Goal: Task Accomplishment & Management: Manage account settings

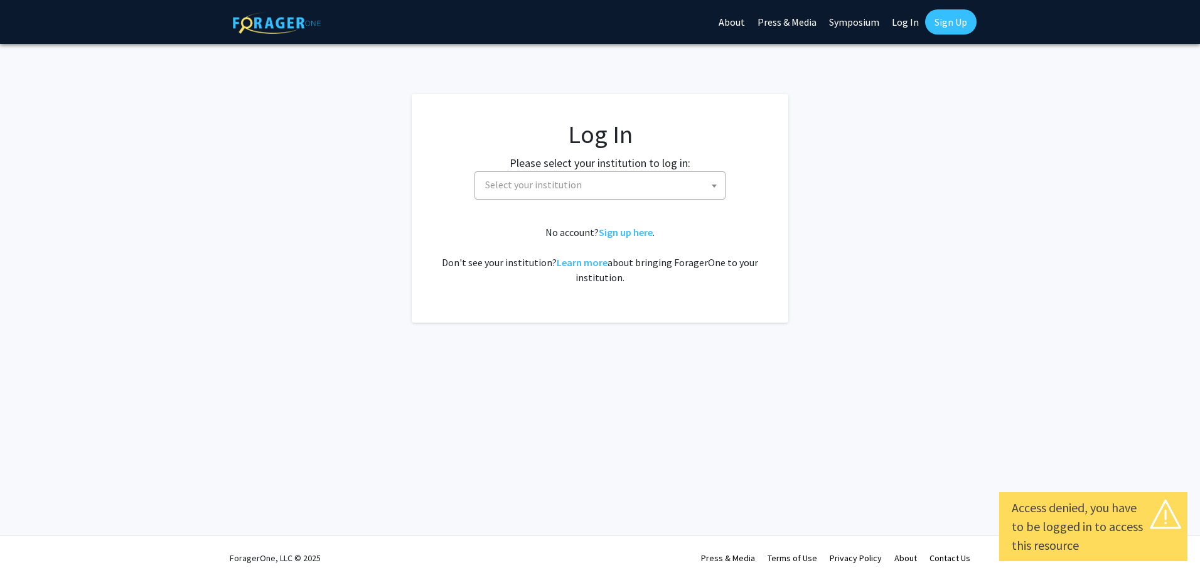
select select
click at [656, 201] on fg-card-body "Log In Please select your institution to log in: Baylor University Brandeis Uni…" at bounding box center [600, 208] width 326 height 178
click at [660, 193] on span "Select your institution" at bounding box center [602, 185] width 245 height 26
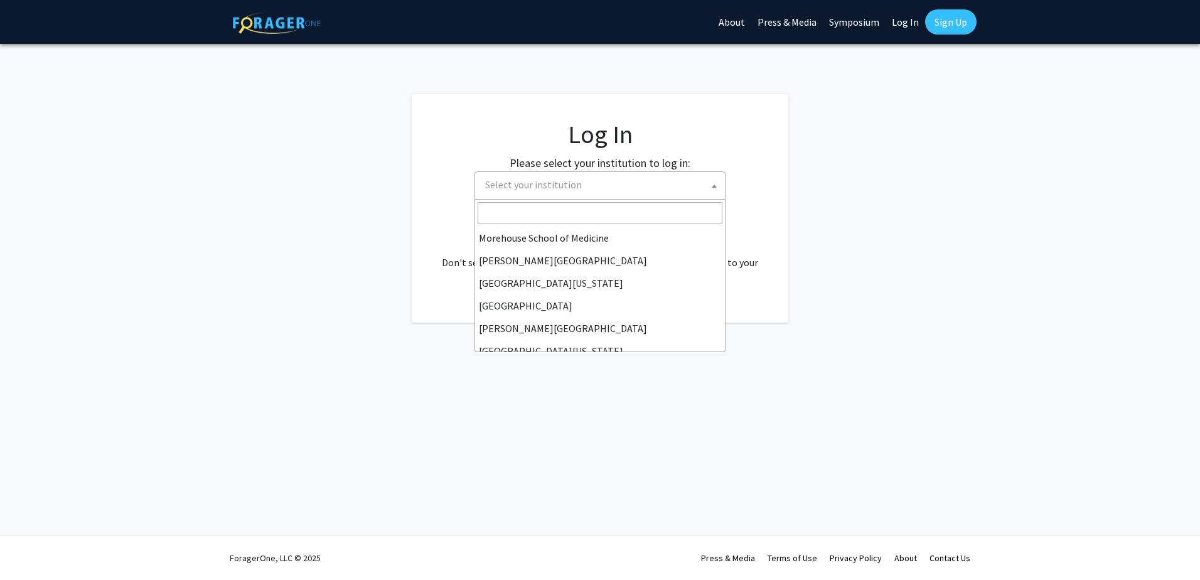
scroll to position [316, 0]
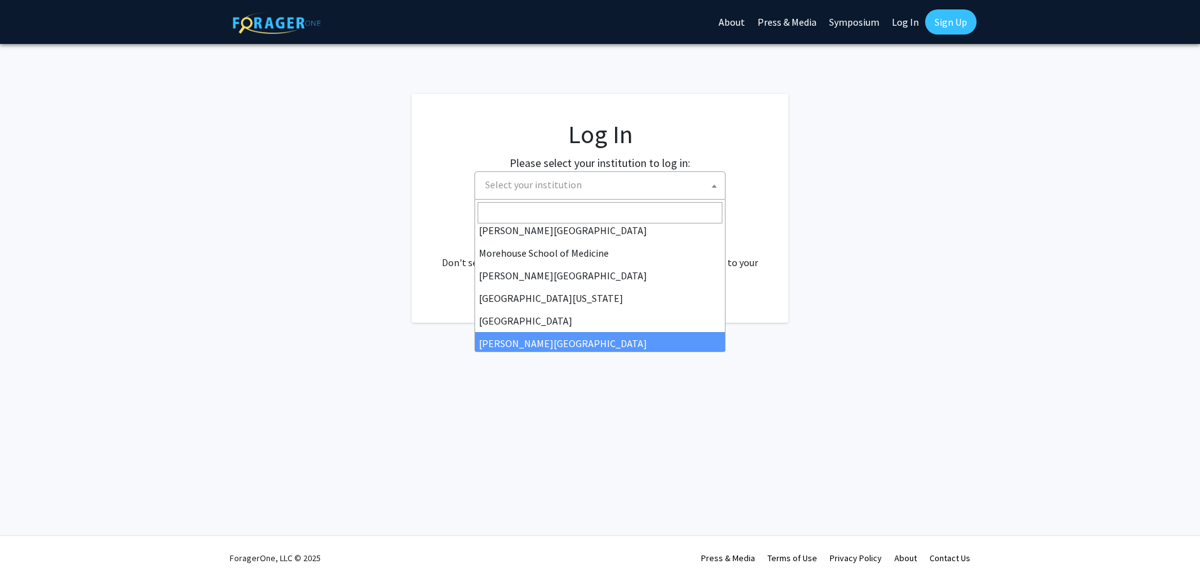
select select "24"
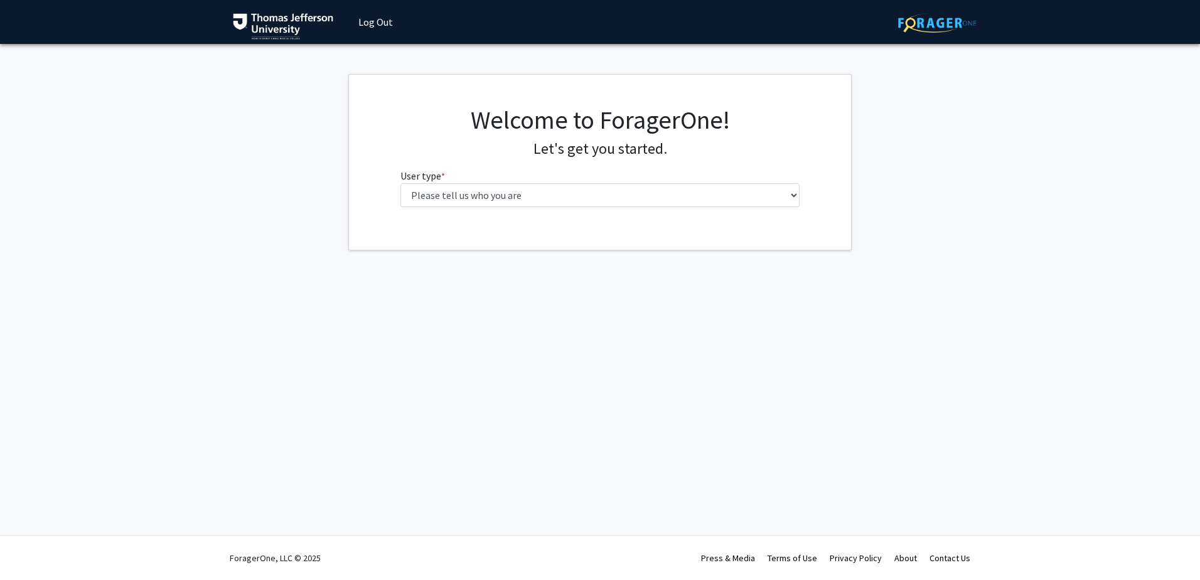
click at [618, 182] on fg-select "User type * required Please tell us who you are Undergraduate Student Master's …" at bounding box center [600, 187] width 400 height 39
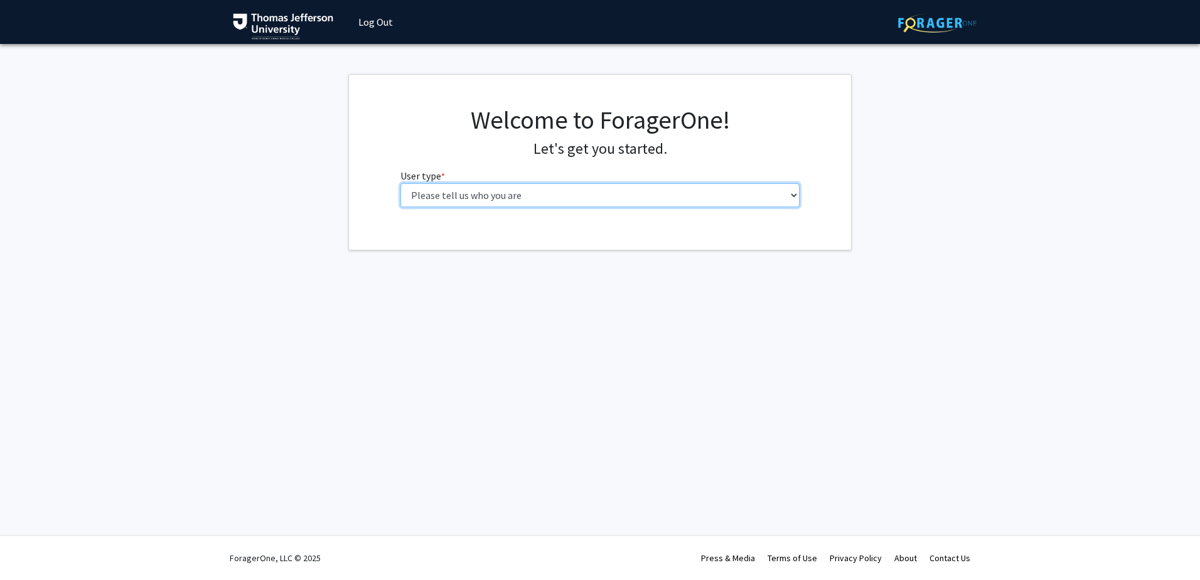
click at [611, 195] on select "Please tell us who you are Undergraduate Student Master's Student Doctoral Cand…" at bounding box center [600, 195] width 400 height 24
select select "4: postDoc"
click at [400, 183] on select "Please tell us who you are Undergraduate Student Master's Student Doctoral Cand…" at bounding box center [600, 195] width 400 height 24
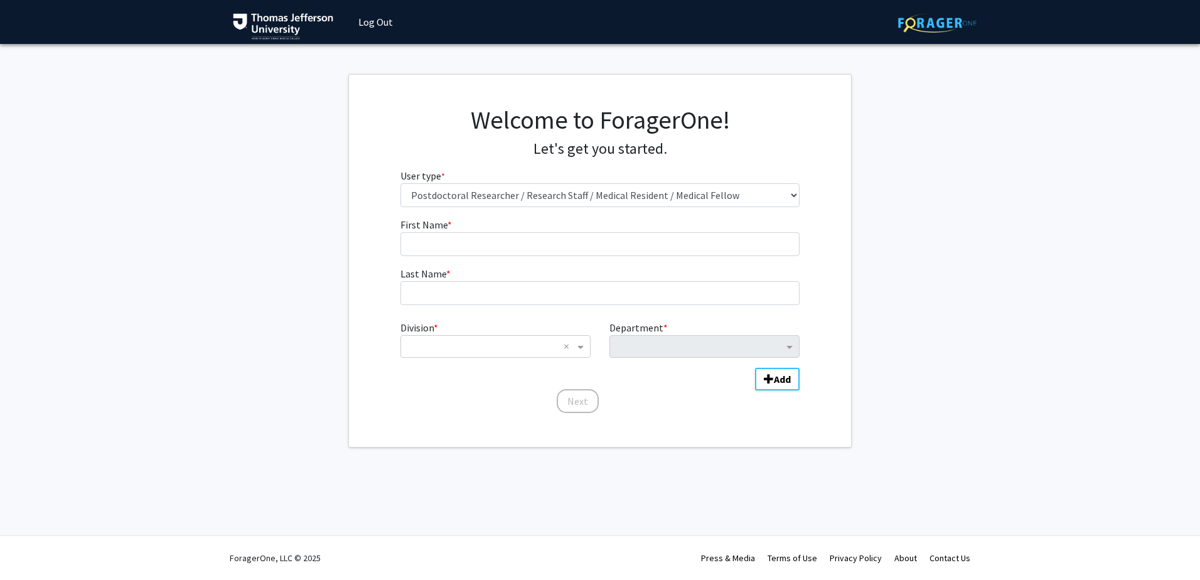
click at [580, 223] on fg-input "First Name * required" at bounding box center [600, 236] width 400 height 39
click at [580, 243] on input "First Name * required" at bounding box center [600, 244] width 400 height 24
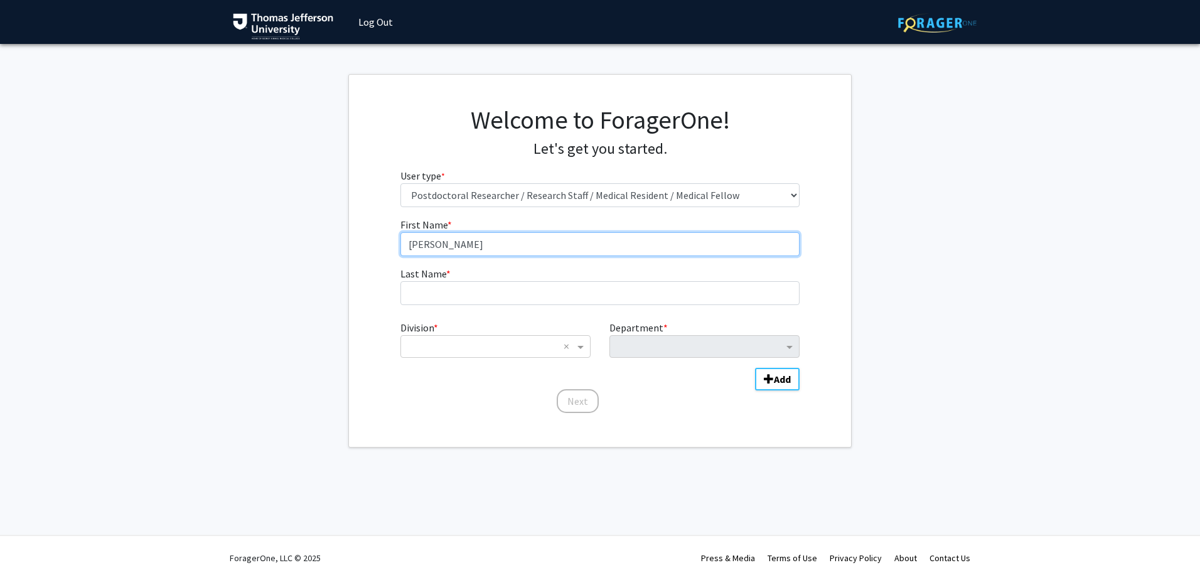
type input "[PERSON_NAME]"
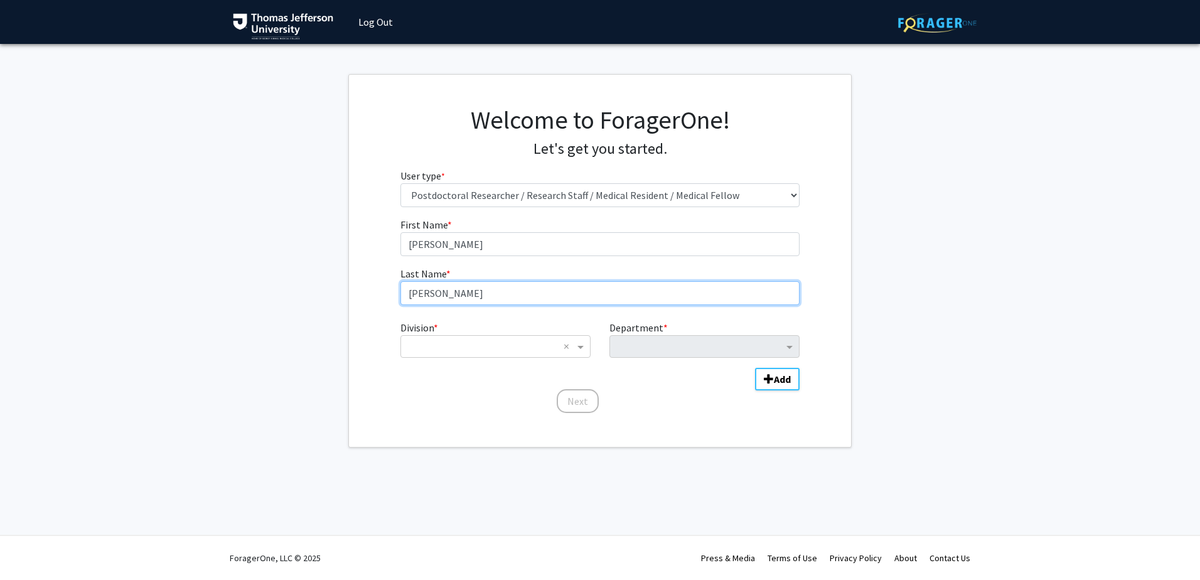
type input "[PERSON_NAME]"
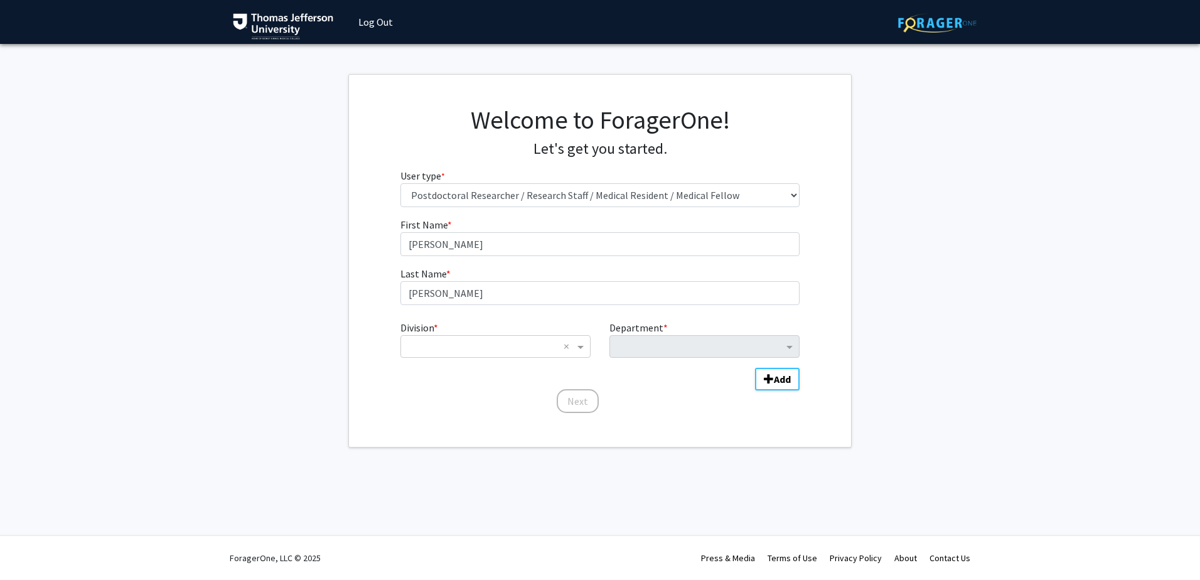
click at [464, 360] on div "Division * × × Department * Add" at bounding box center [600, 349] width 400 height 68
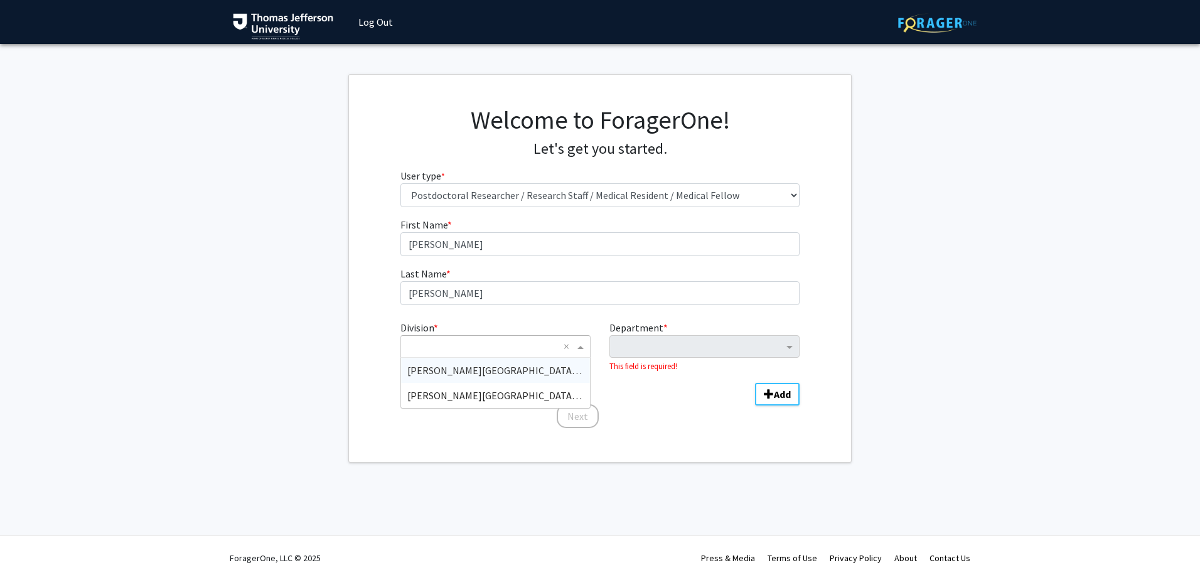
click at [469, 355] on div "× ×" at bounding box center [495, 346] width 190 height 23
click at [500, 398] on span "[PERSON_NAME][GEOGRAPHIC_DATA] (TJU)" at bounding box center [503, 395] width 193 height 13
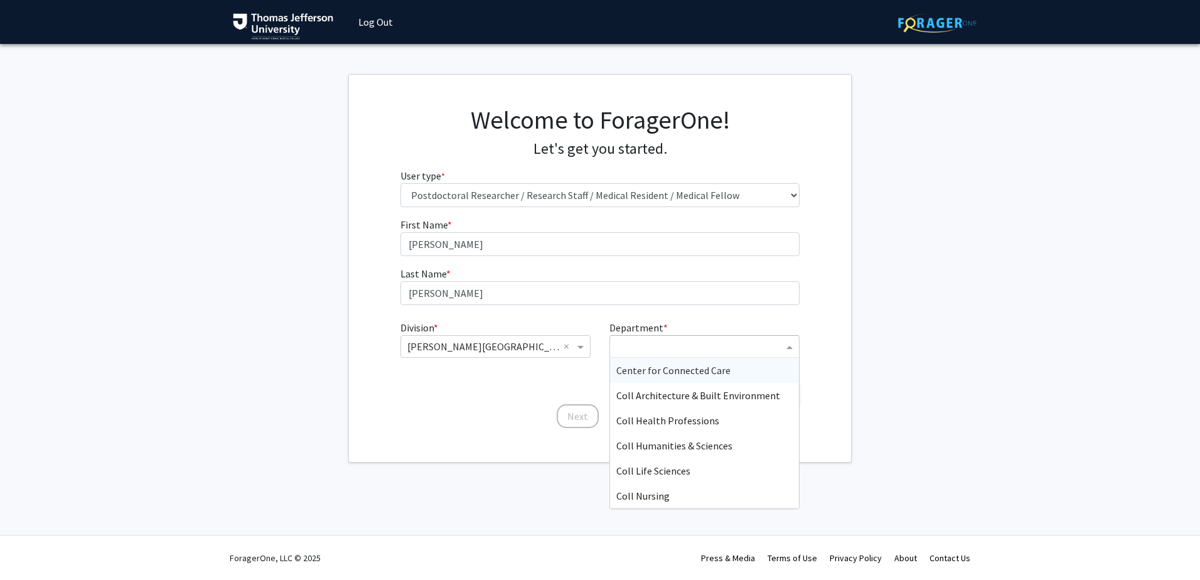
click at [720, 340] on input "Department" at bounding box center [699, 346] width 167 height 15
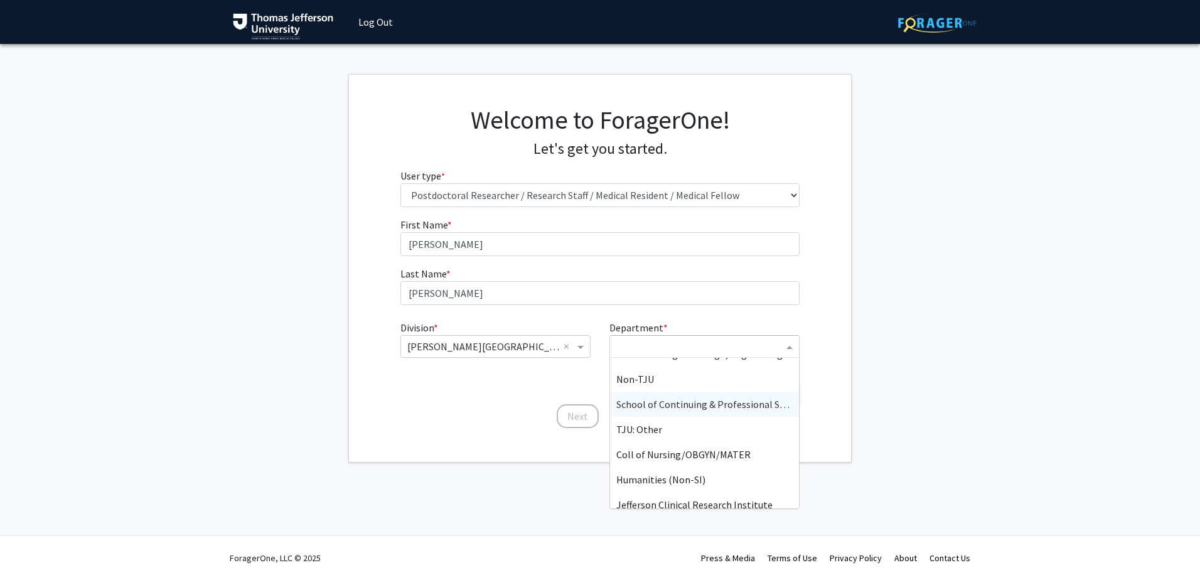
scroll to position [351, 0]
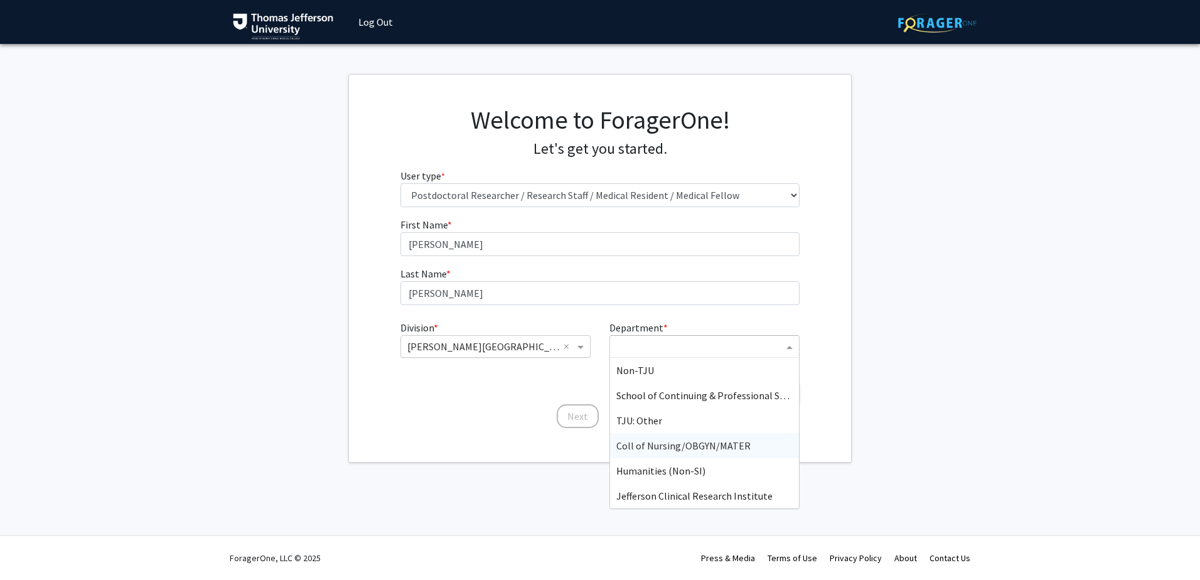
click at [542, 344] on input "Division" at bounding box center [482, 346] width 151 height 15
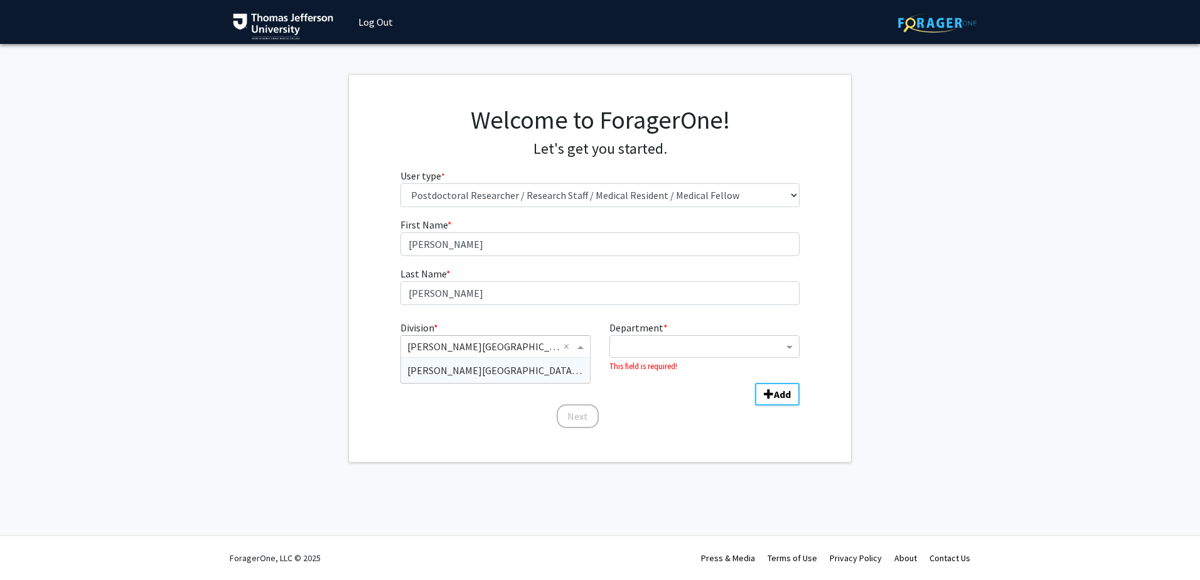
click at [537, 371] on span "[PERSON_NAME][GEOGRAPHIC_DATA] (SKMC)" at bounding box center [507, 370] width 201 height 13
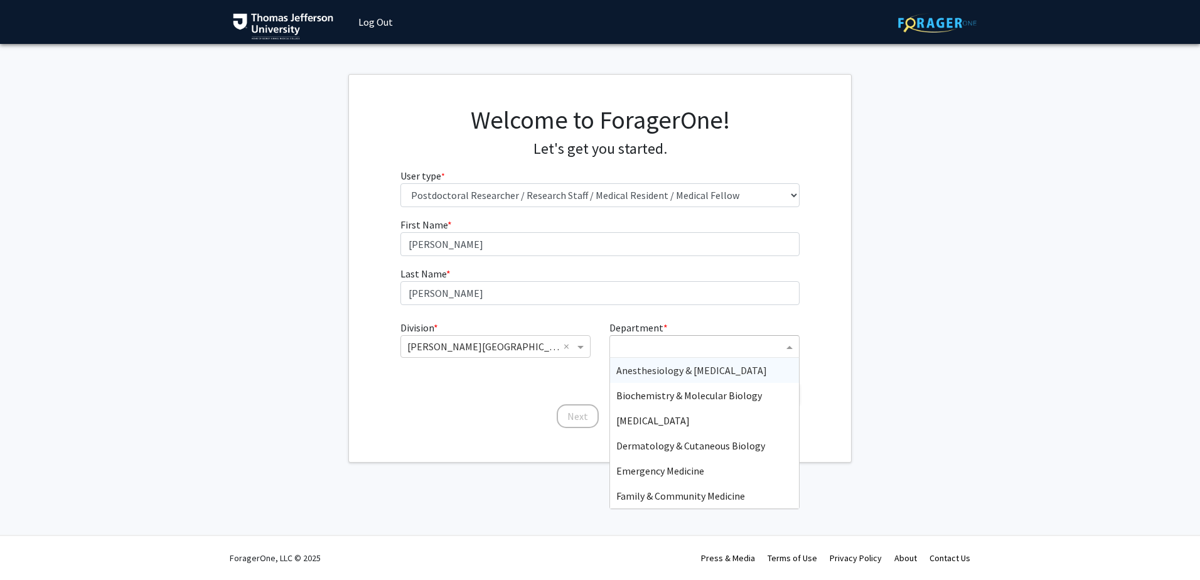
click at [762, 353] on input "Department" at bounding box center [699, 346] width 167 height 15
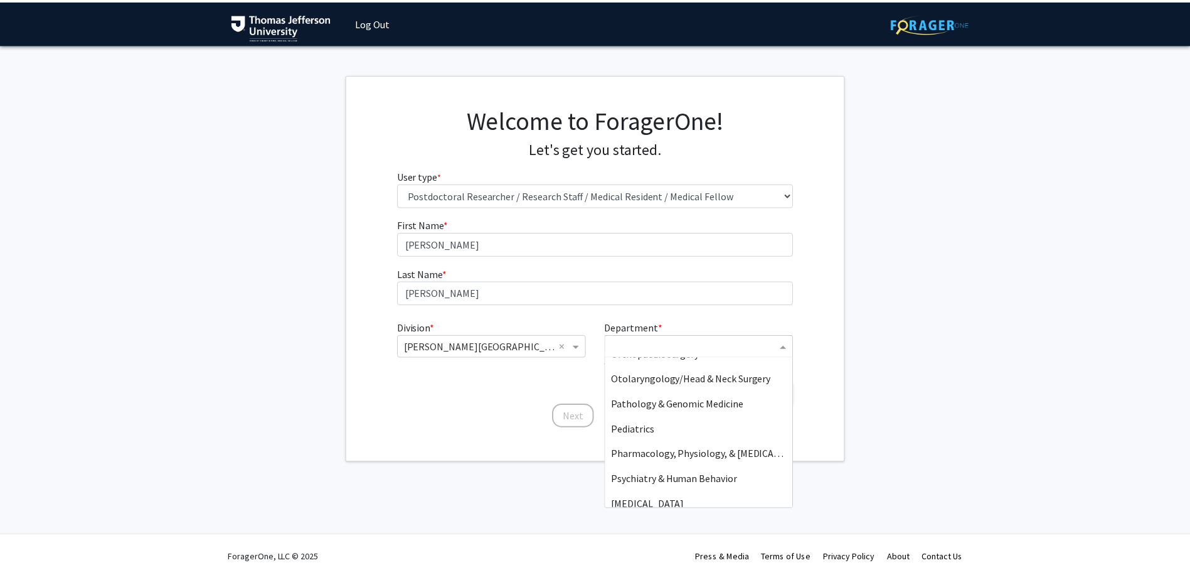
scroll to position [474, 0]
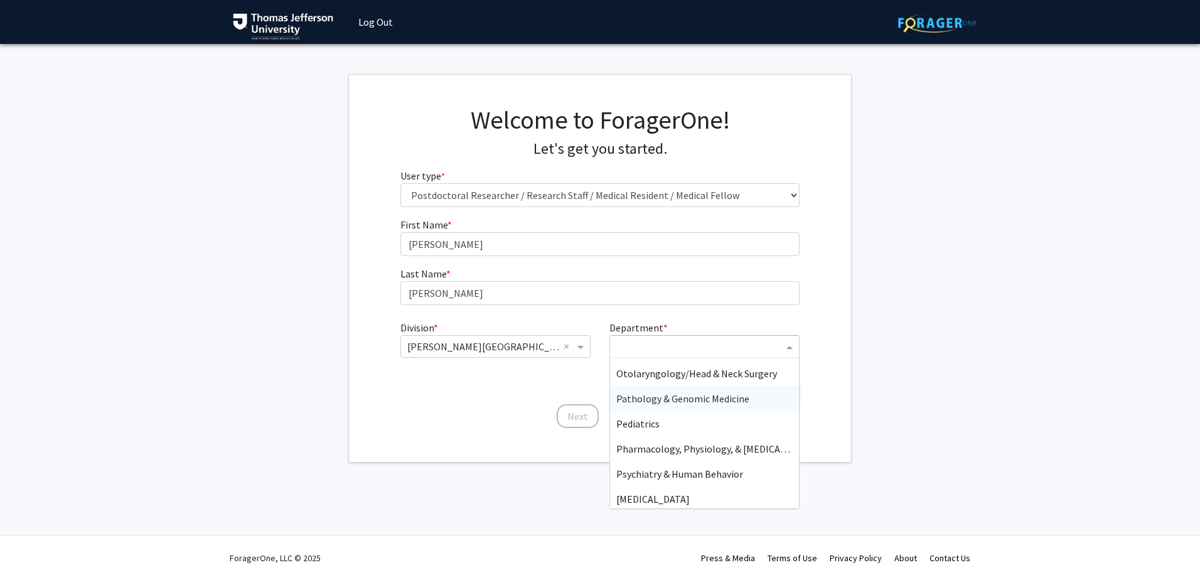
click at [718, 400] on span "Pathology & Genomic Medicine" at bounding box center [682, 398] width 133 height 13
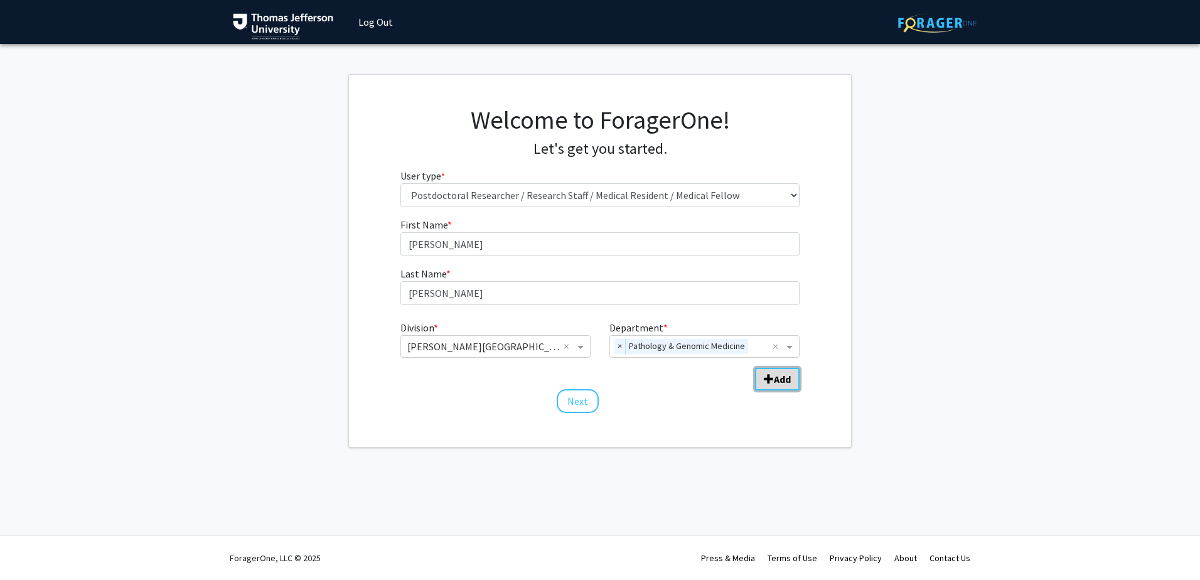
click at [779, 375] on b "Add" at bounding box center [782, 379] width 17 height 13
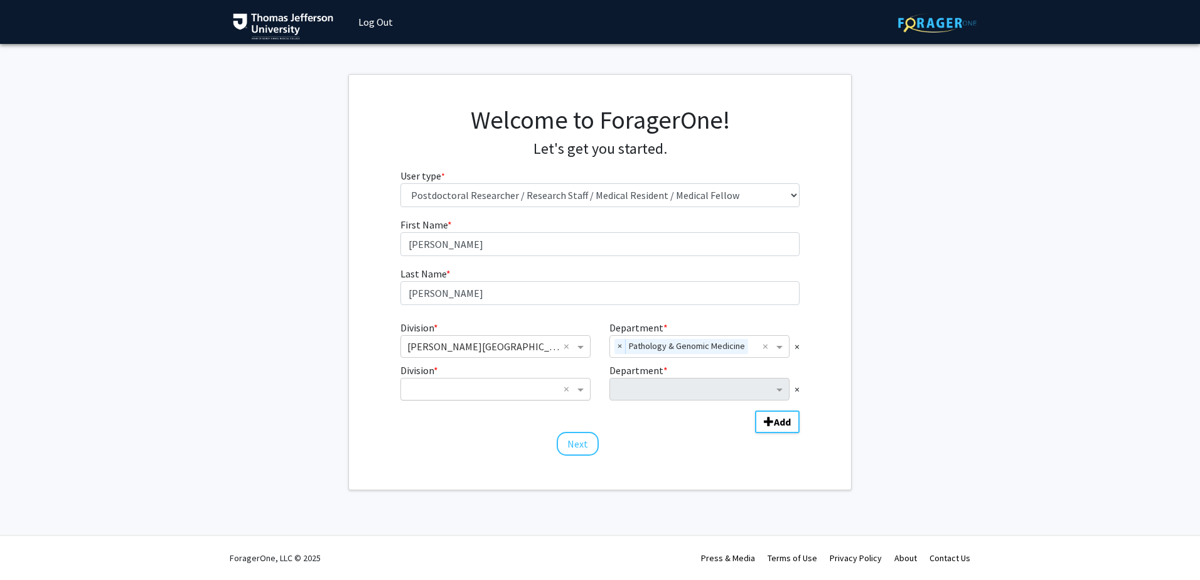
click at [544, 397] on div "× ×" at bounding box center [495, 389] width 190 height 23
click at [702, 417] on div "Division * × [PERSON_NAME][GEOGRAPHIC_DATA] (SKMC) × Department * × Pathology &…" at bounding box center [600, 370] width 400 height 110
click at [793, 390] on div "×" at bounding box center [704, 389] width 190 height 23
click at [797, 390] on span "×" at bounding box center [796, 389] width 5 height 15
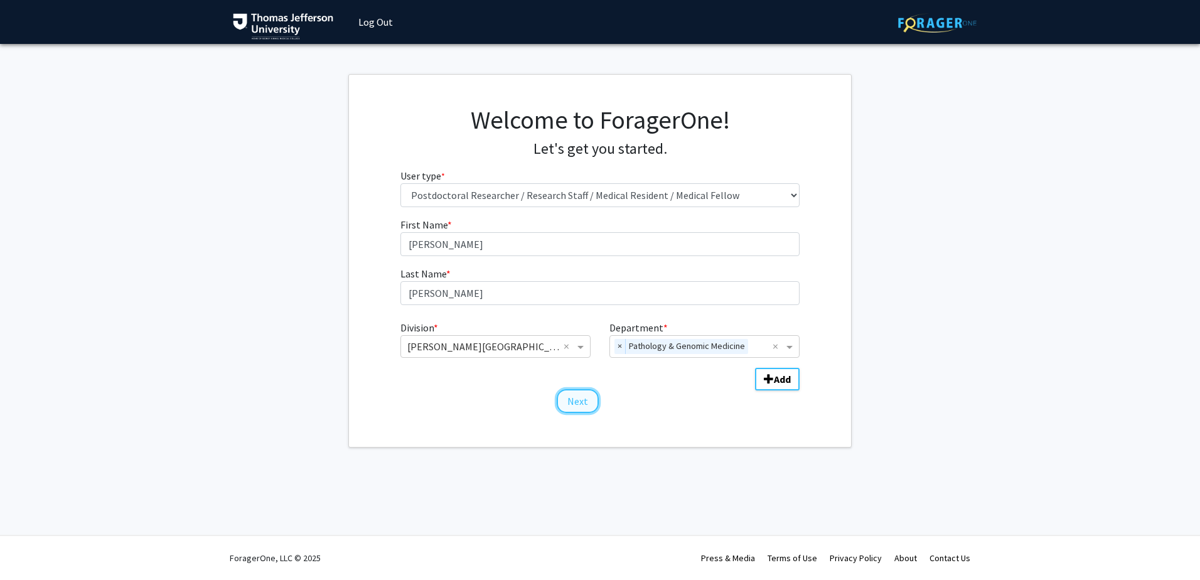
click at [587, 407] on button "Next" at bounding box center [578, 401] width 42 height 24
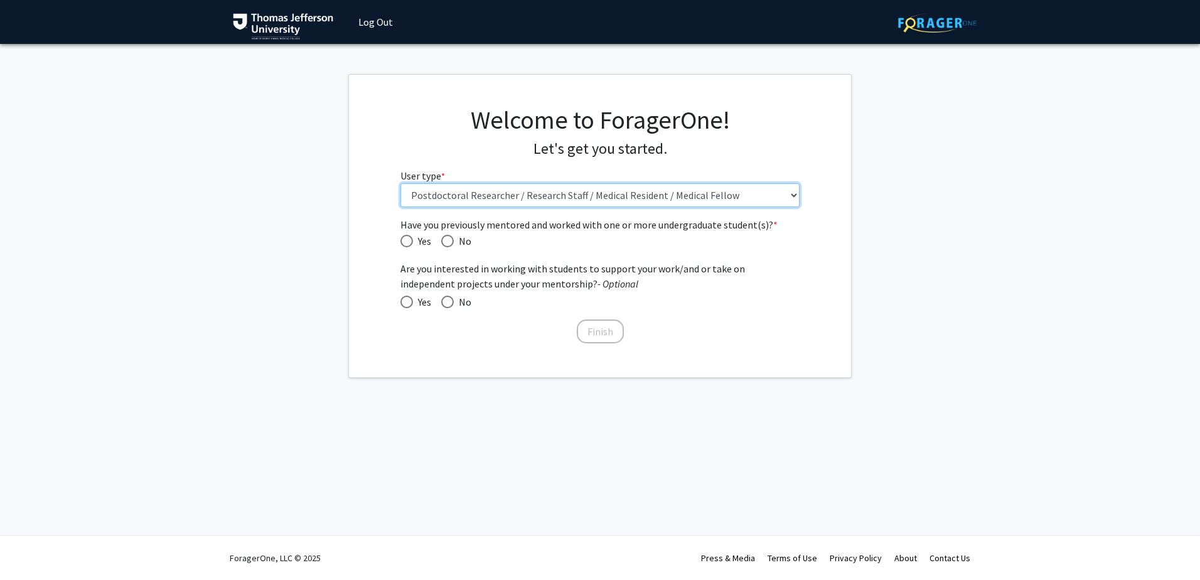
click at [520, 194] on select "Please tell us who you are Undergraduate Student Master's Student Doctoral Cand…" at bounding box center [600, 195] width 400 height 24
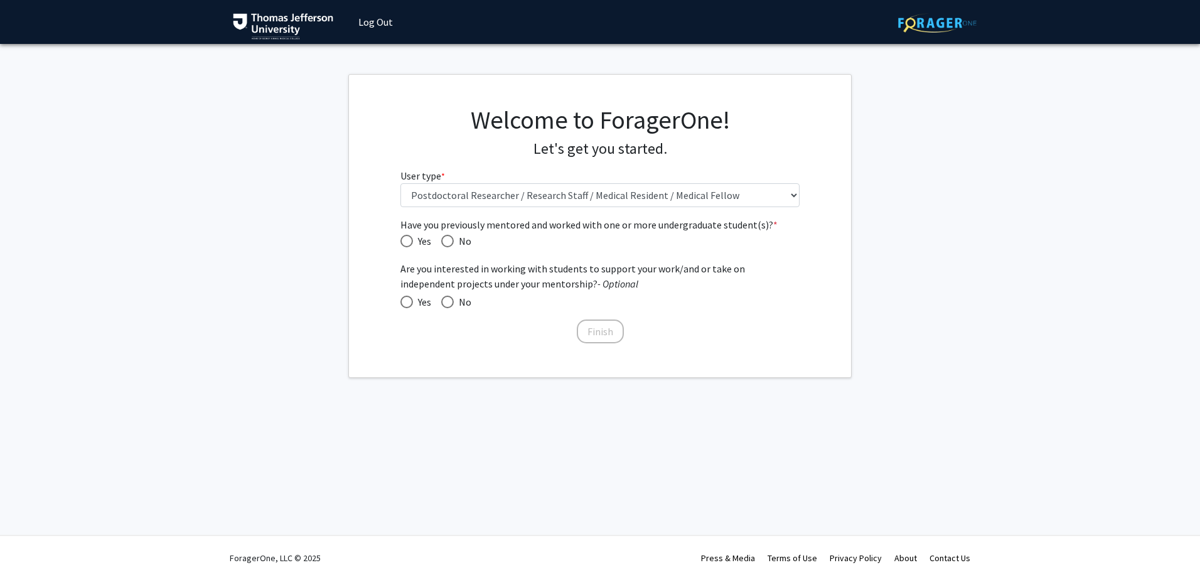
click at [333, 197] on fg-get-started "Welcome to ForagerOne! Let's get you started. User type * required Please tell …" at bounding box center [600, 226] width 1200 height 304
click at [447, 238] on span "Have you previously mentored and worked with one or more undergraduate student(…" at bounding box center [447, 241] width 13 height 13
click at [447, 238] on input "No" at bounding box center [447, 241] width 13 height 13
radio input "true"
click at [408, 297] on span at bounding box center [406, 302] width 13 height 13
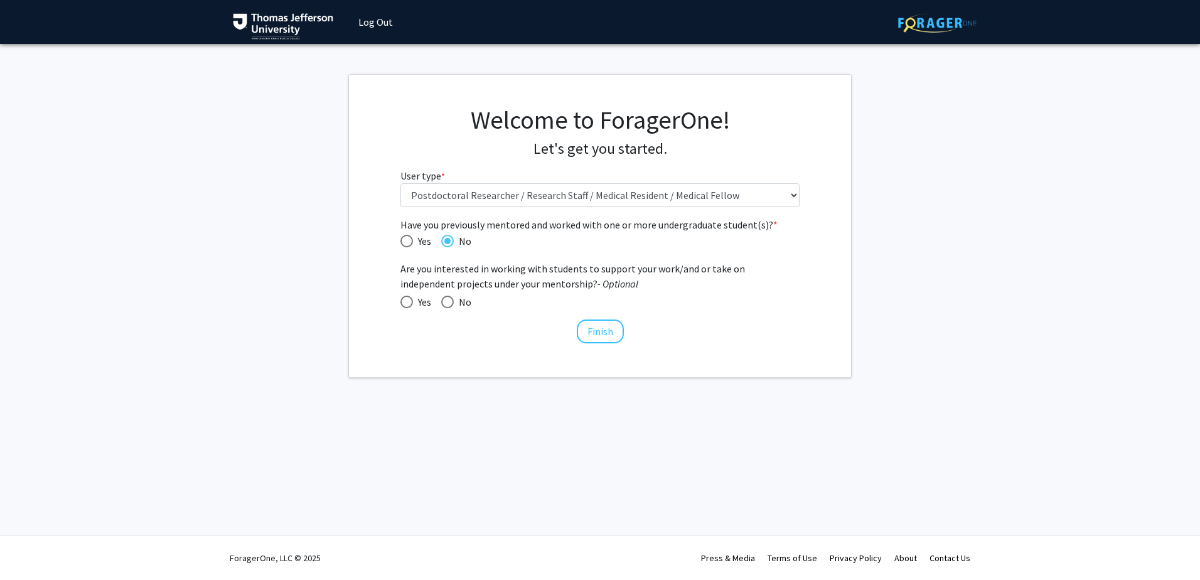
click at [408, 297] on input "Yes" at bounding box center [406, 302] width 13 height 13
radio input "true"
click at [596, 329] on button "Finish" at bounding box center [600, 331] width 47 height 24
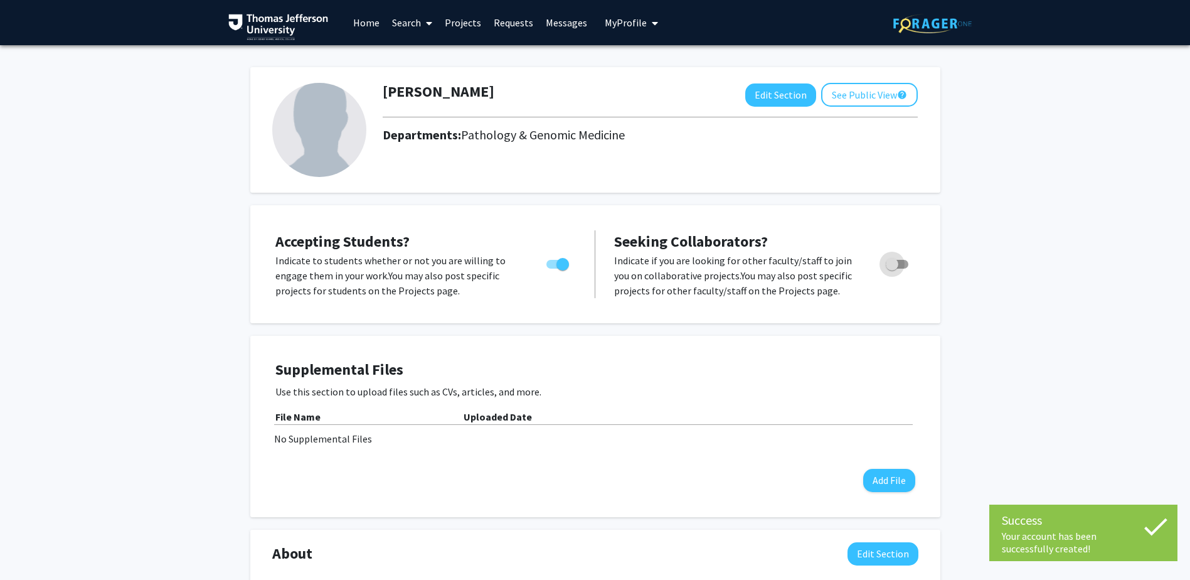
click at [889, 262] on span "Toggle" at bounding box center [892, 264] width 13 height 13
click at [892, 269] on input "Toggle" at bounding box center [892, 269] width 1 height 1
checkbox input "true"
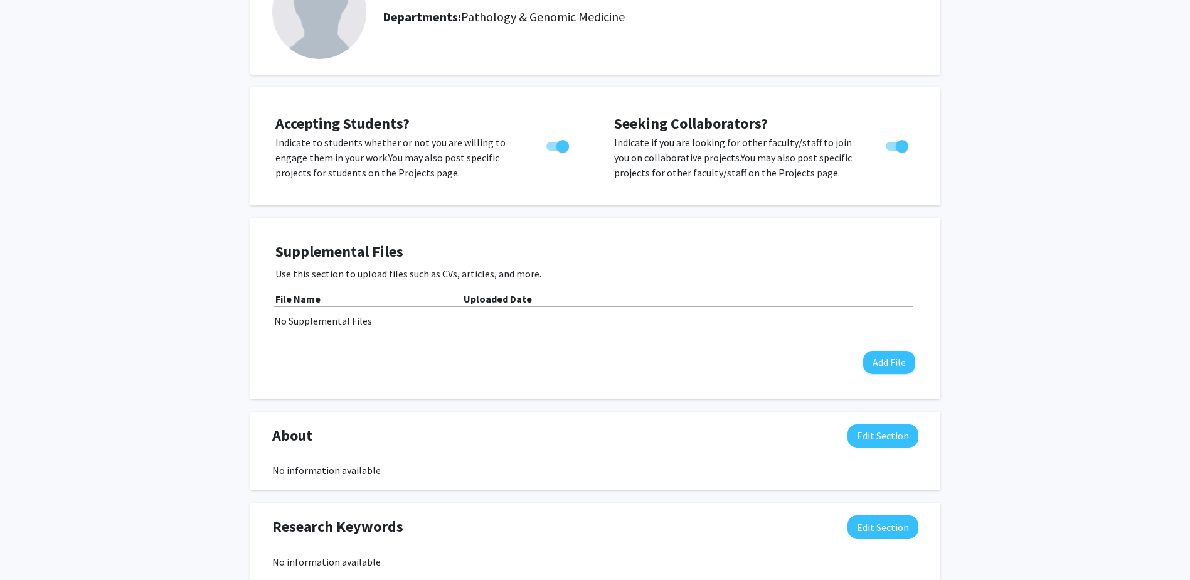
scroll to position [188, 0]
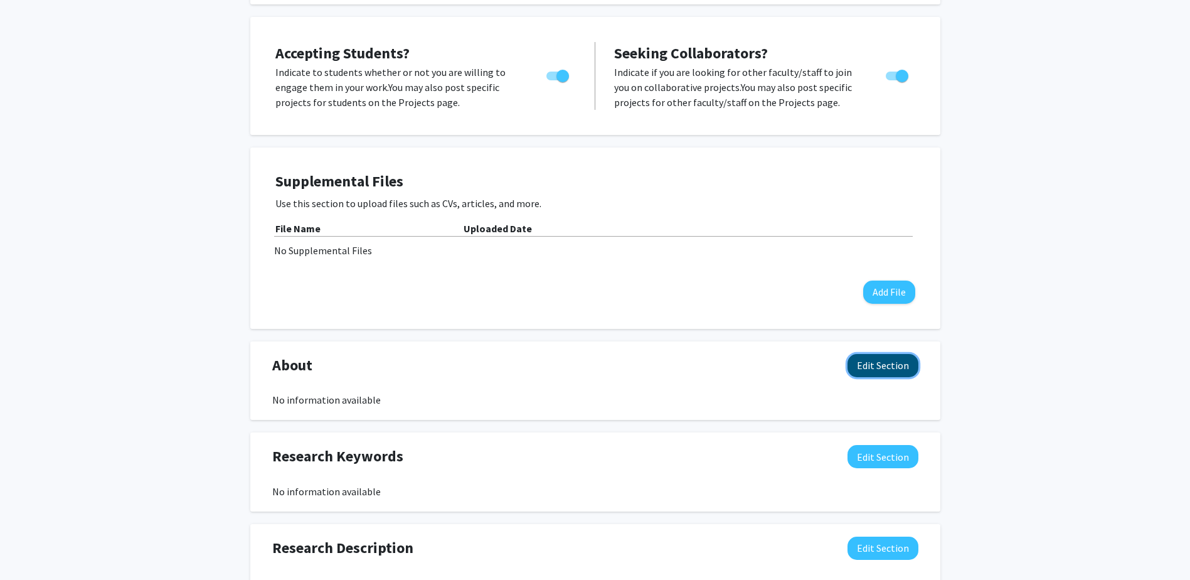
click at [871, 371] on button "Edit Section" at bounding box center [883, 365] width 71 height 23
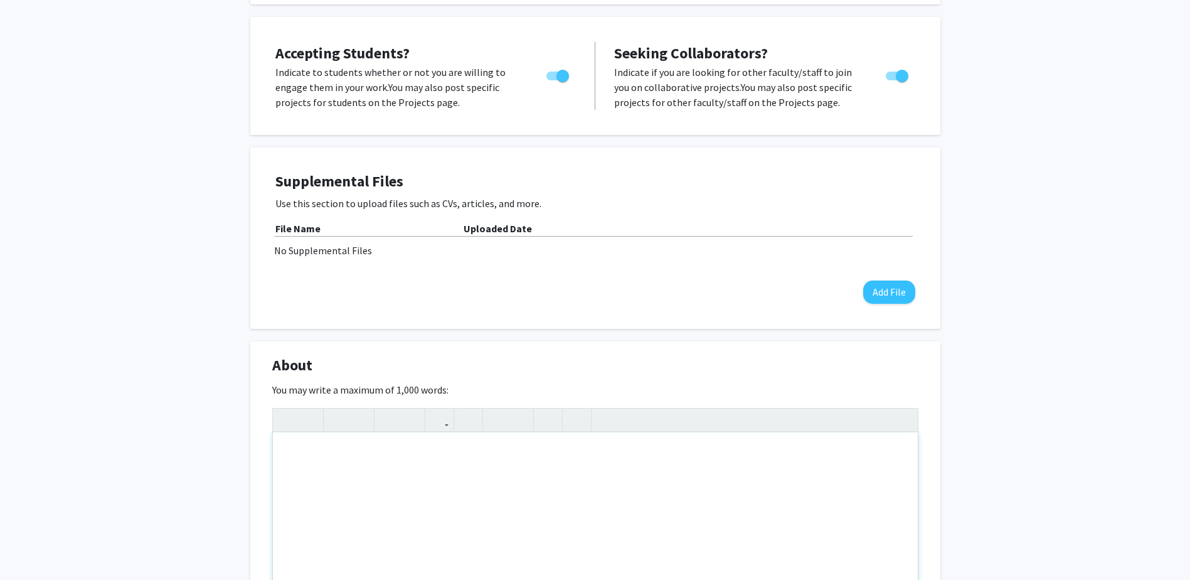
click at [618, 482] on div "Note to users with screen readers: Please deactivate our accessibility plugin f…" at bounding box center [595, 526] width 645 height 188
type textarea "A"
type textarea "H"
click at [285, 457] on div "Anatomic / Clinical Pathology board certified, hematopathology trained" at bounding box center [595, 526] width 645 height 188
drag, startPoint x: 419, startPoint y: 452, endPoint x: 518, endPoint y: 454, distance: 99.2
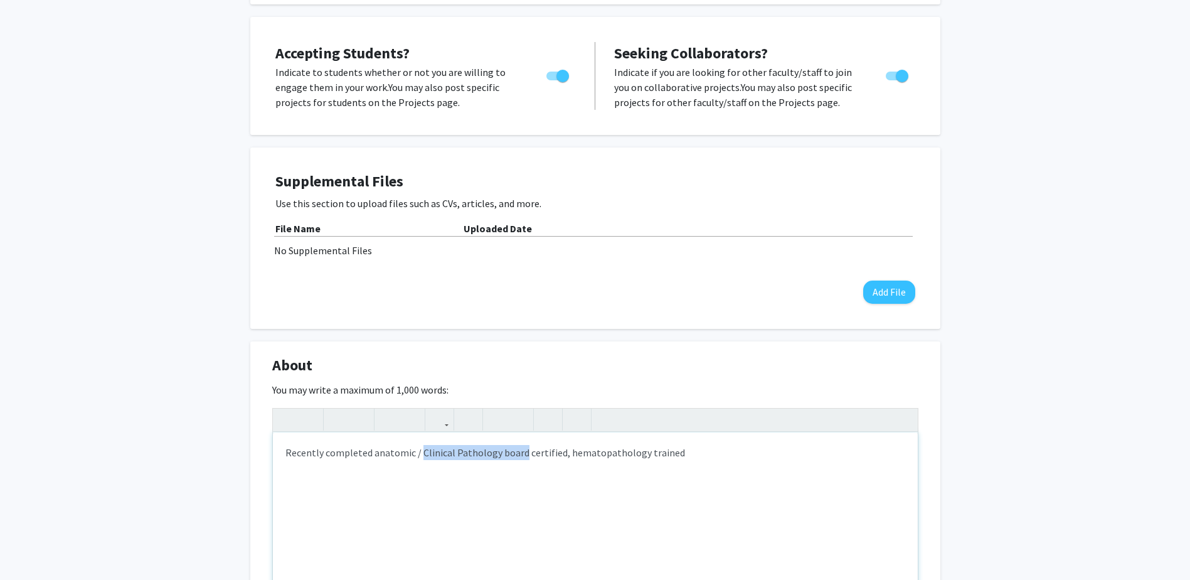
click at [518, 454] on div "Recently completed anatomic / Clinical Pathology board certified, hematopatholo…" at bounding box center [595, 526] width 645 height 188
click at [299, 469] on div "Recently completed anatomic / clinical pathology and hematopathology fellowship…" at bounding box center [595, 526] width 645 height 188
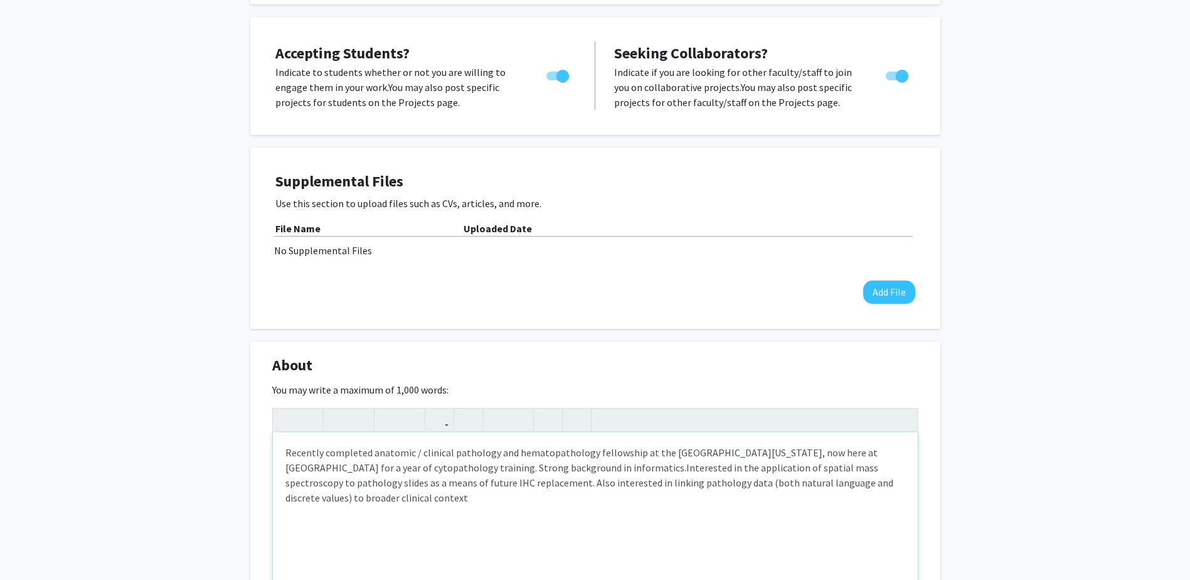
click at [518, 484] on span "Interested in the application of spatial mass spectroscopy to pathology slides …" at bounding box center [590, 482] width 608 height 43
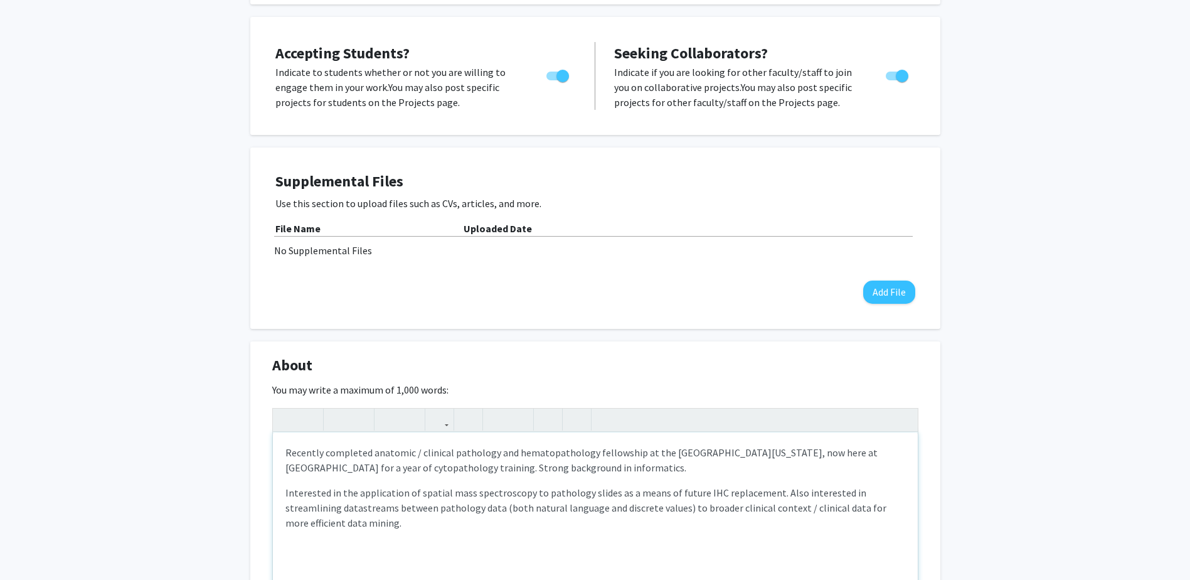
type textarea "<p>Recently completed anatomic / clinical pathology and hematopathology fellows…"
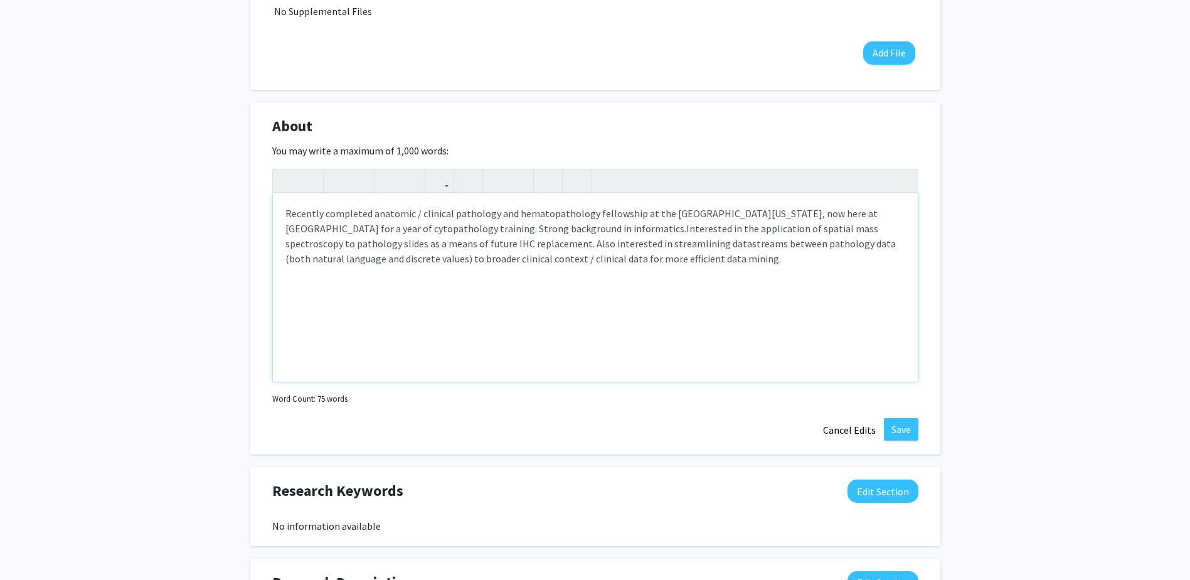
scroll to position [502, 0]
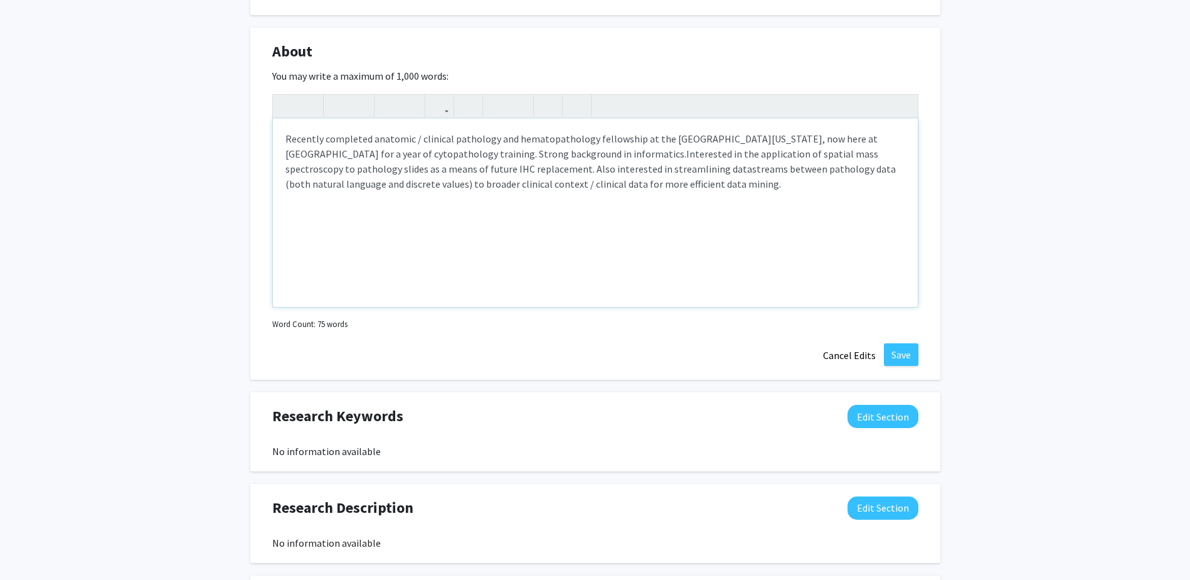
click at [640, 184] on p "Recently completed anatomic / clinical pathology and hematopathology fellowship…" at bounding box center [596, 161] width 620 height 60
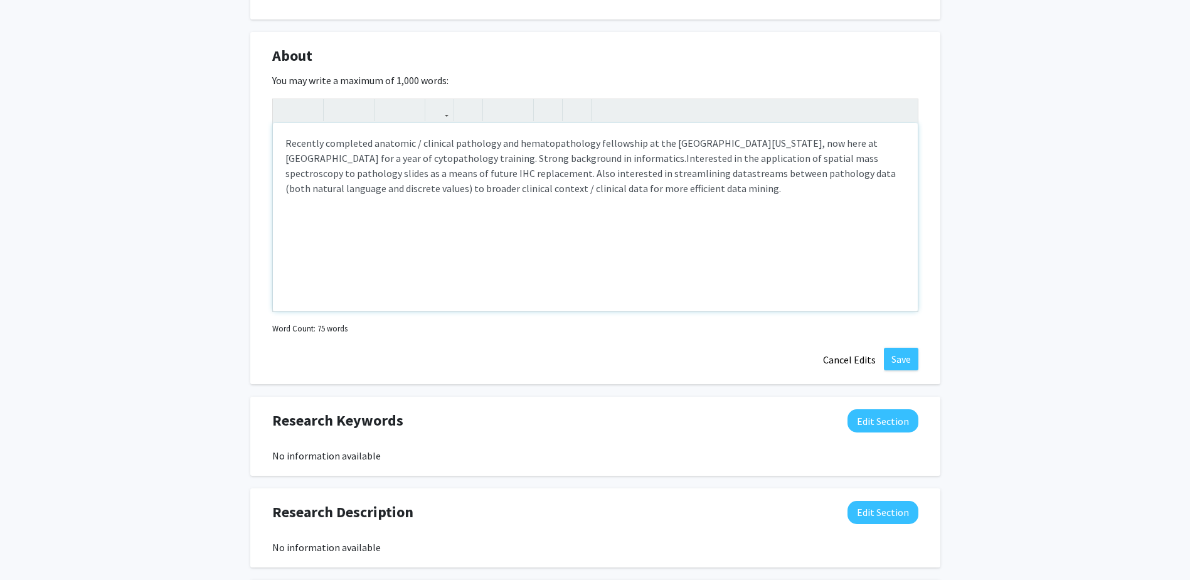
scroll to position [489, 0]
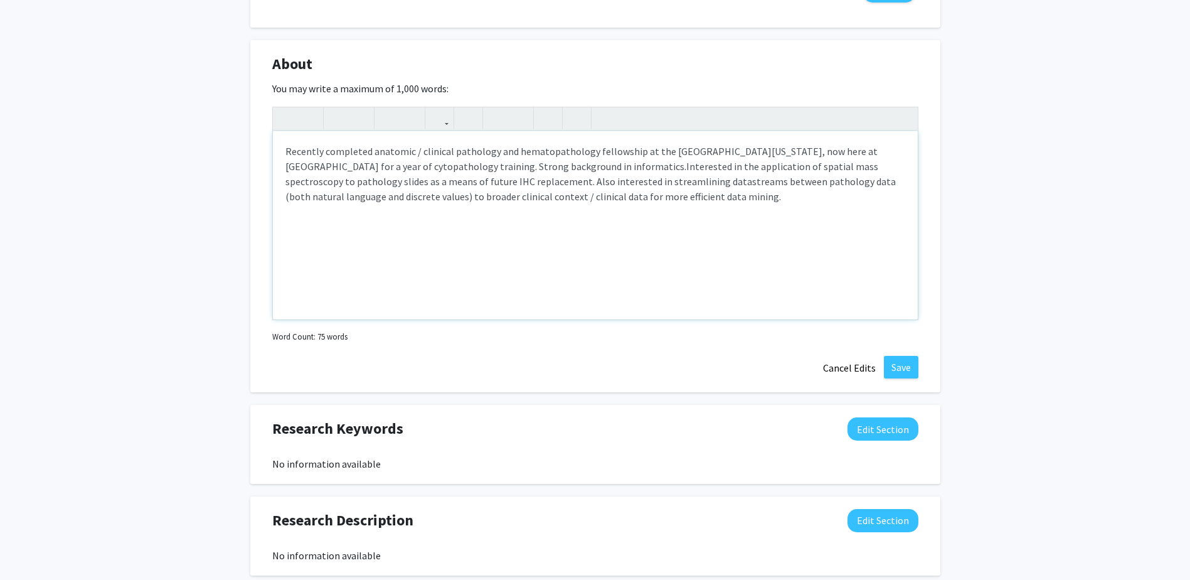
click at [646, 198] on p "Recently completed anatomic / clinical pathology and hematopathology fellowship…" at bounding box center [596, 174] width 620 height 60
click at [888, 437] on button "Edit Section" at bounding box center [883, 428] width 71 height 23
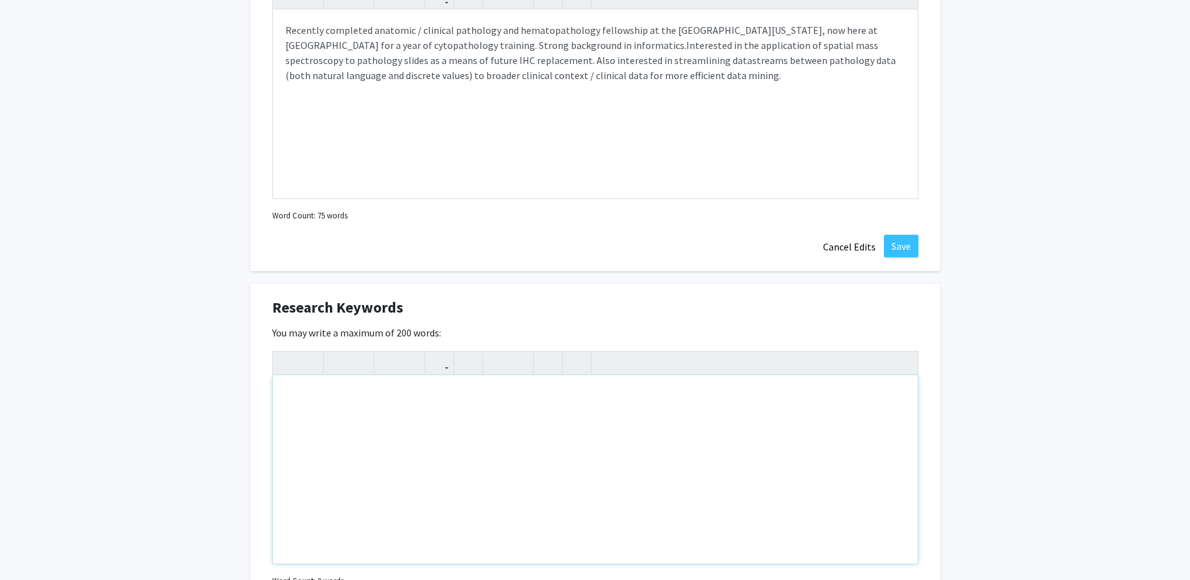
scroll to position [615, 0]
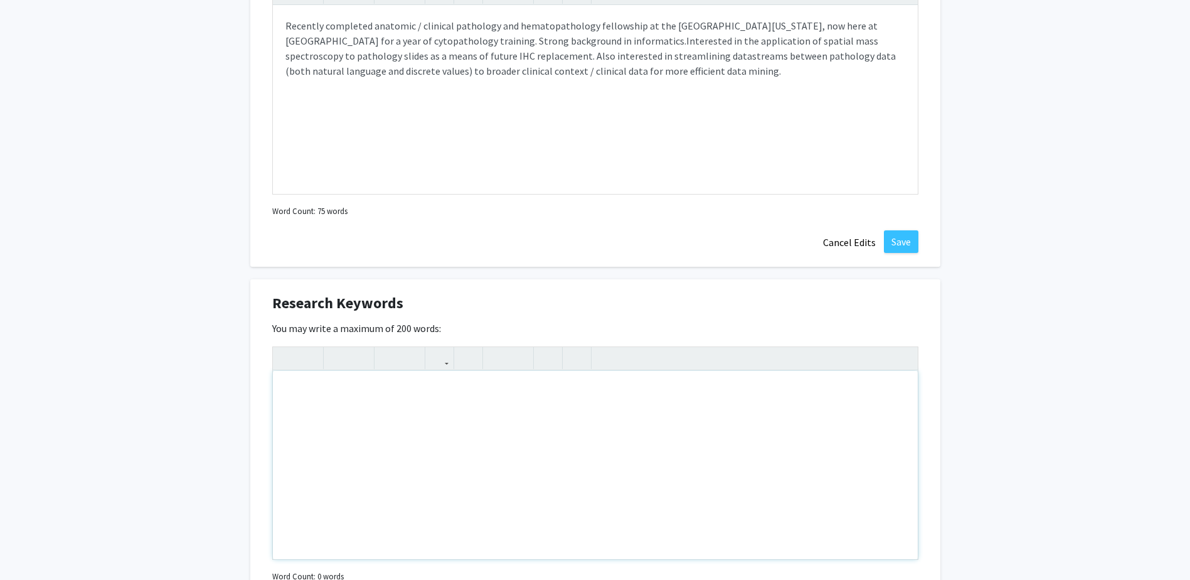
click at [674, 408] on div "Note to users with screen readers: Please deactivate our accessibility plugin f…" at bounding box center [595, 465] width 645 height 188
type textarea "m"
type textarea "spatial mass spectroscopy"
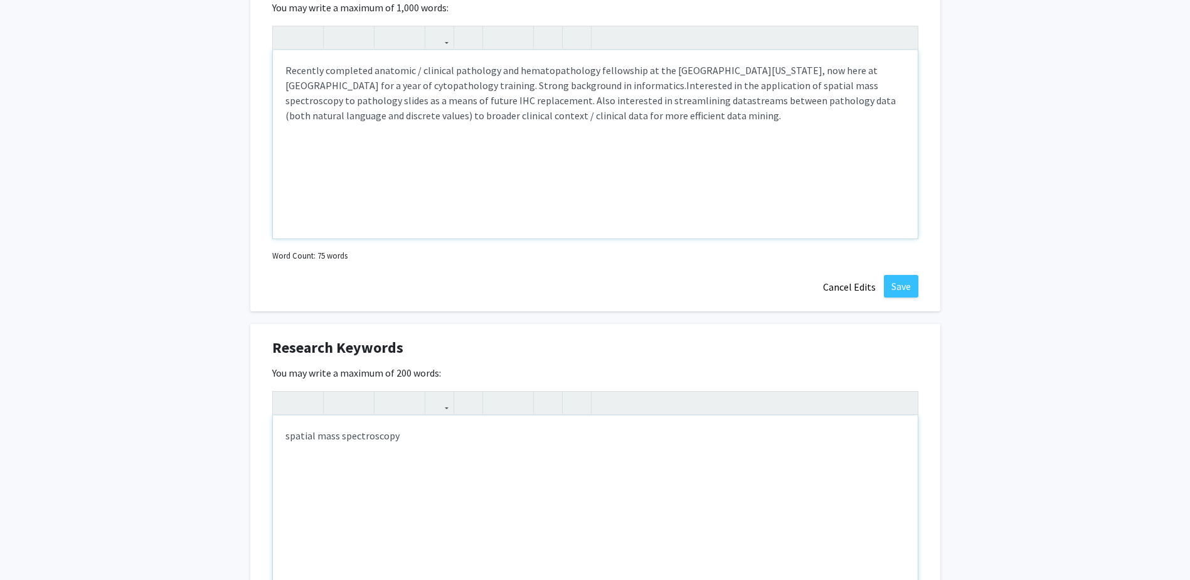
scroll to position [552, 0]
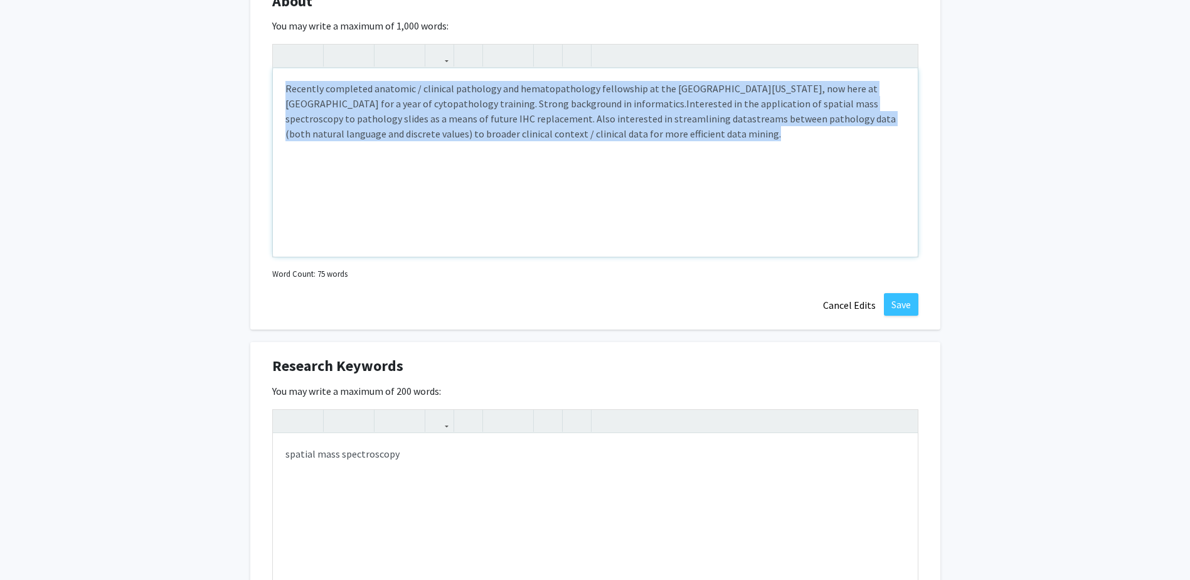
drag, startPoint x: 648, startPoint y: 139, endPoint x: 255, endPoint y: 90, distance: 395.9
click at [255, 90] on div "About Edit Section You may write a maximum of 1,000 words: <p>Recently complete…" at bounding box center [595, 153] width 690 height 353
copy p "Recently completed anatomic / clinical pathology and hematopathology fellowship…"
click at [637, 148] on div "Recently completed anatomic / clinical pathology and hematopathology fellowship…" at bounding box center [595, 162] width 645 height 188
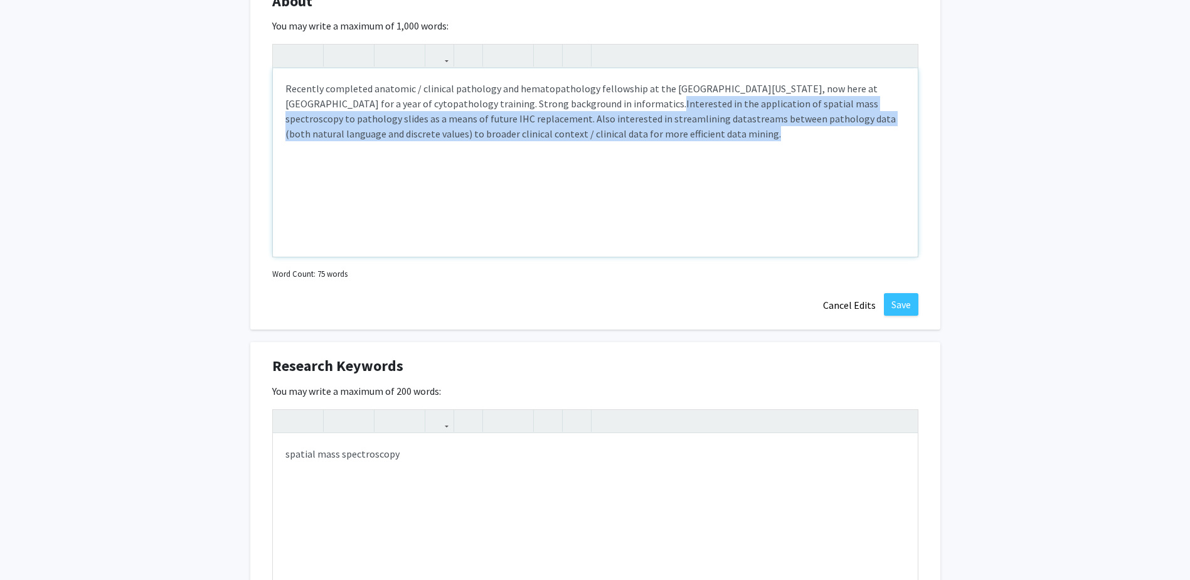
drag, startPoint x: 637, startPoint y: 144, endPoint x: 581, endPoint y: 109, distance: 66.3
click at [581, 109] on div "Recently completed anatomic / clinical pathology and hematopathology fellowship…" at bounding box center [595, 162] width 645 height 188
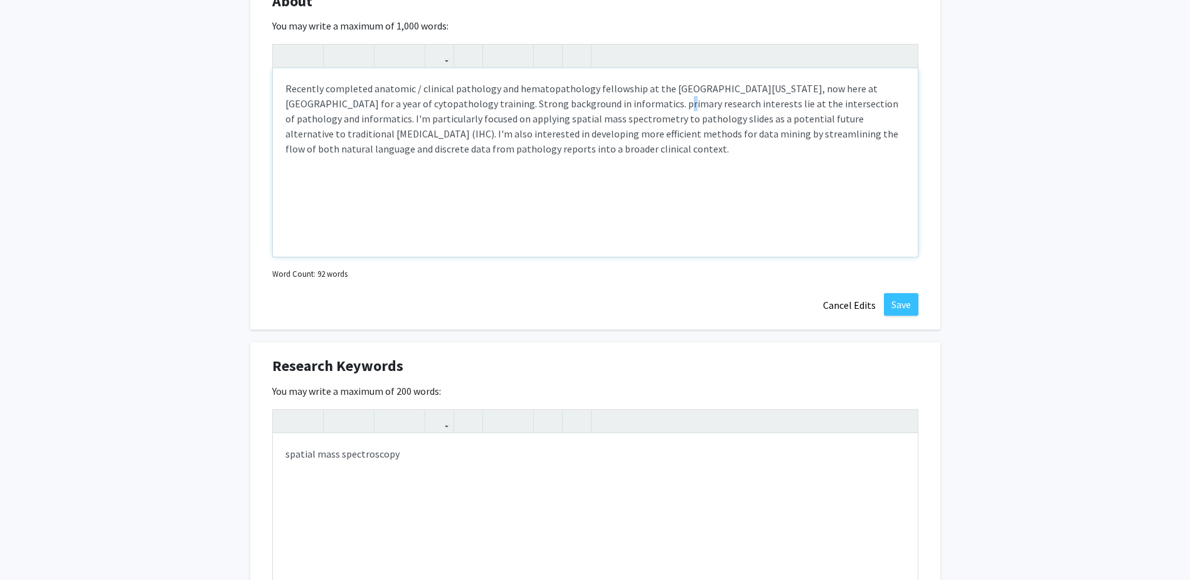
click at [584, 105] on p "Recently completed anatomic / clinical pathology and hematopathology fellowship…" at bounding box center [596, 118] width 620 height 75
click at [515, 148] on p "Recently completed anatomic / clinical pathology and hematopathology fellowship…" at bounding box center [596, 118] width 620 height 75
click at [757, 107] on span "Primary research interests lie at the intersection of pathology and informatics…" at bounding box center [595, 126] width 618 height 58
drag, startPoint x: 648, startPoint y: 161, endPoint x: 513, endPoint y: 152, distance: 134.6
click at [513, 152] on p "Recently completed anatomic / clinical pathology and hematopathology fellowship…" at bounding box center [596, 126] width 620 height 90
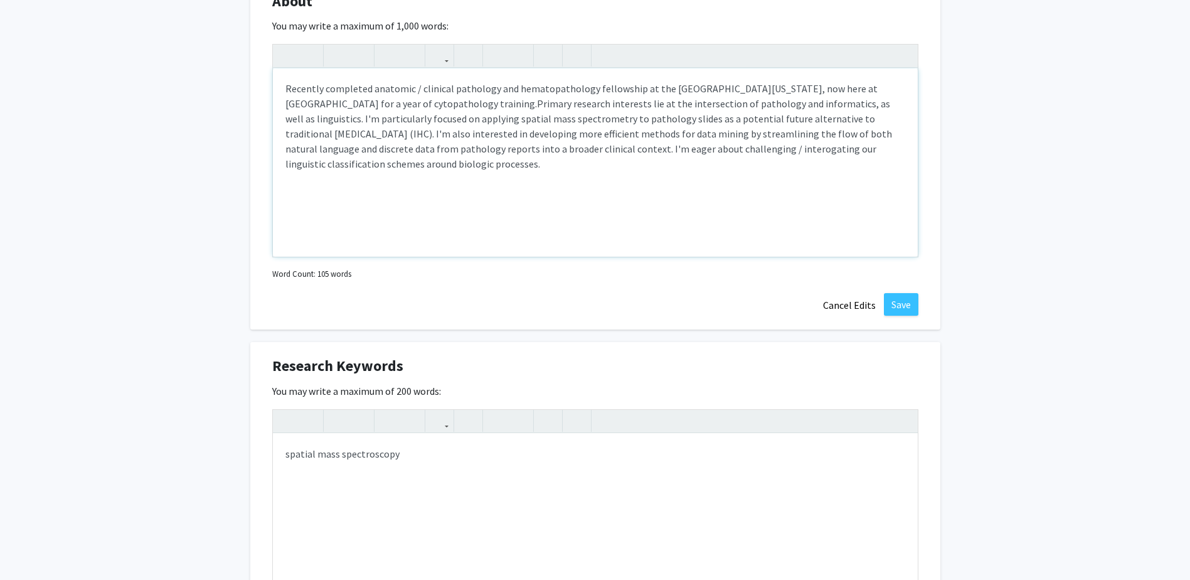
copy span "I'm eager about challenging / interogating our linguistic classification scheme…"
click at [642, 180] on div "Recently completed anatomic / clinical pathology and hematopathology fellowship…" at bounding box center [595, 162] width 645 height 188
click at [589, 178] on div "Recently completed anatomic / clinical pathology and hematopathology fellowship…" at bounding box center [595, 162] width 645 height 188
drag, startPoint x: 512, startPoint y: 152, endPoint x: 522, endPoint y: 152, distance: 10.0
click at [514, 152] on span "Primary research interests lie at the intersection of pathology and informatics…" at bounding box center [589, 133] width 607 height 73
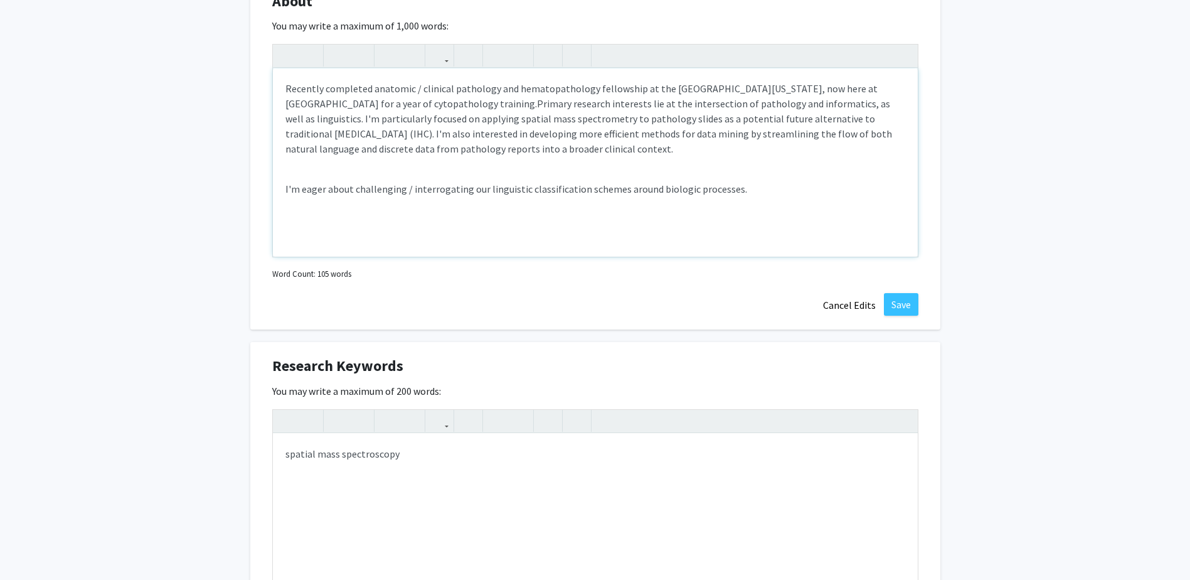
click at [850, 104] on span "Primary research interests lie at the intersection of pathology and informatics…" at bounding box center [589, 126] width 607 height 58
drag, startPoint x: 850, startPoint y: 105, endPoint x: 759, endPoint y: 105, distance: 91.0
click at [759, 105] on span "Primary research interests lie at the intersection of pathology and informatics…" at bounding box center [589, 126] width 607 height 58
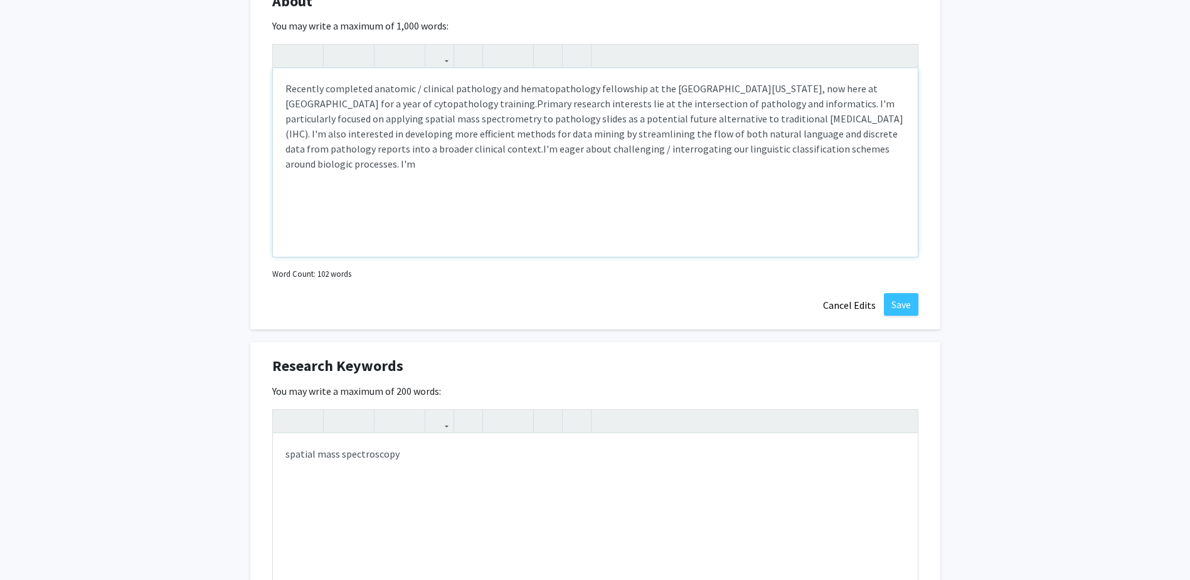
click at [503, 152] on span "I'm eager about challenging / interrogating our linguistic classification schem…" at bounding box center [588, 156] width 604 height 28
drag, startPoint x: 844, startPoint y: 147, endPoint x: 878, endPoint y: 148, distance: 33.9
click at [878, 148] on p "Recently completed anatomic / clinical pathology and hematopathology fellowship…" at bounding box center [596, 126] width 620 height 90
click at [877, 154] on p "Recently completed anatomic / clinical pathology and hematopathology fellowship…" at bounding box center [596, 126] width 620 height 90
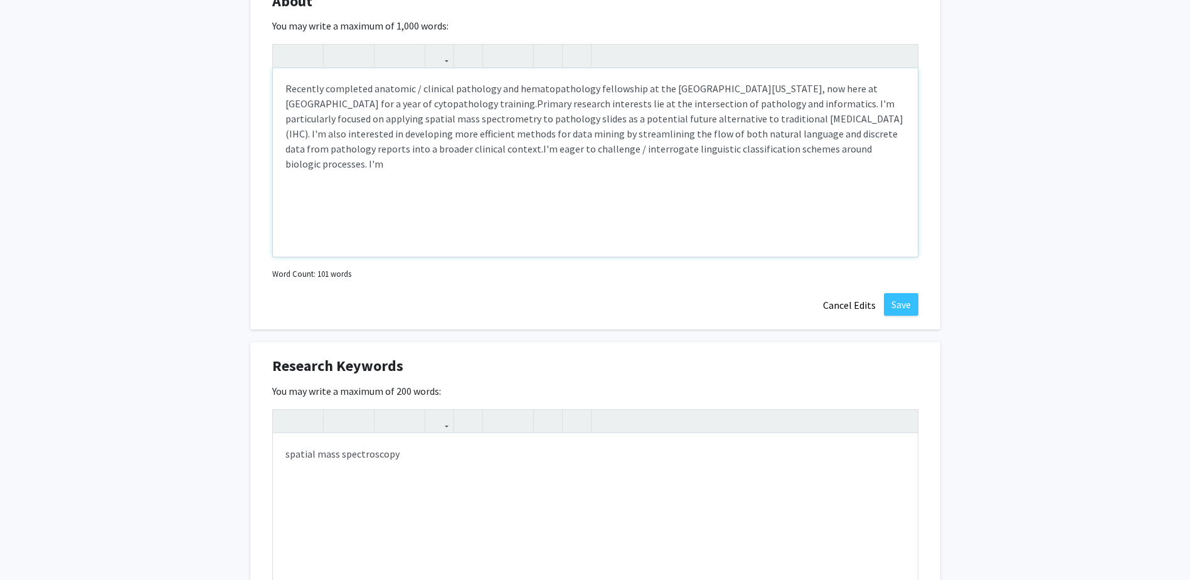
drag, startPoint x: 867, startPoint y: 147, endPoint x: 845, endPoint y: 148, distance: 22.6
click at [845, 148] on p "Recently completed anatomic / clinical pathology and hematopathology fellowship…" at bounding box center [596, 126] width 620 height 90
click at [898, 147] on p "Recently completed anatomic / clinical pathology and hematopathology fellowship…" at bounding box center [596, 126] width 620 height 90
click at [693, 166] on p "Recently completed anatomic / clinical pathology and hematopathology fellowship…" at bounding box center [596, 126] width 620 height 90
type textarea "<p>Recently completed anatomic / clinical pathology and hematopathology fellows…"
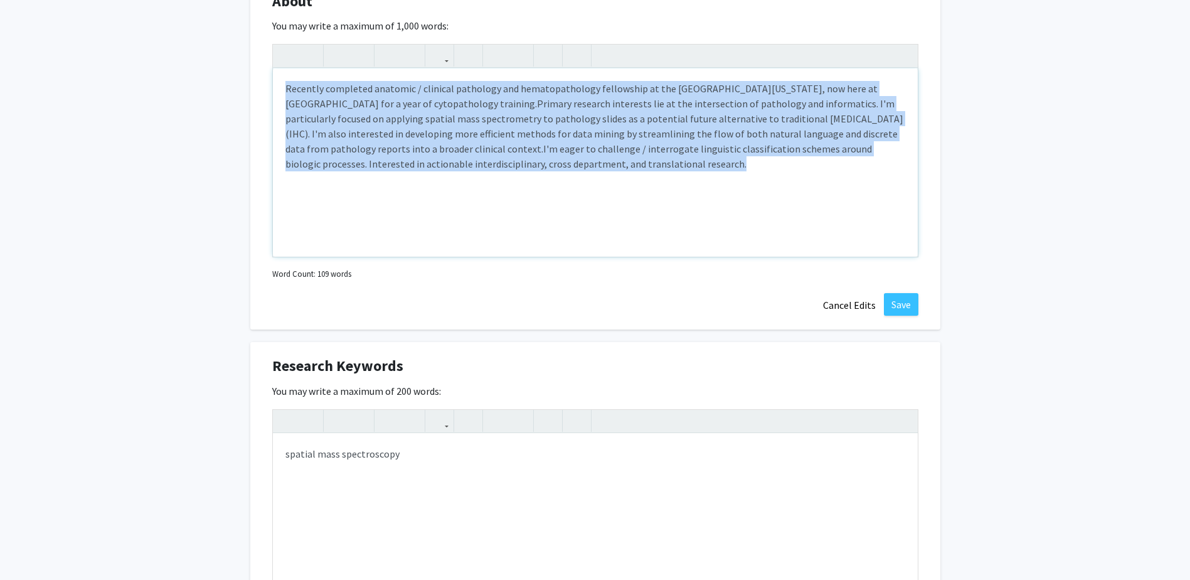
copy p "Recently completed anatomic / clinical pathology and hematopathology fellowship…"
click at [734, 175] on div "Recently completed anatomic / clinical pathology and hematopathology fellowship…" at bounding box center [595, 162] width 645 height 188
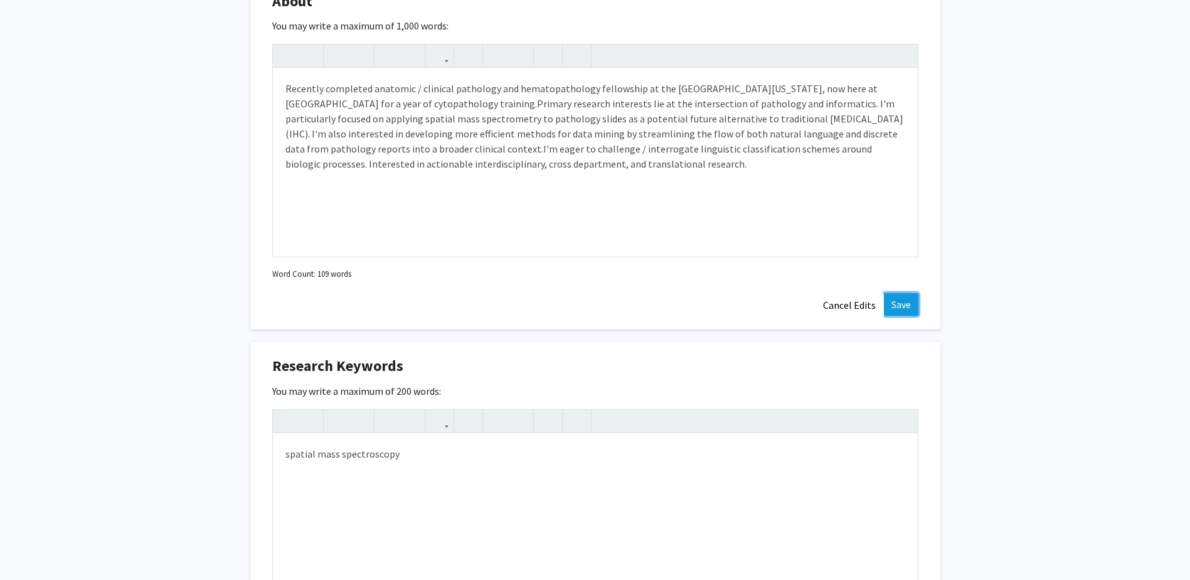
click at [902, 303] on button "Save" at bounding box center [901, 304] width 35 height 23
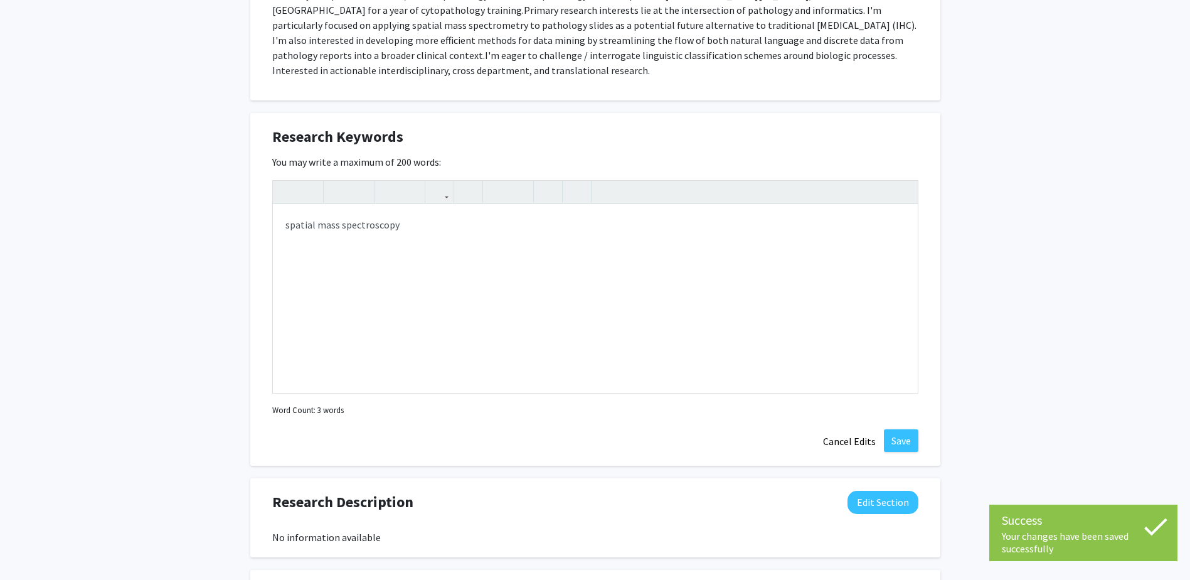
scroll to position [615, 0]
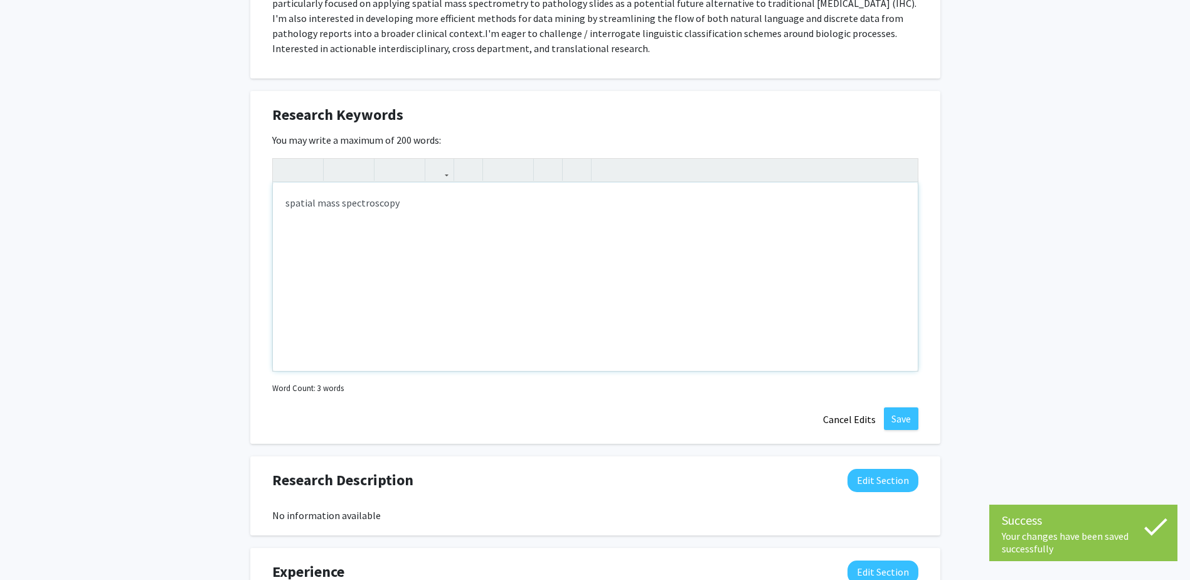
click at [713, 240] on div "spatial mass spectroscopy" at bounding box center [595, 277] width 645 height 188
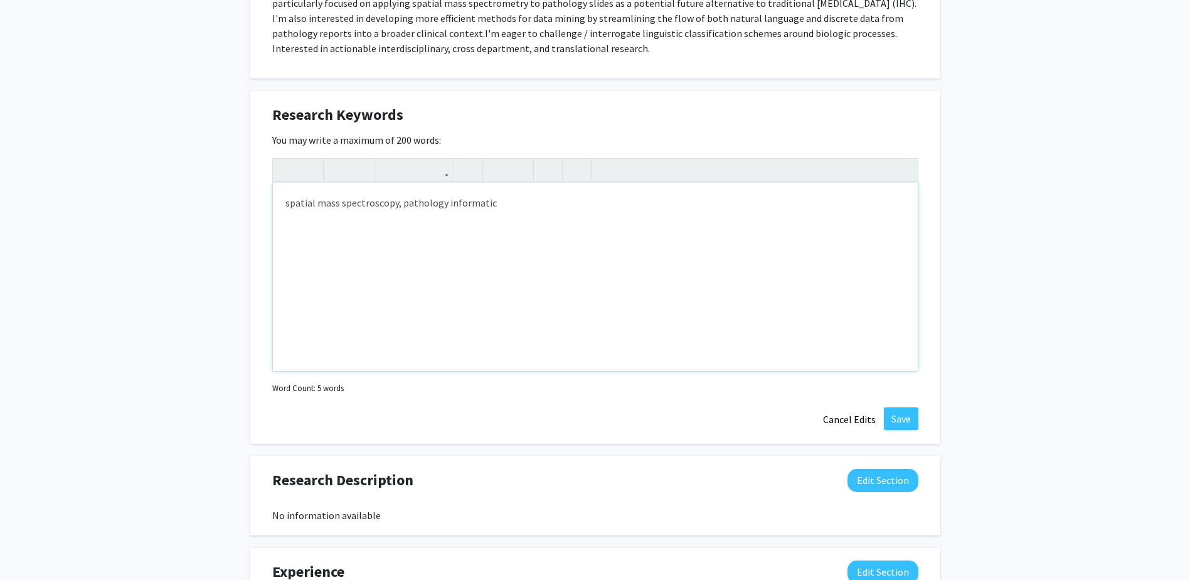
type textarea "spatial mass spectroscopy, pathology informatics"
click at [897, 423] on button "Save" at bounding box center [901, 418] width 35 height 23
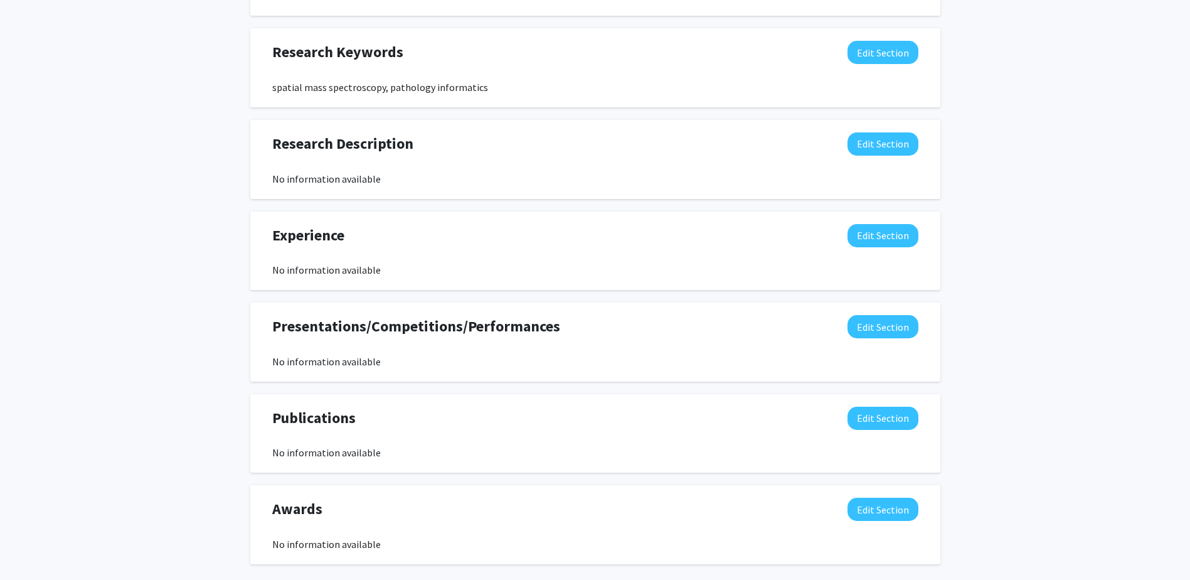
scroll to position [740, 0]
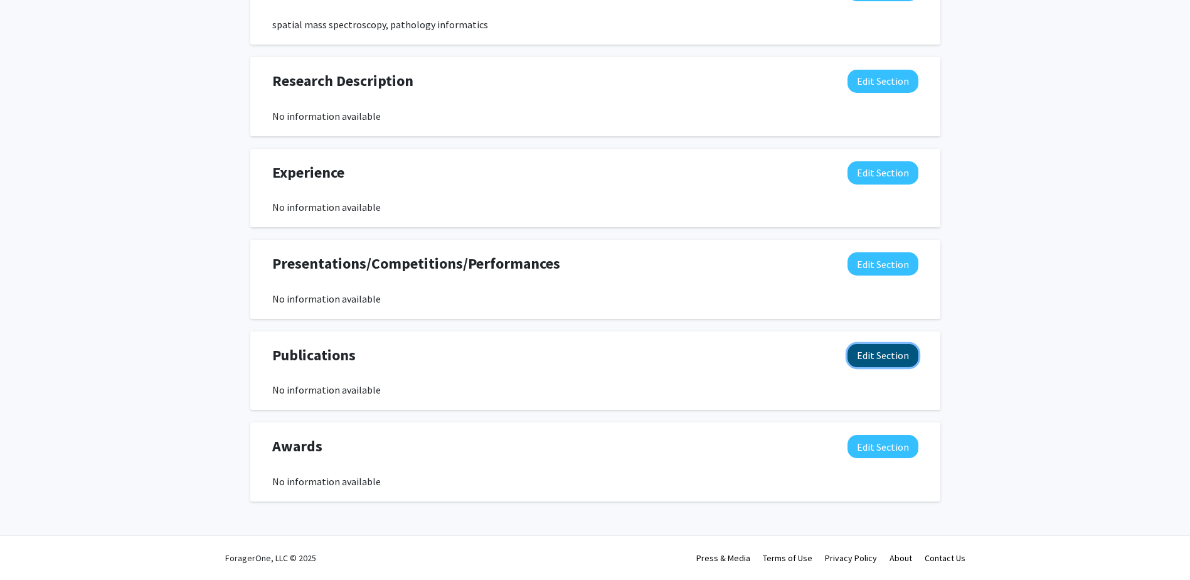
click at [875, 346] on button "Edit Section" at bounding box center [883, 355] width 71 height 23
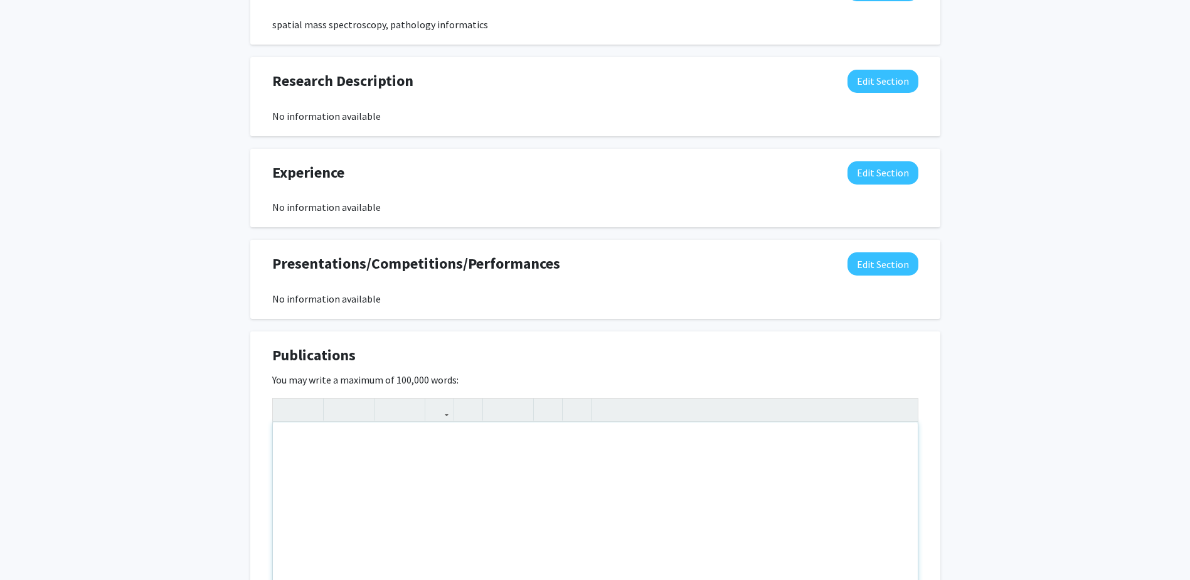
click at [639, 456] on div "Note to users with screen readers: Please deactivate our accessibility plugin f…" at bounding box center [595, 516] width 645 height 188
paste div "Note to users with screen readers: Please deactivate our accessibility plugin f…"
type textarea "<p>[PERSON_NAME] W, [PERSON_NAME], [PERSON_NAME] J, et al. Reassessing the Incl…"
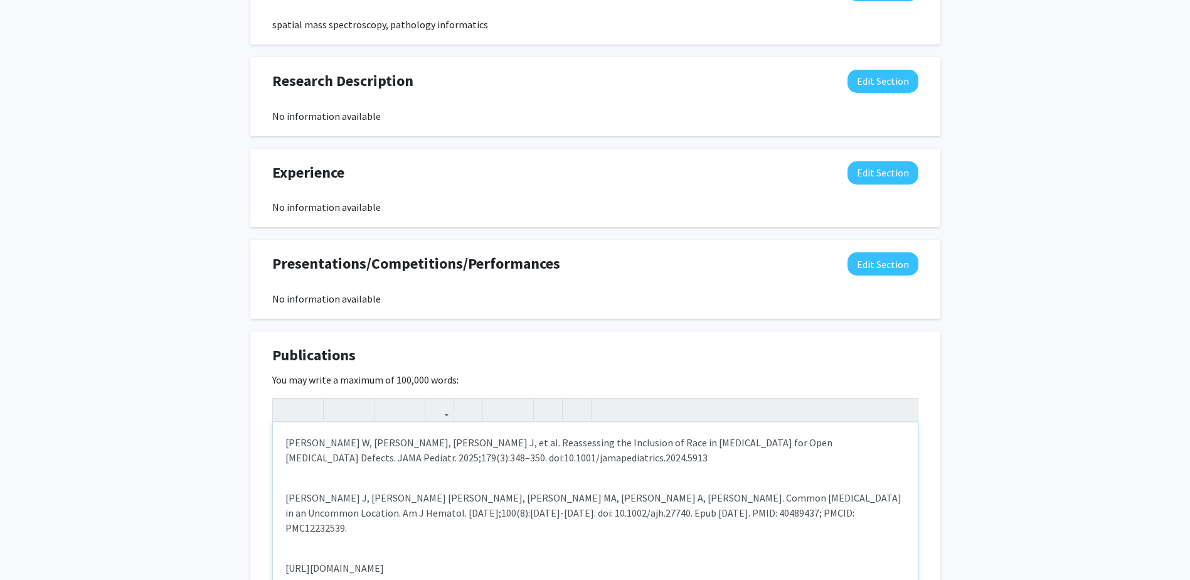
click at [287, 560] on p "[URL][DOMAIN_NAME]" at bounding box center [596, 567] width 620 height 15
type textarea "<p>[PERSON_NAME] W, [PERSON_NAME], [PERSON_NAME] J, et al. Reassessing the Incl…"
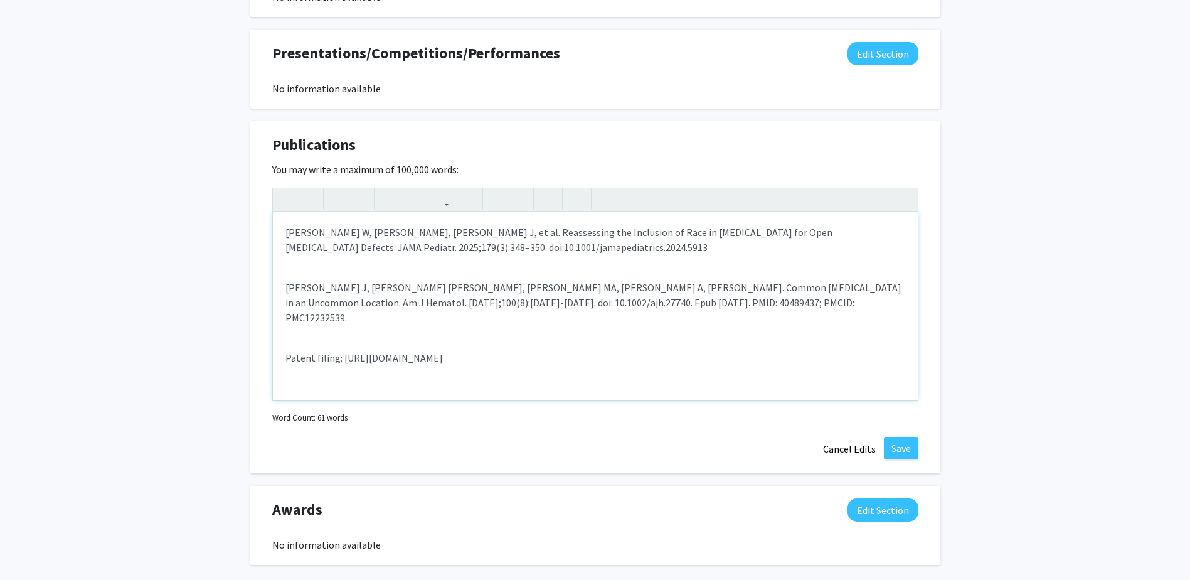
scroll to position [991, 0]
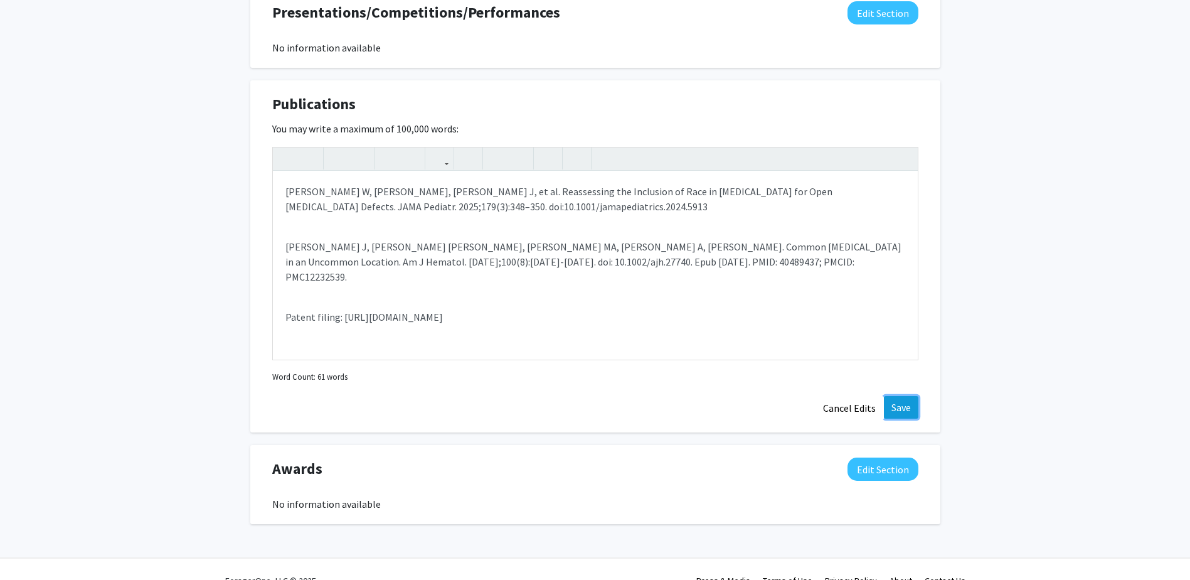
click at [900, 410] on button "Save" at bounding box center [901, 407] width 35 height 23
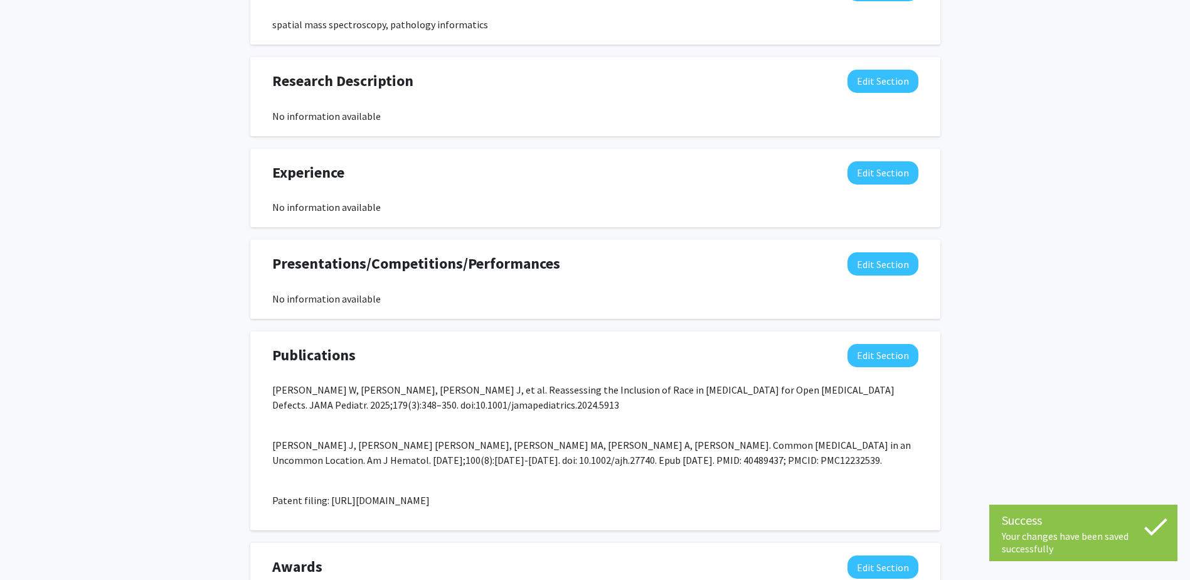
scroll to position [735, 0]
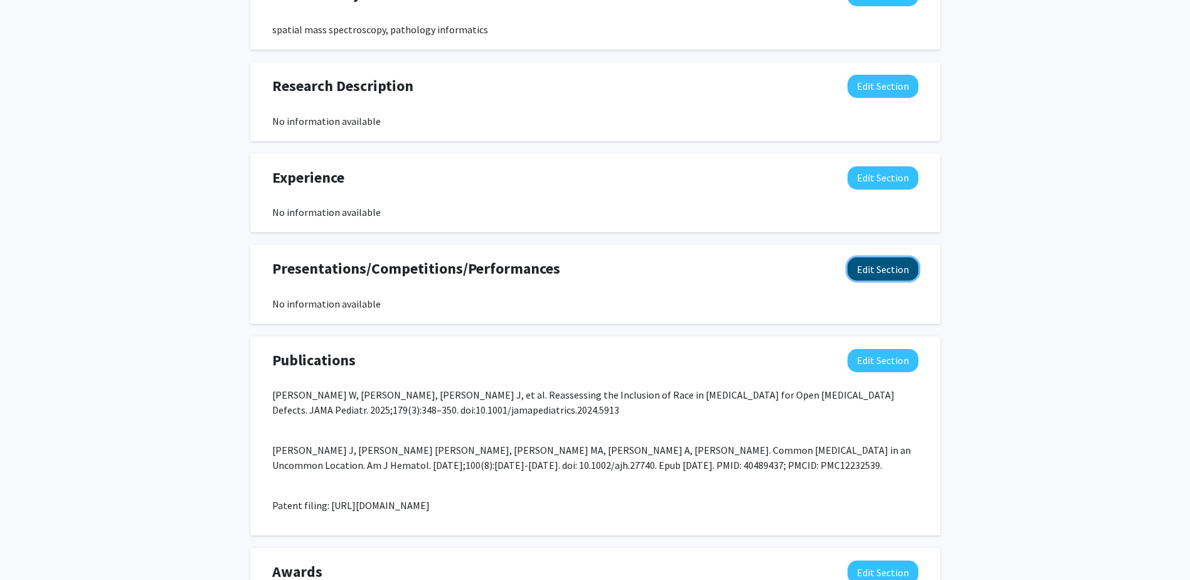
click at [874, 270] on button "Edit Section" at bounding box center [883, 268] width 71 height 23
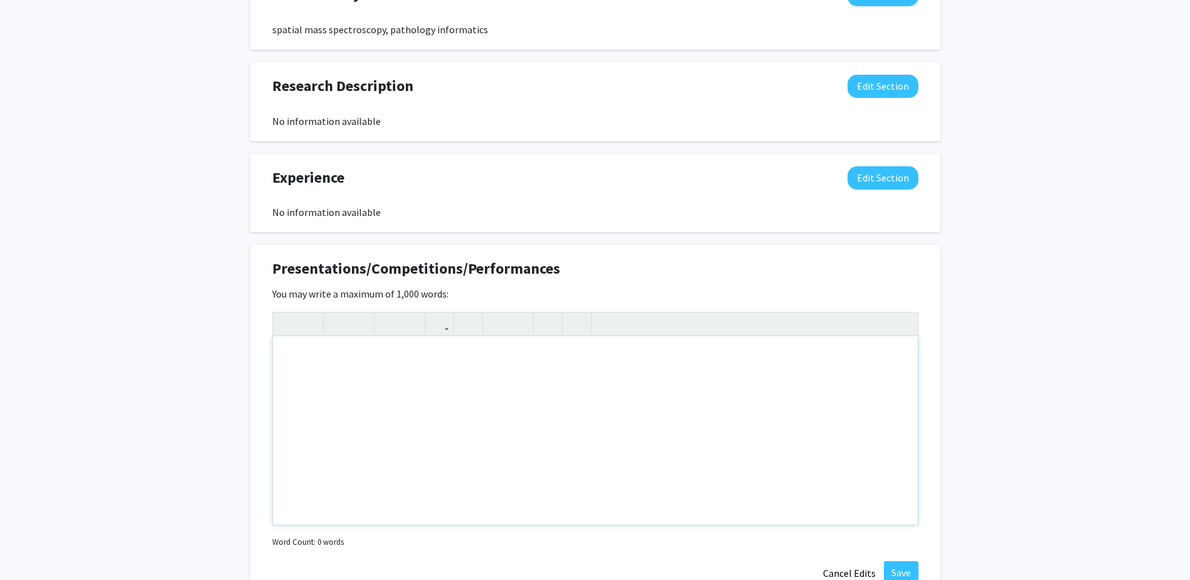
click at [570, 373] on div "Note to users with screen readers: Please deactivate our accessibility plugin f…" at bounding box center [595, 430] width 645 height 188
paste div "Note to users with screen readers: Please deactivate our accessibility plugin f…"
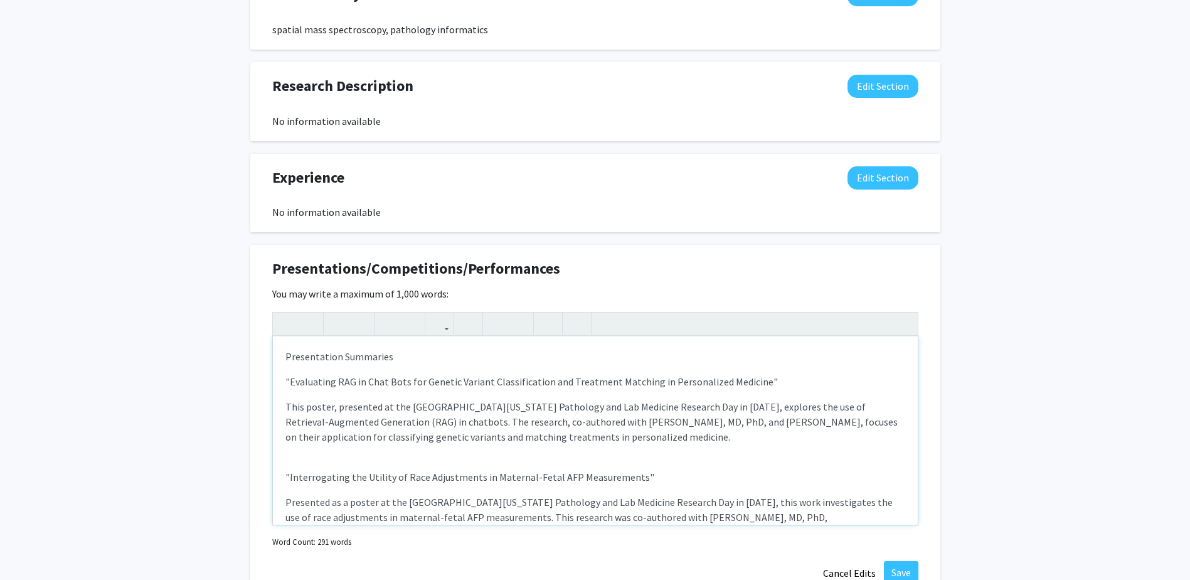
type textarea "<p>Presentation Summaries</p><p>"Evaluating RAG in Chat Bots for Genetic Varian…"
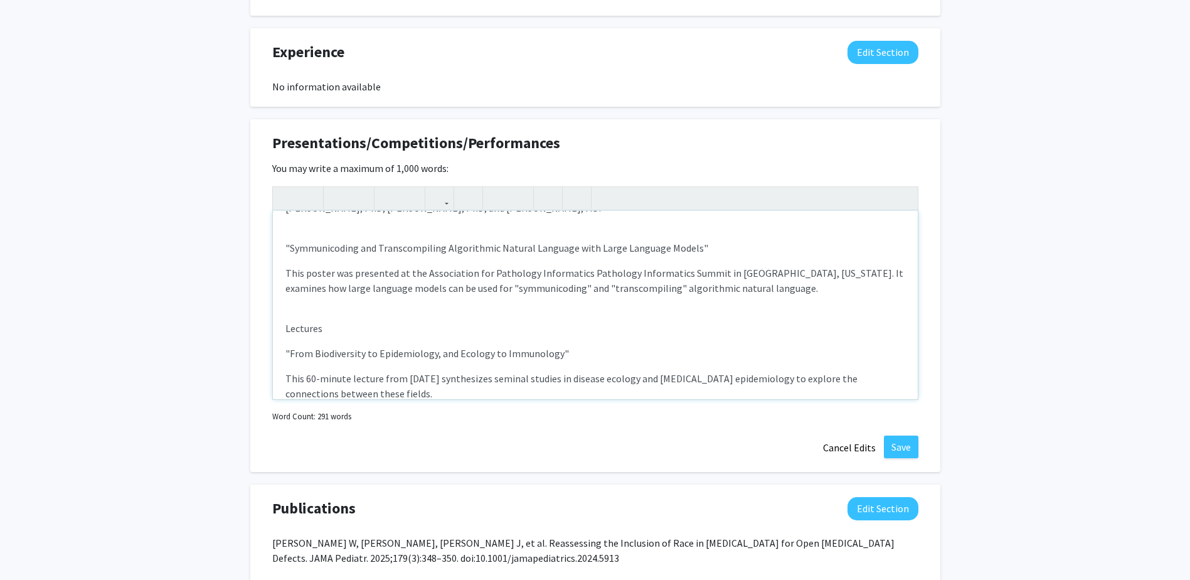
scroll to position [251, 0]
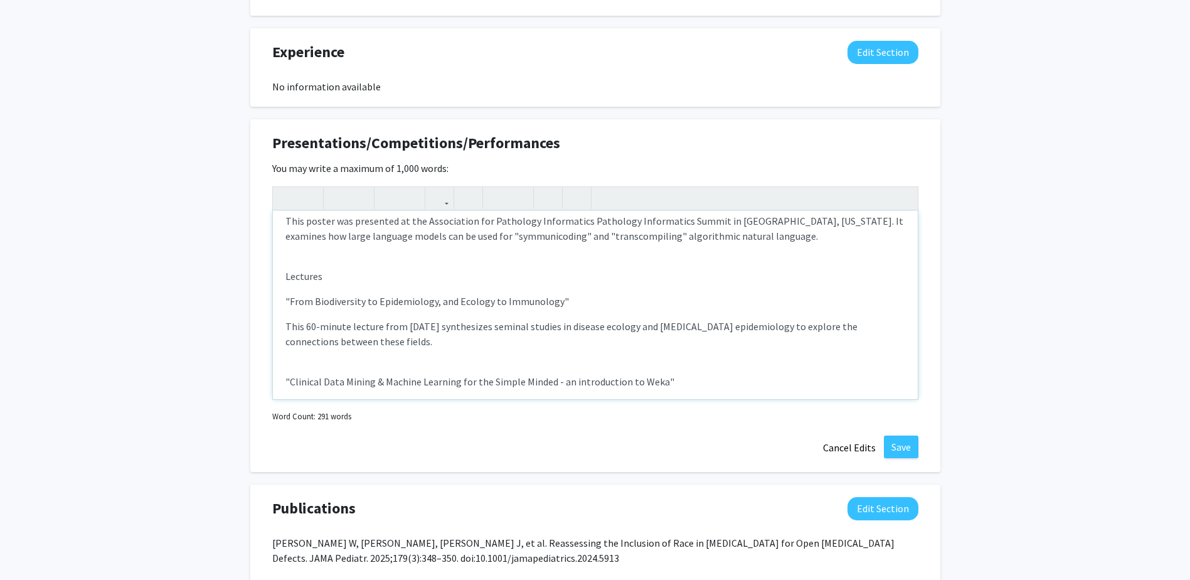
click at [356, 284] on div "Presentation Summaries "Evaluating RAG in Chat Bots for Genetic Variant Classif…" at bounding box center [595, 305] width 645 height 188
click at [314, 284] on div "Presentation Summaries "Evaluating RAG in Chat Bots for Genetic Variant Classif…" at bounding box center [595, 305] width 645 height 188
click at [341, 276] on p "Lectures" at bounding box center [596, 276] width 620 height 15
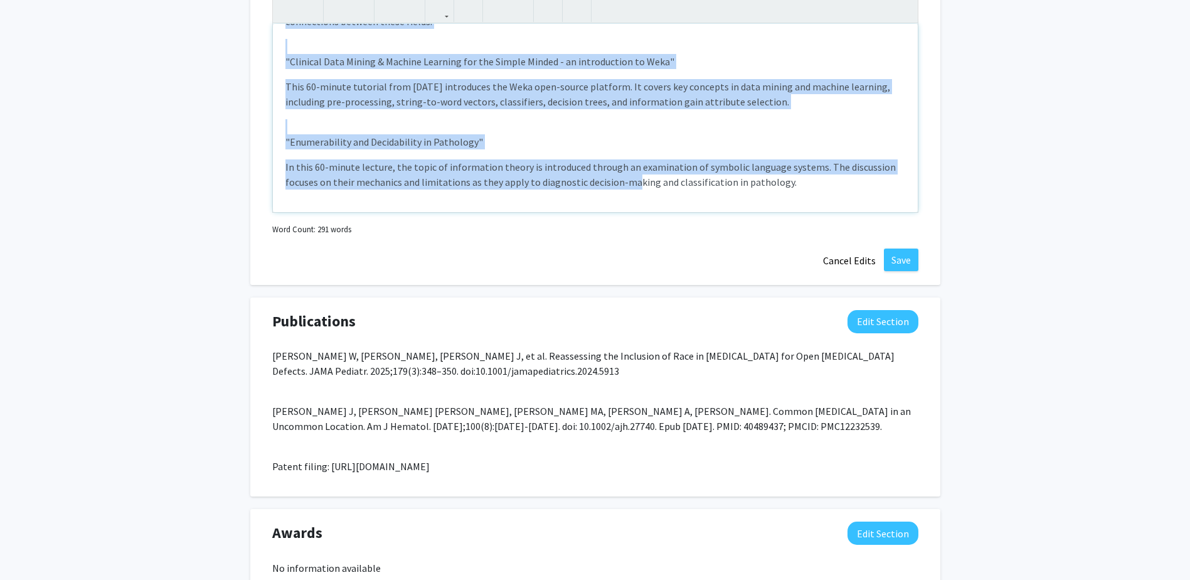
scroll to position [1049, 0]
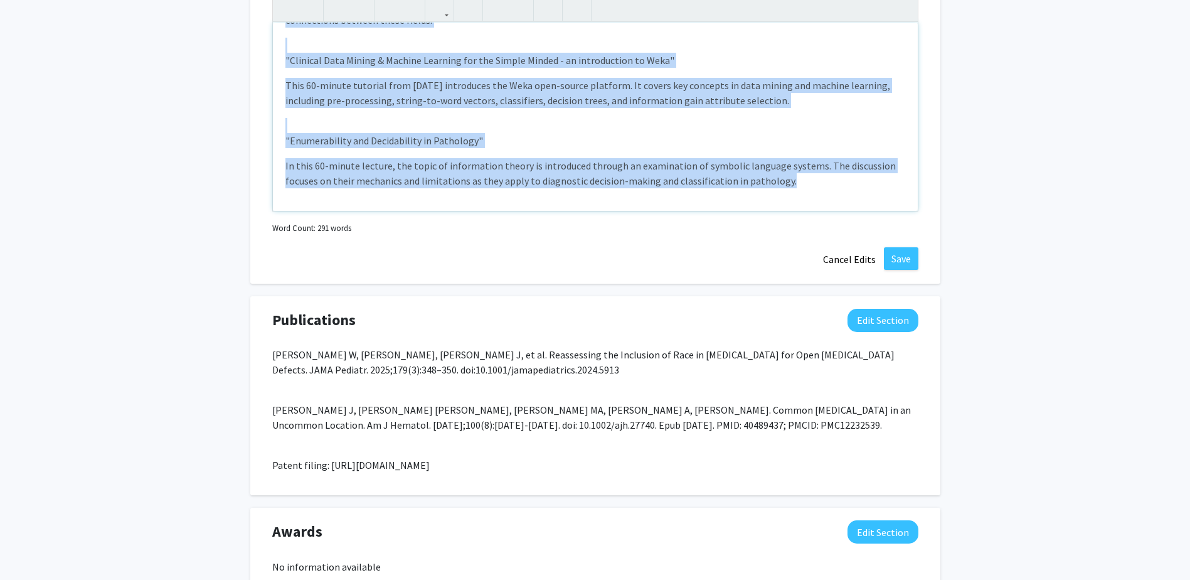
drag, startPoint x: 283, startPoint y: 276, endPoint x: 847, endPoint y: 186, distance: 570.7
click at [847, 186] on div "Presentation Summaries "Evaluating RAG in Chat Bots for Genetic Variant Classif…" at bounding box center [595, 117] width 645 height 188
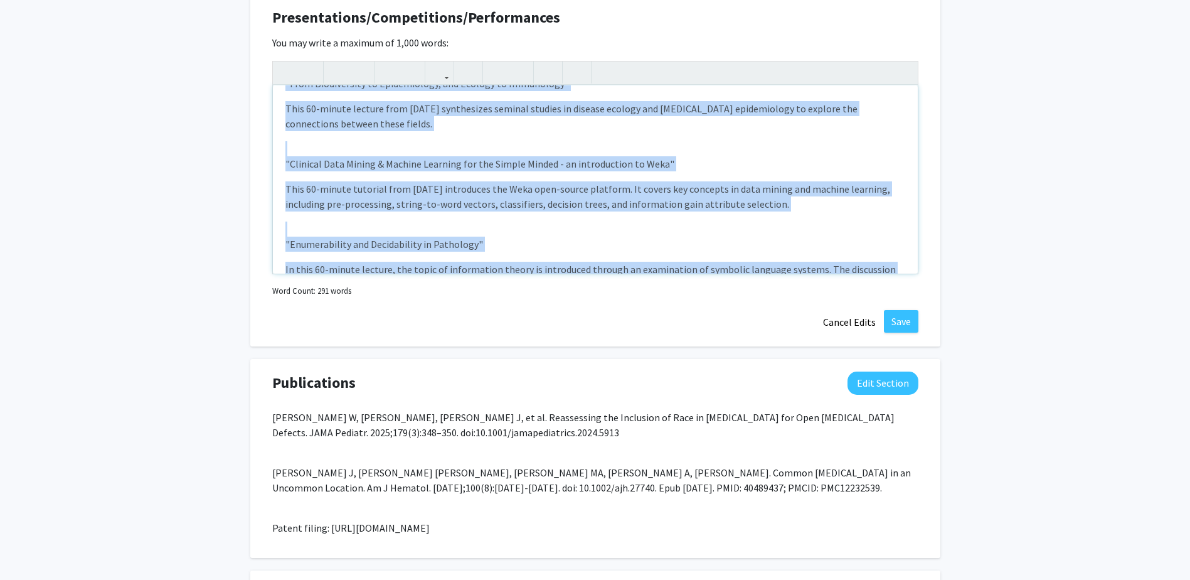
scroll to position [321, 0]
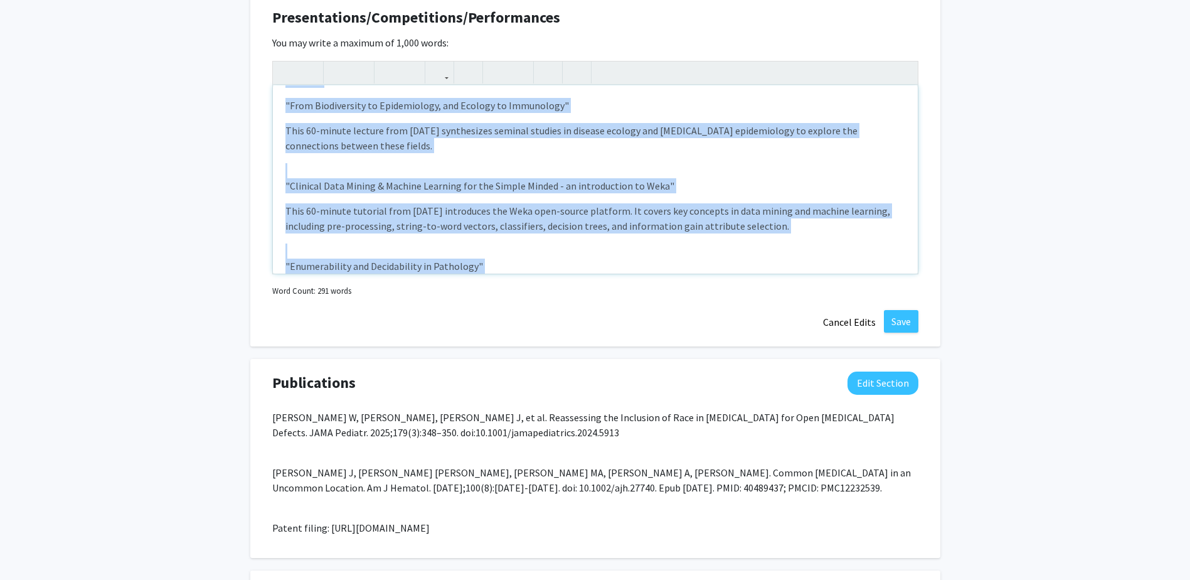
click at [695, 215] on p "This 60-minute tutorial from [DATE] introduces the Weka open-source platform. I…" at bounding box center [596, 218] width 620 height 30
copy div "Presentation Summaries "Evaluating RAG in Chat Bots for Genetic Variant Classif…"
click at [588, 208] on p "This 60-minute tutorial from [DATE] introduces the Weka open-source platform. I…" at bounding box center [596, 218] width 620 height 30
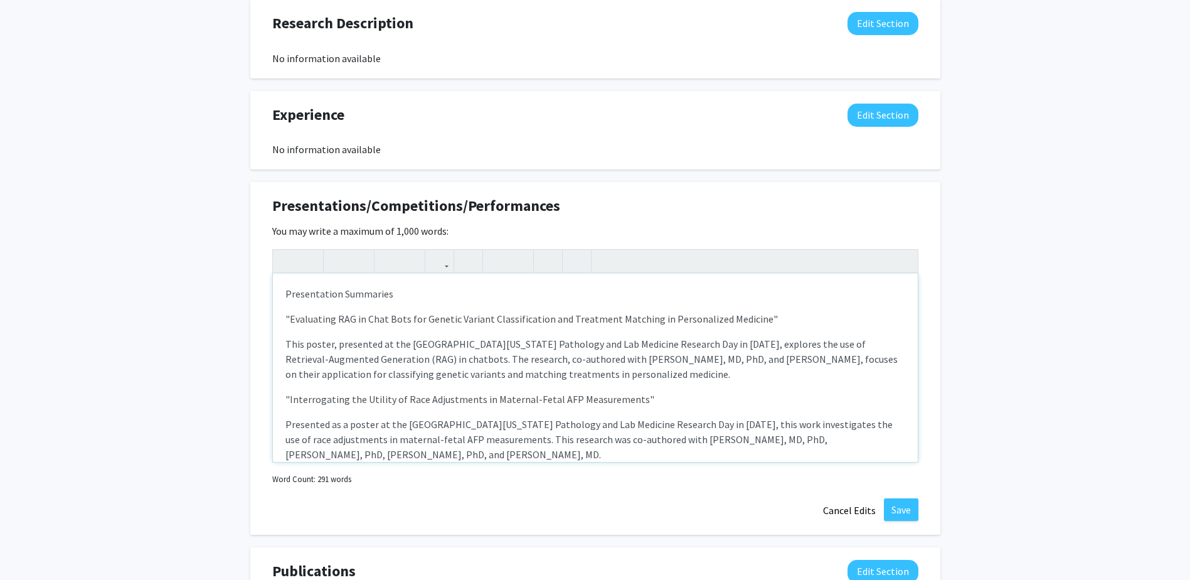
scroll to position [63, 0]
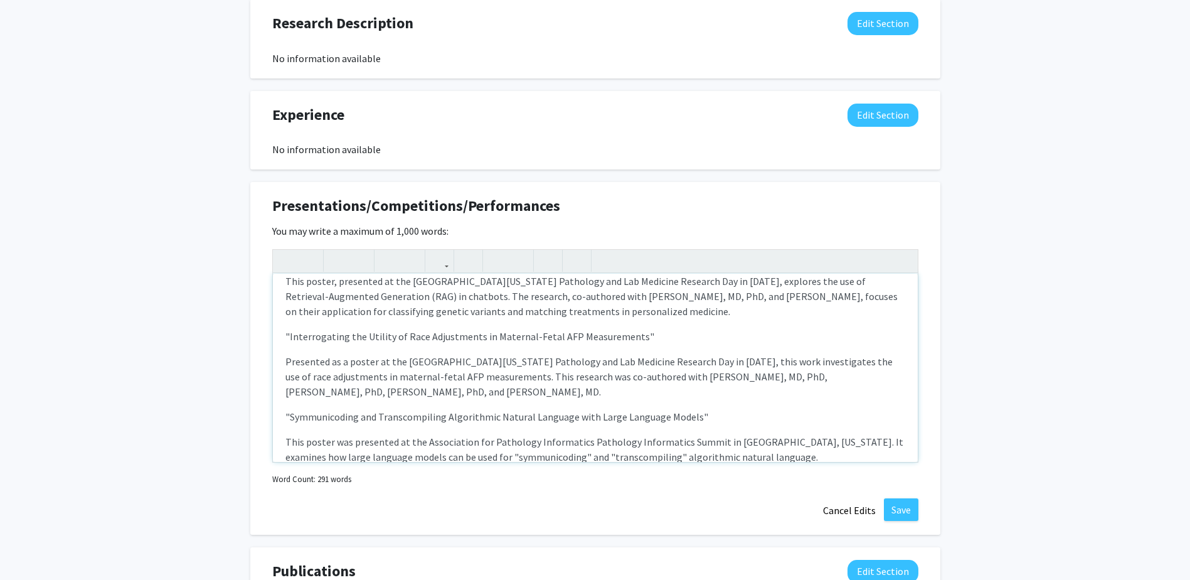
click at [486, 351] on div "Presentation Summaries "Evaluating RAG in Chat Bots for Genetic Variant Classi…" at bounding box center [595, 368] width 645 height 188
click at [651, 409] on p ""Interrogating the Utility of Race Adjustments in Maternal-Fetal AFP Measuremen…" at bounding box center [596, 416] width 620 height 15
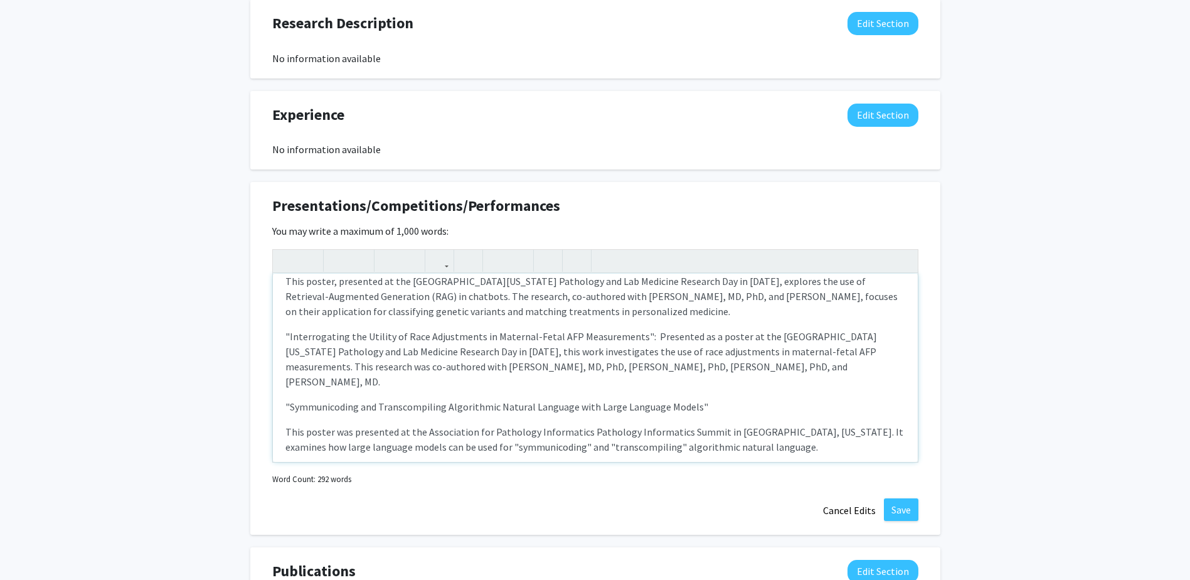
click at [727, 464] on p ""Symmunicoding and Transcompiling Algorithmic Natural Language with Large Langu…" at bounding box center [596, 471] width 620 height 15
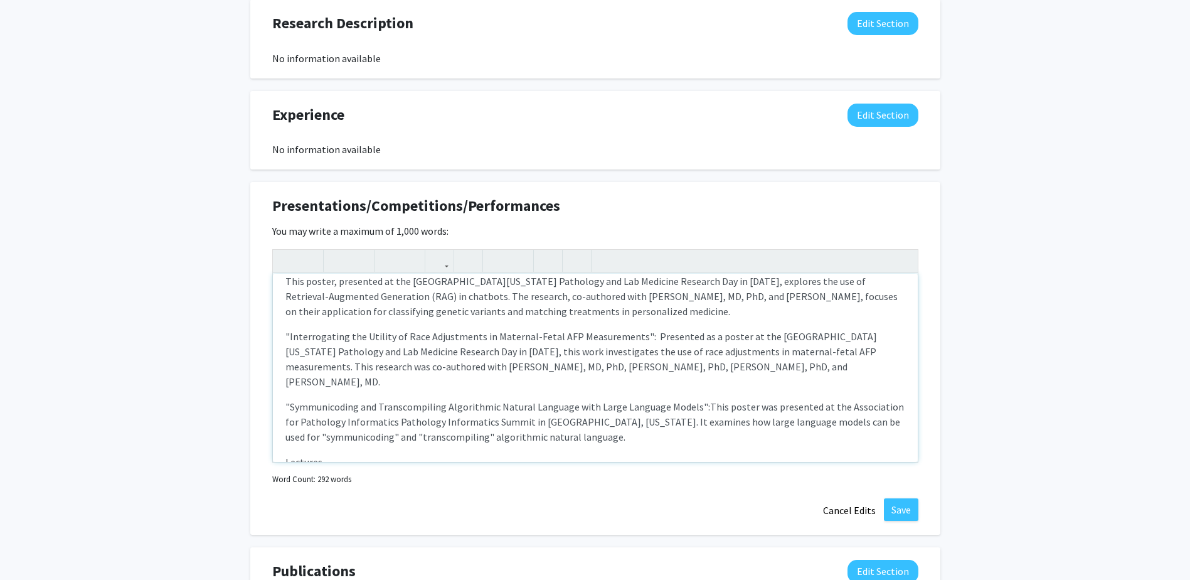
scroll to position [126, 0]
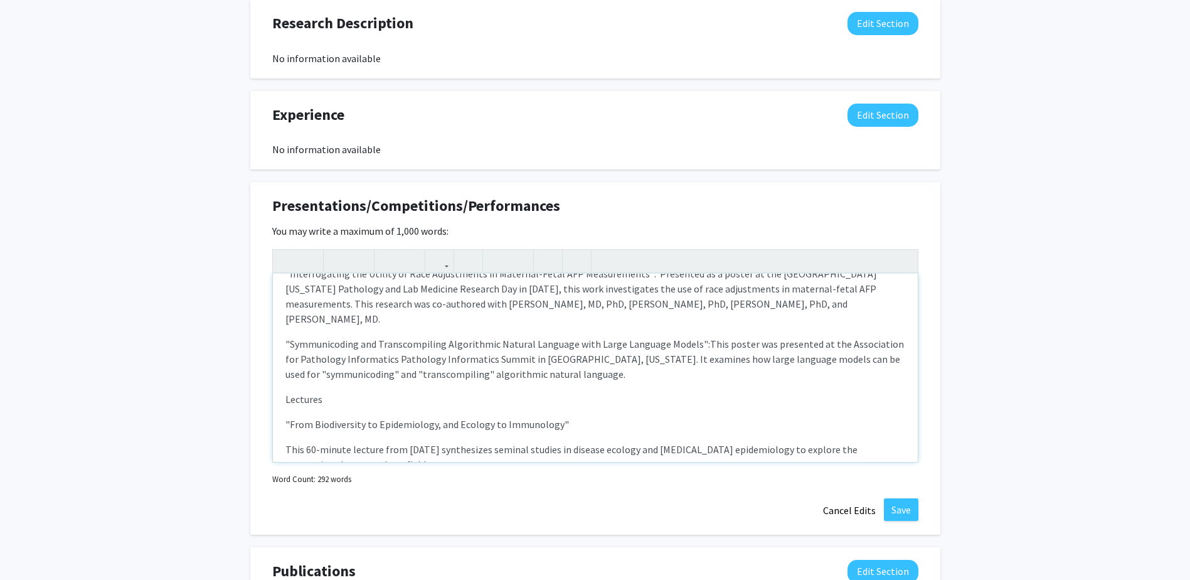
click at [371, 397] on div "Presentation Summaries "Evaluating RAG in Chat Bots for Genetic Variant Classi…" at bounding box center [595, 368] width 645 height 188
drag, startPoint x: 566, startPoint y: 411, endPoint x: 573, endPoint y: 409, distance: 7.3
click at [573, 482] on p ""From Biodiversity to Epidemiology, and Ecology to Immunology"" at bounding box center [596, 489] width 620 height 15
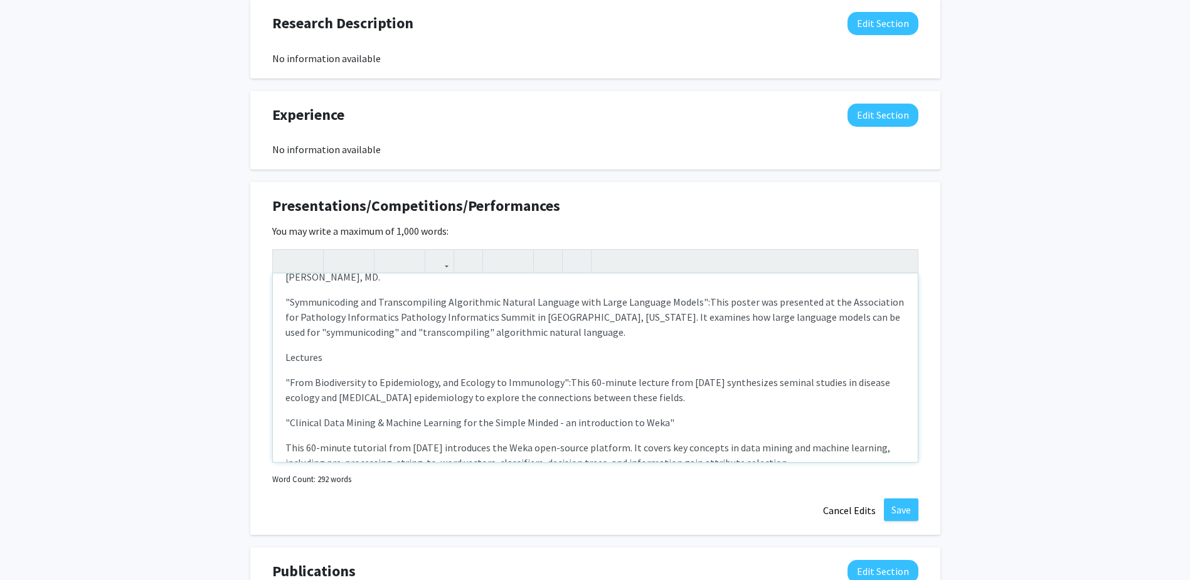
scroll to position [188, 0]
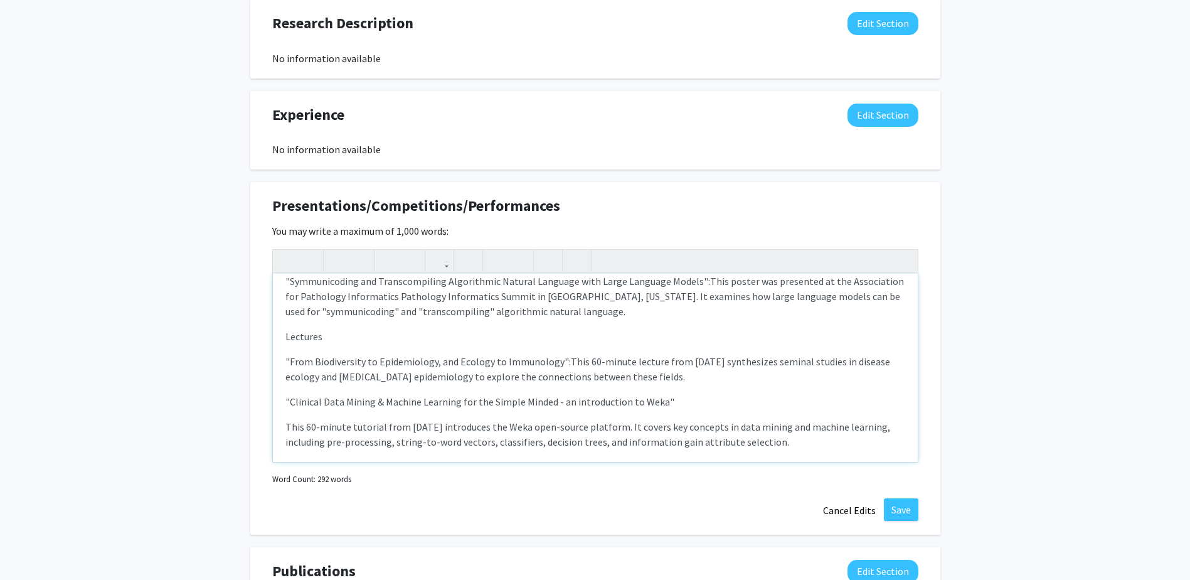
click at [687, 378] on div "Presentation Summaries "Evaluating RAG in Chat Bots for Genetic Variant Classi…" at bounding box center [595, 368] width 645 height 188
click at [350, 394] on p "Lectures" at bounding box center [596, 401] width 620 height 15
click at [590, 337] on div "Presentation Summaries "Evaluating RAG in Chat Bots for Genetic Variant Classi…" at bounding box center [595, 368] width 645 height 188
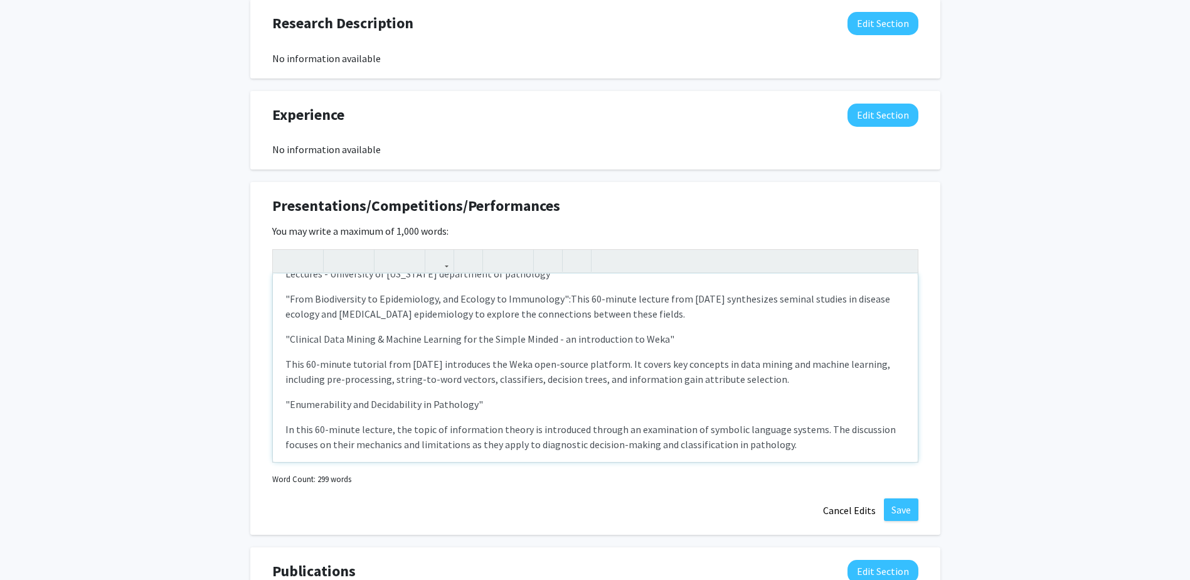
click at [703, 397] on p ""Clinical Data Mining & Machine Learning for the Simple Minded - an introductio…" at bounding box center [596, 404] width 620 height 15
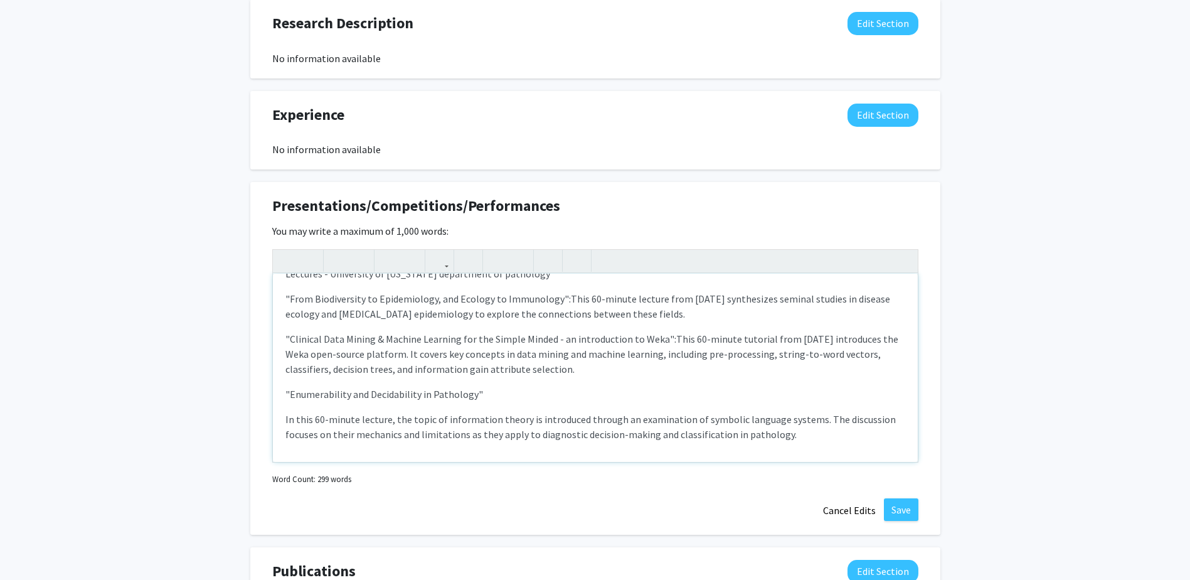
click at [516, 452] on p ""Enumerability and Decidability in Pathology"" at bounding box center [596, 459] width 620 height 15
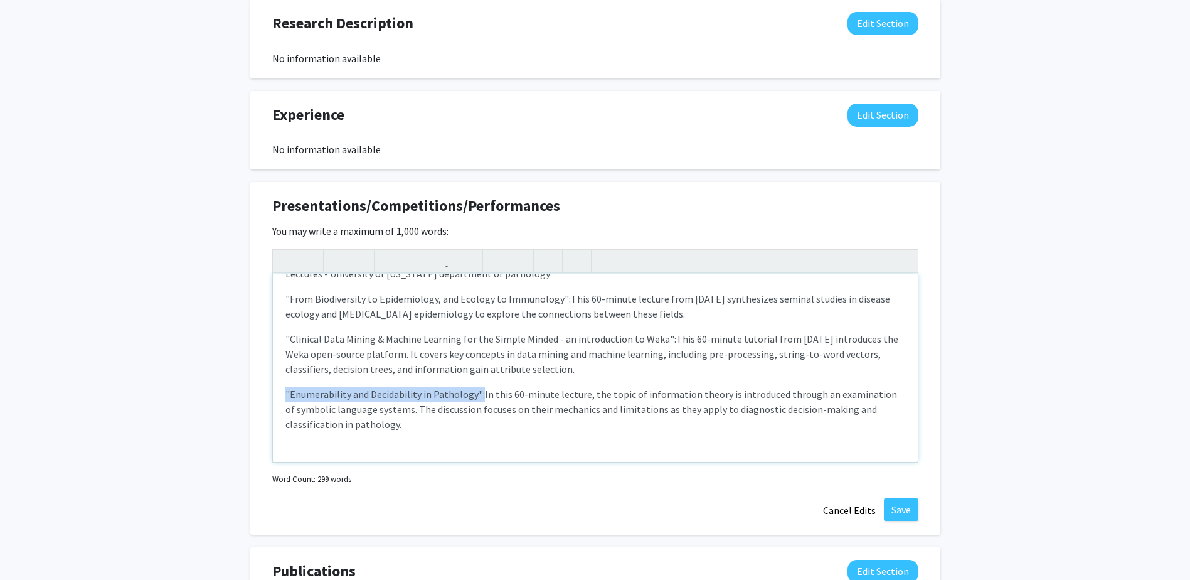
drag, startPoint x: 481, startPoint y: 382, endPoint x: 282, endPoint y: 380, distance: 198.3
click at [282, 380] on div "Presentation Summaries "Evaluating RAG in Chat Bots for Genetic Variant Classi…" at bounding box center [595, 368] width 645 height 188
drag, startPoint x: 286, startPoint y: 379, endPoint x: 478, endPoint y: 382, distance: 192.0
click at [478, 387] on p ""Enumerability and Decidability in Pathology": In this 60-minute lecture, the t…" at bounding box center [596, 409] width 620 height 45
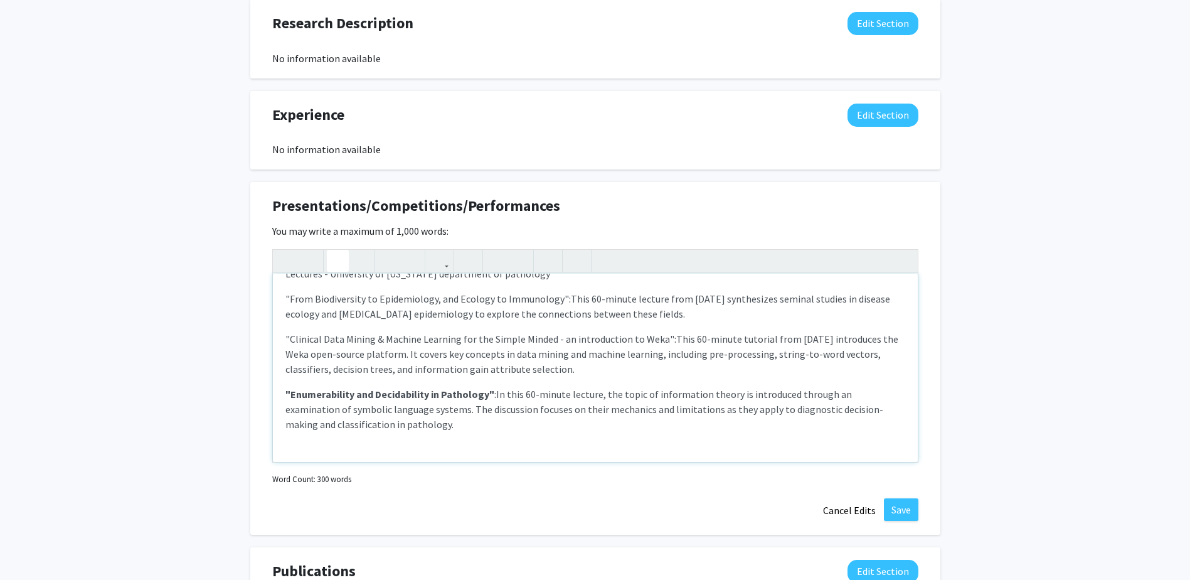
scroll to position [243, 0]
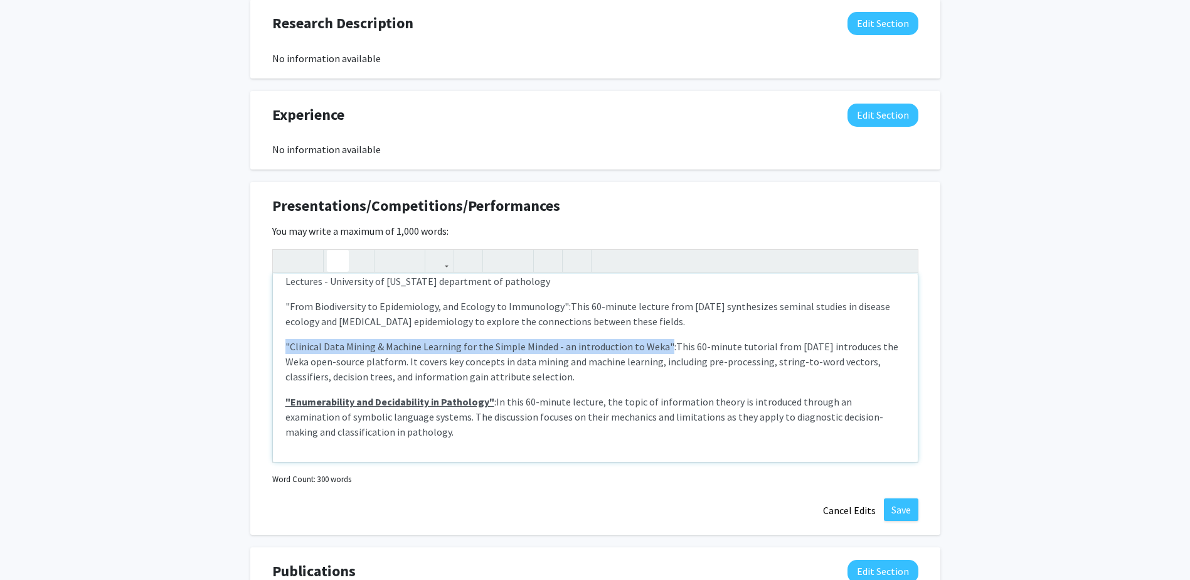
drag, startPoint x: 286, startPoint y: 329, endPoint x: 661, endPoint y: 320, distance: 376.0
click at [661, 320] on div "Presentation Summaries "Evaluating RAG in Chat Bots for Genetic Variant Classi…" at bounding box center [595, 368] width 645 height 188
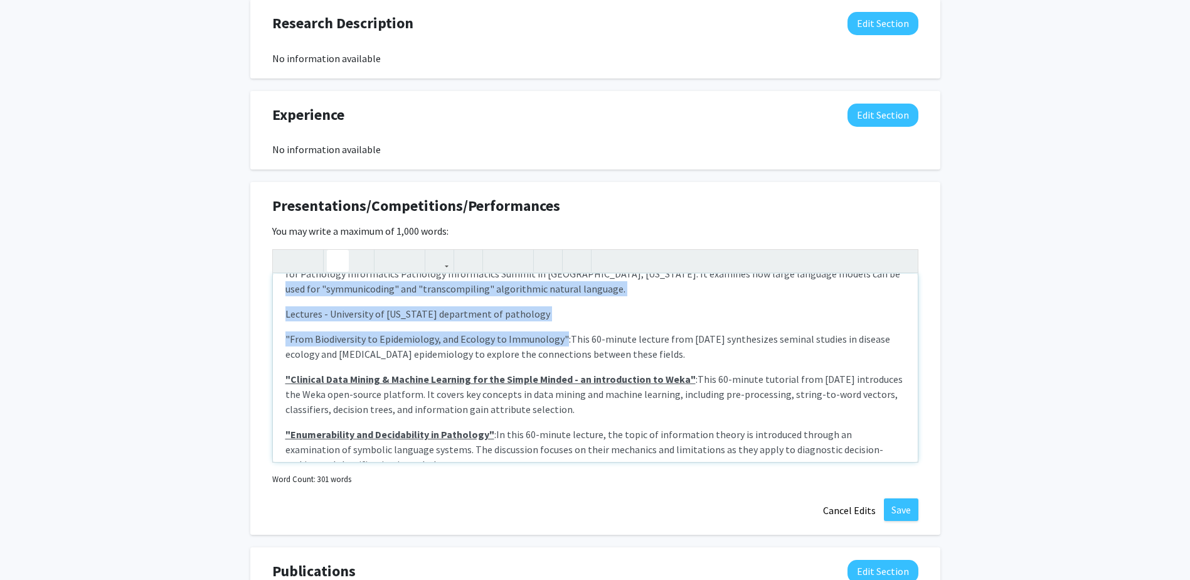
scroll to position [197, 0]
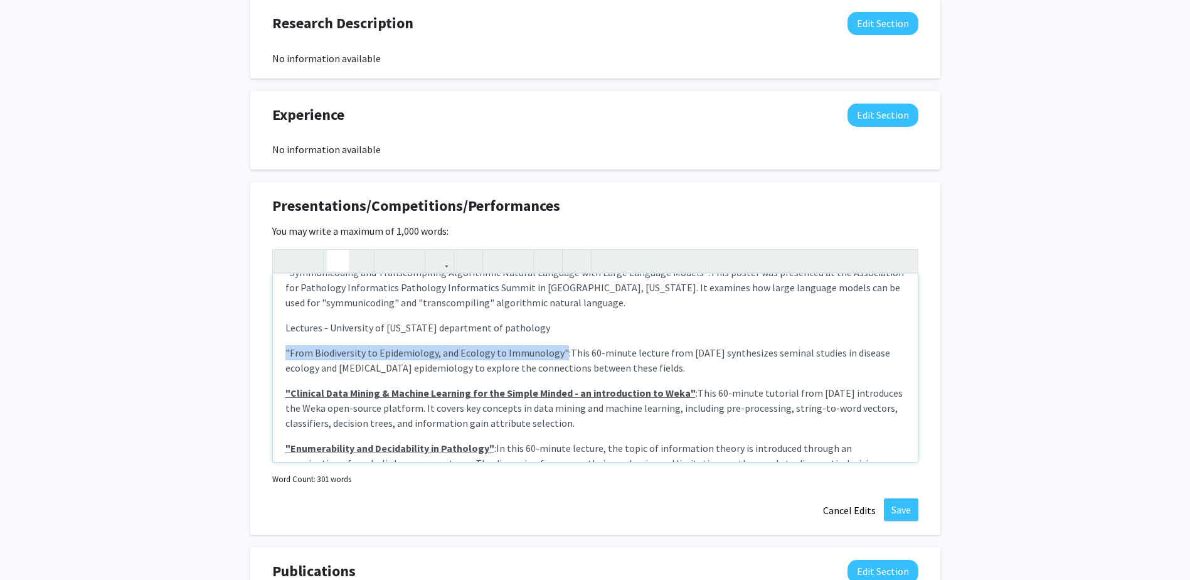
drag, startPoint x: 559, startPoint y: 291, endPoint x: 286, endPoint y: 343, distance: 278.5
click at [286, 441] on p ""From Biodiversity to Epidemiology, and Ecology to Immunology": This 60-minute …" at bounding box center [596, 463] width 620 height 45
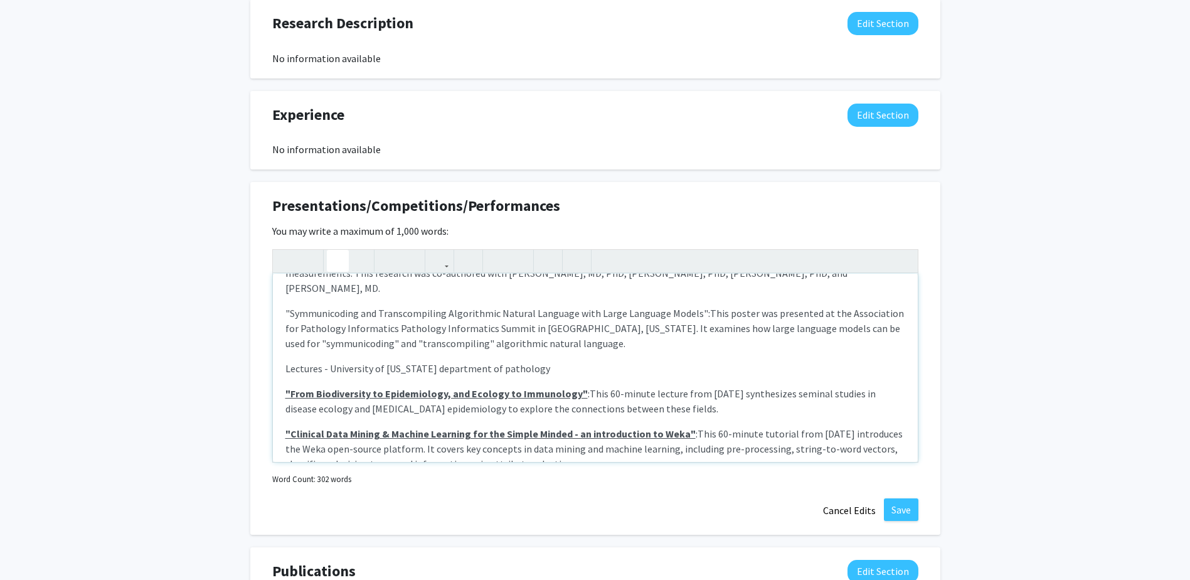
scroll to position [134, 0]
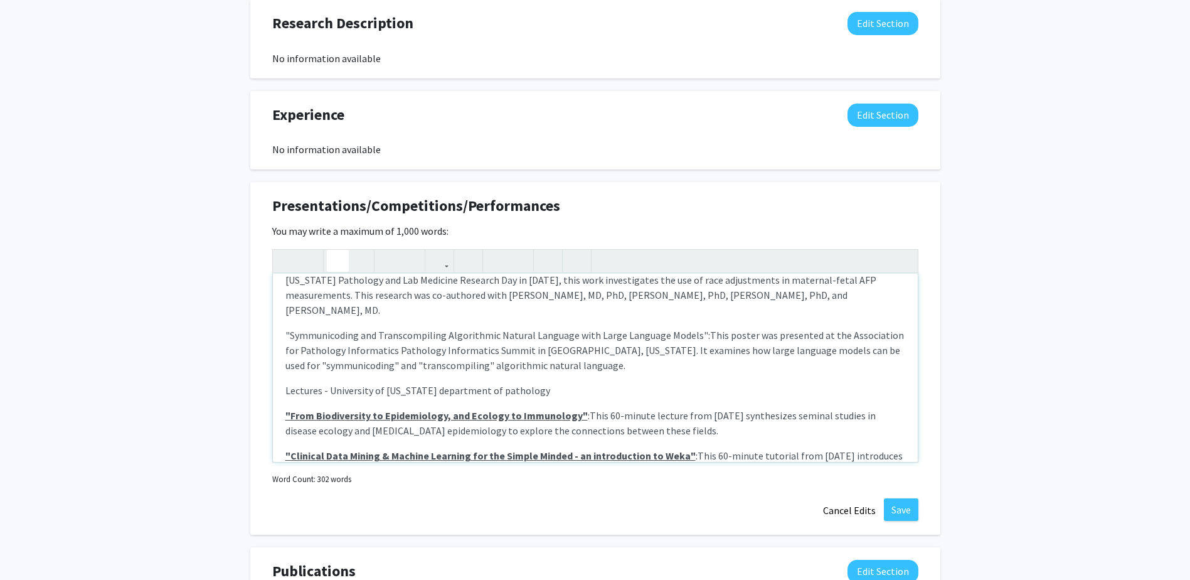
click at [533, 448] on p "Lectures - University of [US_STATE] department of pathology" at bounding box center [596, 470] width 620 height 45
click at [593, 448] on p "Lectures - University of [US_STATE] department of pathology" at bounding box center [596, 470] width 620 height 45
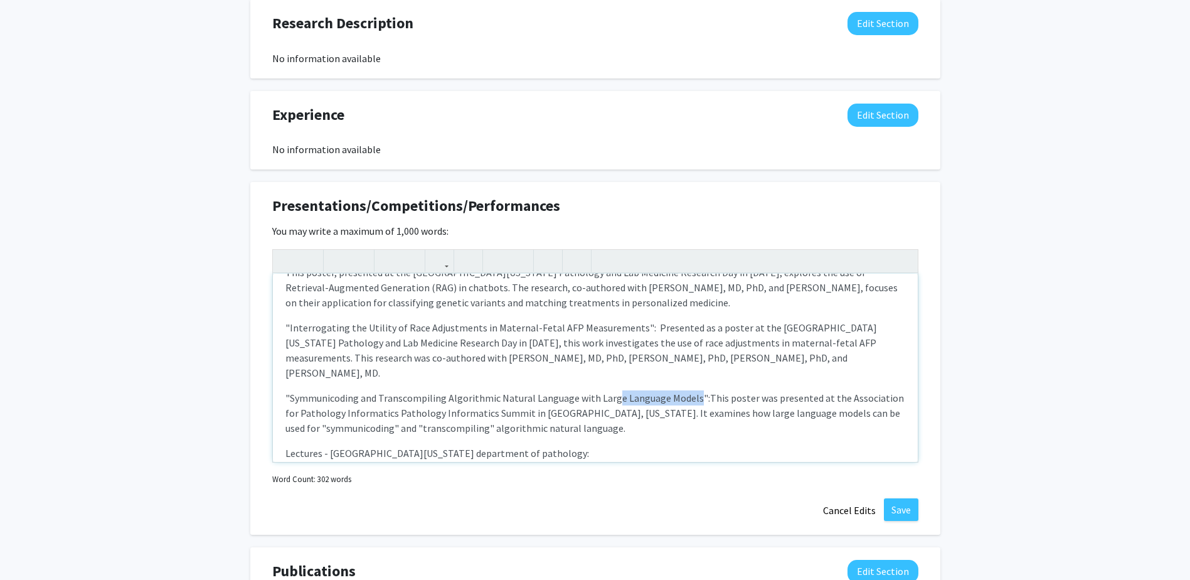
drag, startPoint x: 692, startPoint y: 380, endPoint x: 608, endPoint y: 381, distance: 84.1
click at [608, 471] on p ""Symmunicoding and Transcompiling Algorithmic Natural Language with Large Langu…" at bounding box center [596, 486] width 620 height 30
click at [650, 471] on p ""Symmunicoding and Transcompiling Algorithmic Natural Language with Large Langu…" at bounding box center [596, 486] width 620 height 30
drag, startPoint x: 693, startPoint y: 382, endPoint x: 281, endPoint y: 384, distance: 412.3
click at [281, 384] on div "Presentation Summaries "Evaluating RAG in Chat Bots for Genetic Variant Classi…" at bounding box center [595, 368] width 645 height 188
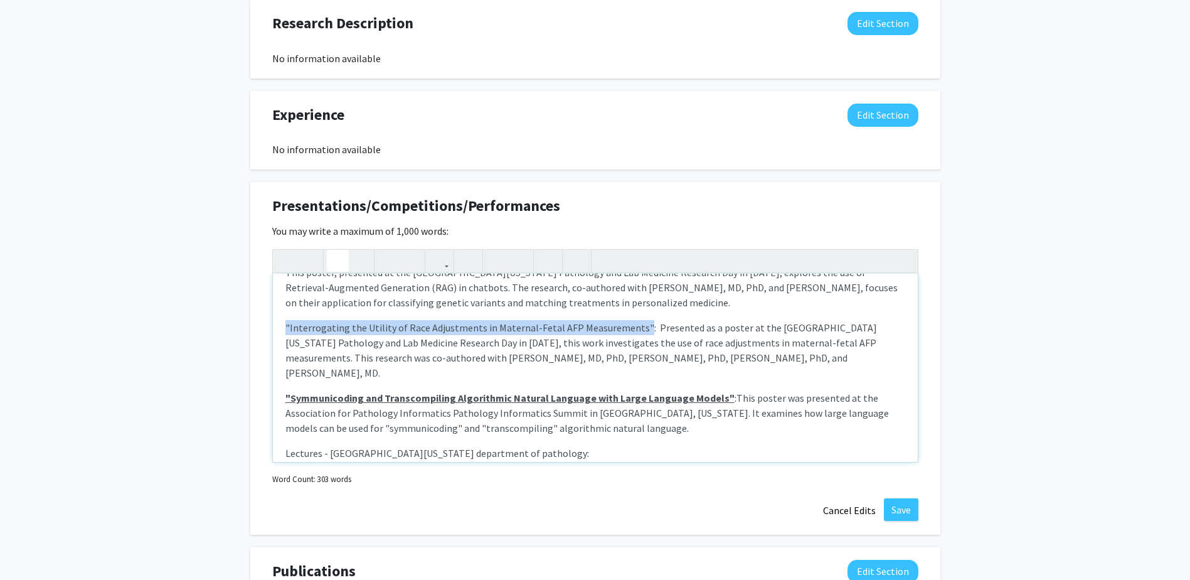
drag, startPoint x: 633, startPoint y: 325, endPoint x: 275, endPoint y: 324, distance: 358.3
click at [275, 324] on div "Presentation Summaries "Evaluating RAG in Chat Bots for Genetic Variant Classi…" at bounding box center [595, 368] width 645 height 188
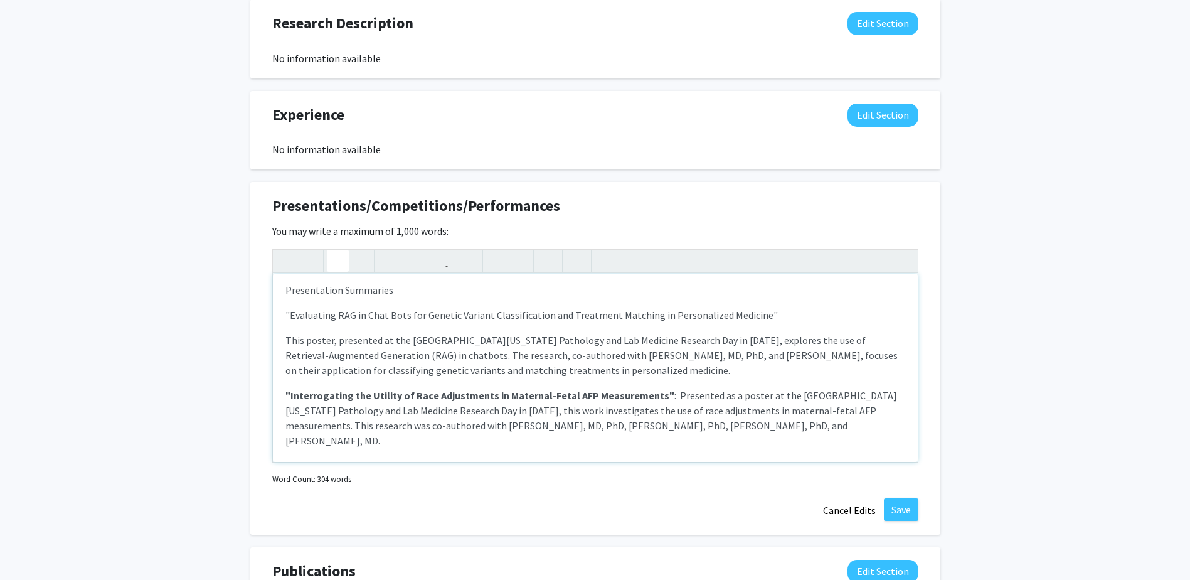
scroll to position [0, 0]
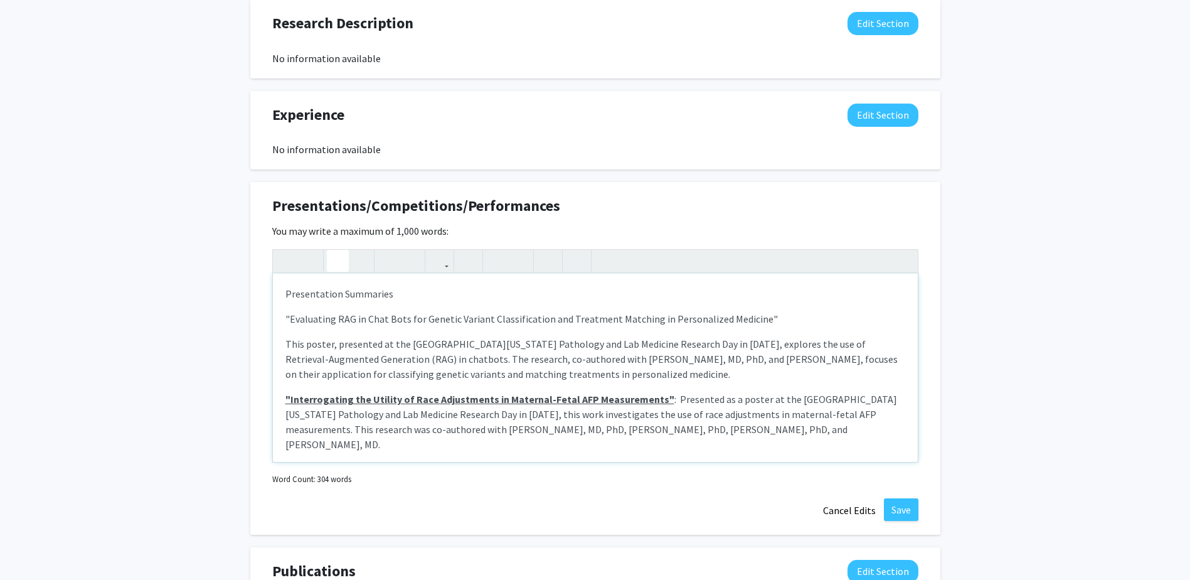
click at [503, 392] on p ""Evaluating RAG in Chat Bots for Genetic Variant Classification and Treatment M…" at bounding box center [596, 422] width 620 height 60
click at [786, 392] on p ""Evaluating RAG in Chat Bots for Genetic Variant Classification and Treatment M…" at bounding box center [596, 422] width 620 height 60
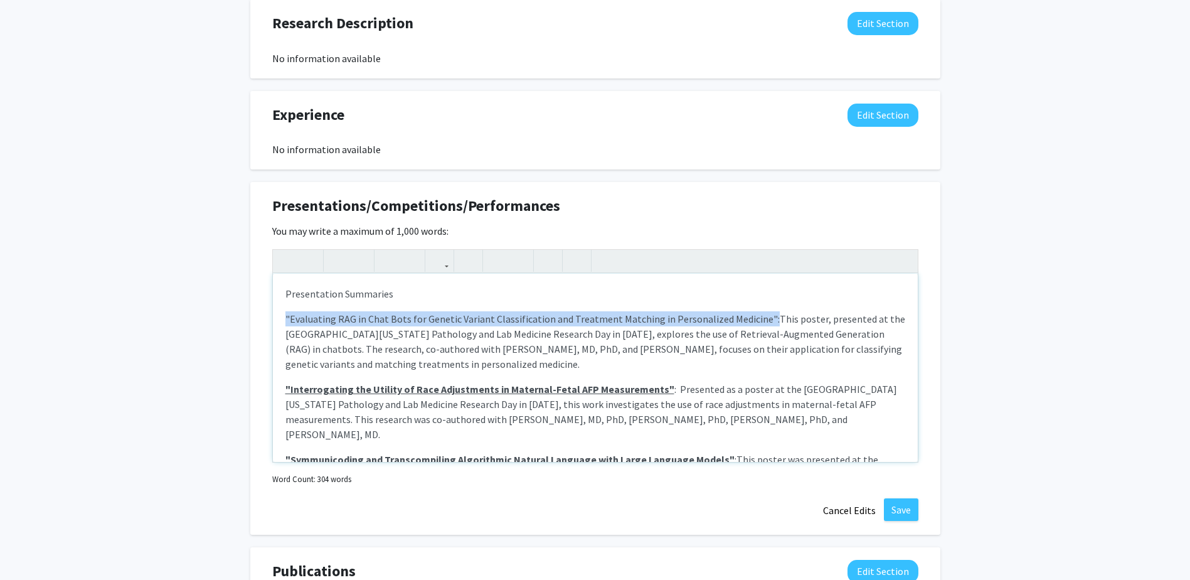
drag, startPoint x: 760, startPoint y: 320, endPoint x: 264, endPoint y: 321, distance: 496.4
click at [264, 321] on div "Presentations/Competitions/Performances Edit Section You may write a maximum of…" at bounding box center [595, 358] width 690 height 353
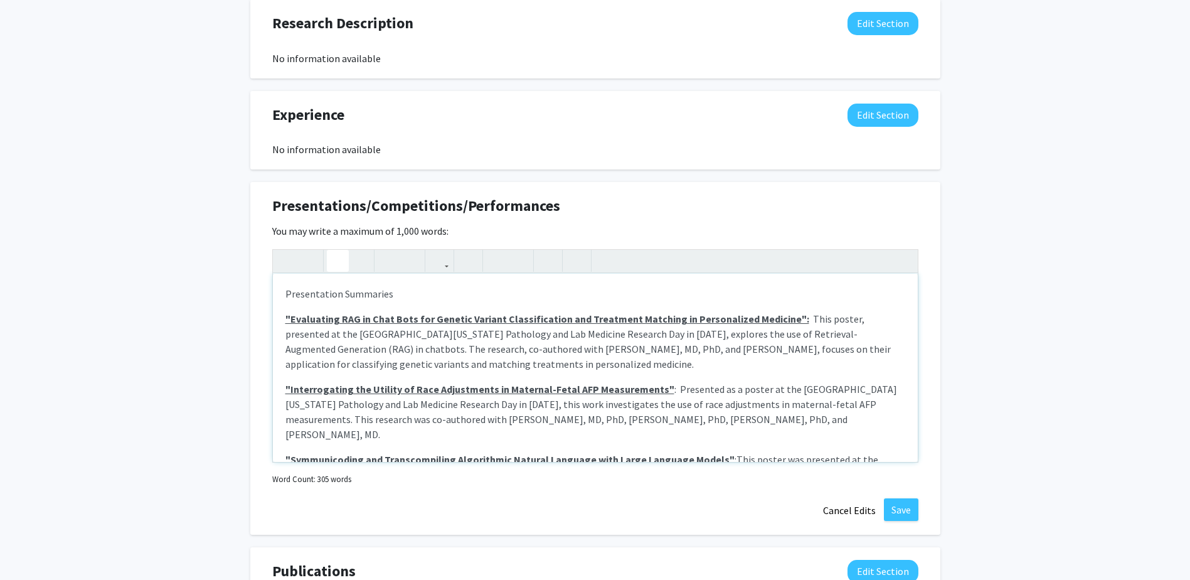
click at [507, 306] on div "Presentation Summaries "Evaluating RAG in Chat Bots for Genetic Variant Classi…" at bounding box center [595, 368] width 645 height 188
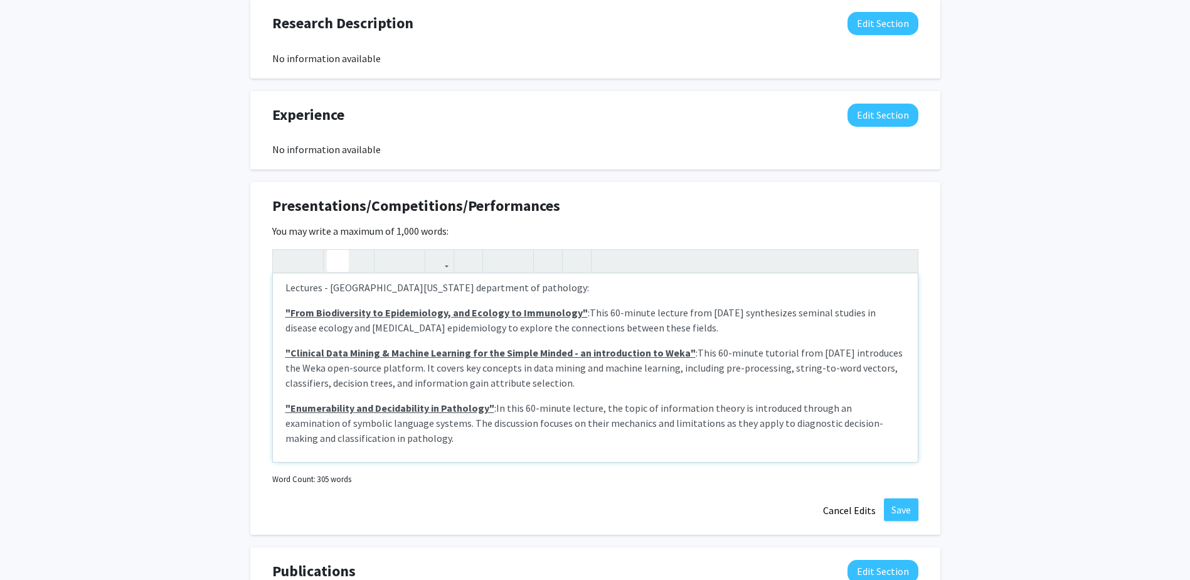
scroll to position [233, 0]
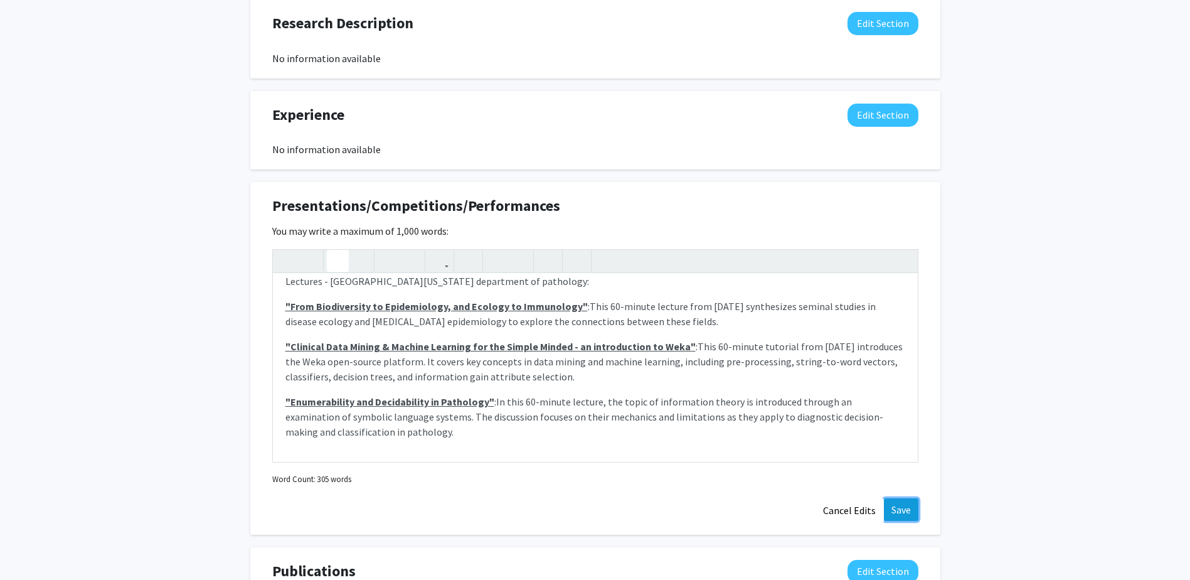
click at [895, 505] on button "Save" at bounding box center [901, 509] width 35 height 23
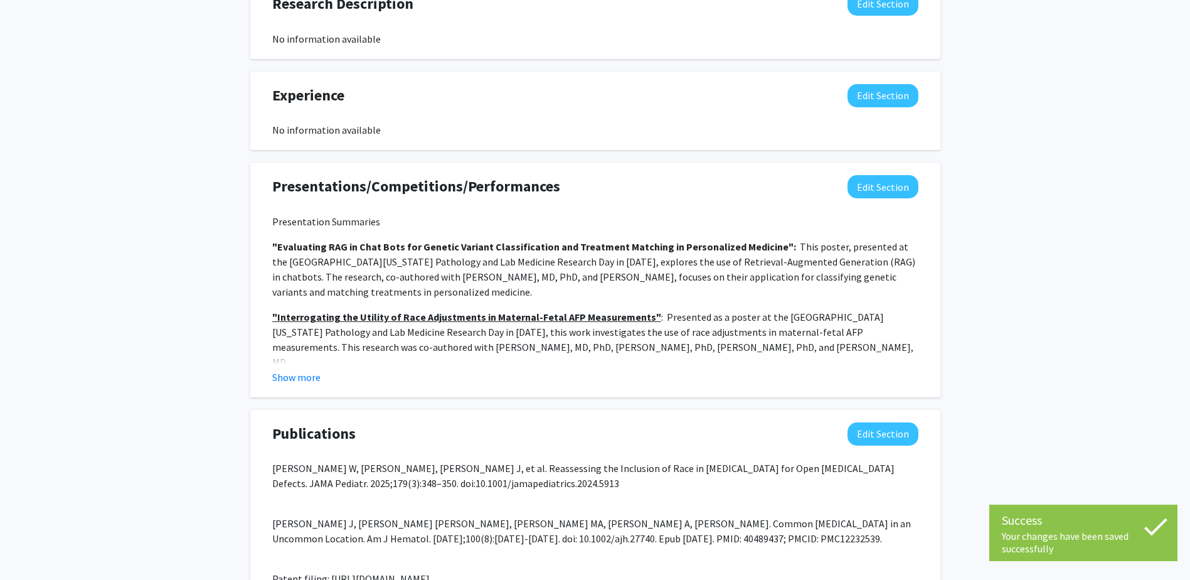
scroll to position [703, 0]
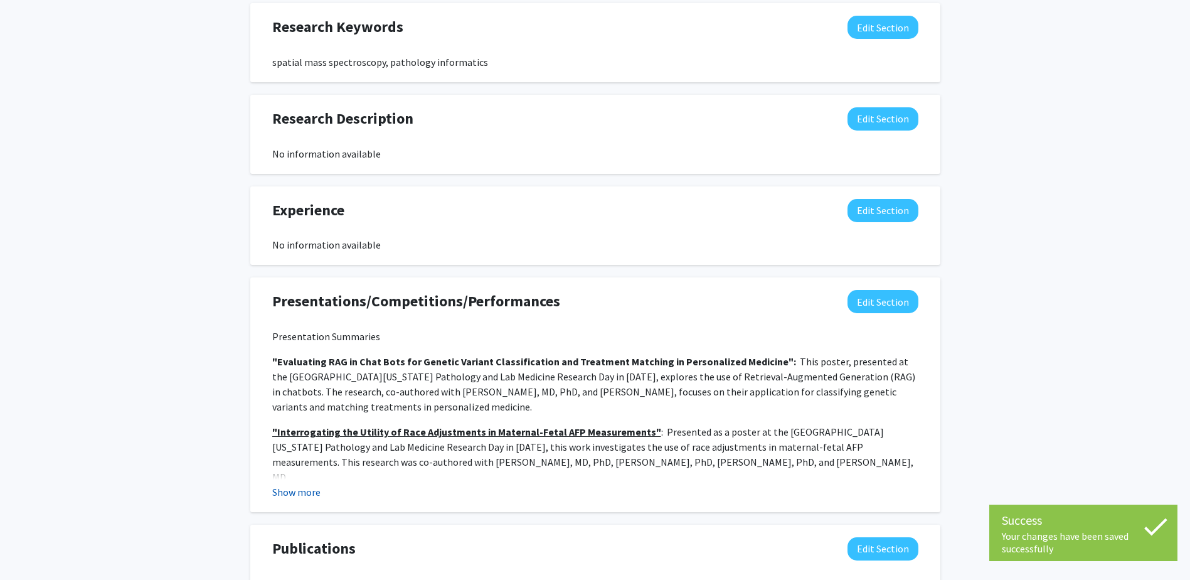
click at [300, 489] on button "Show more" at bounding box center [296, 491] width 48 height 15
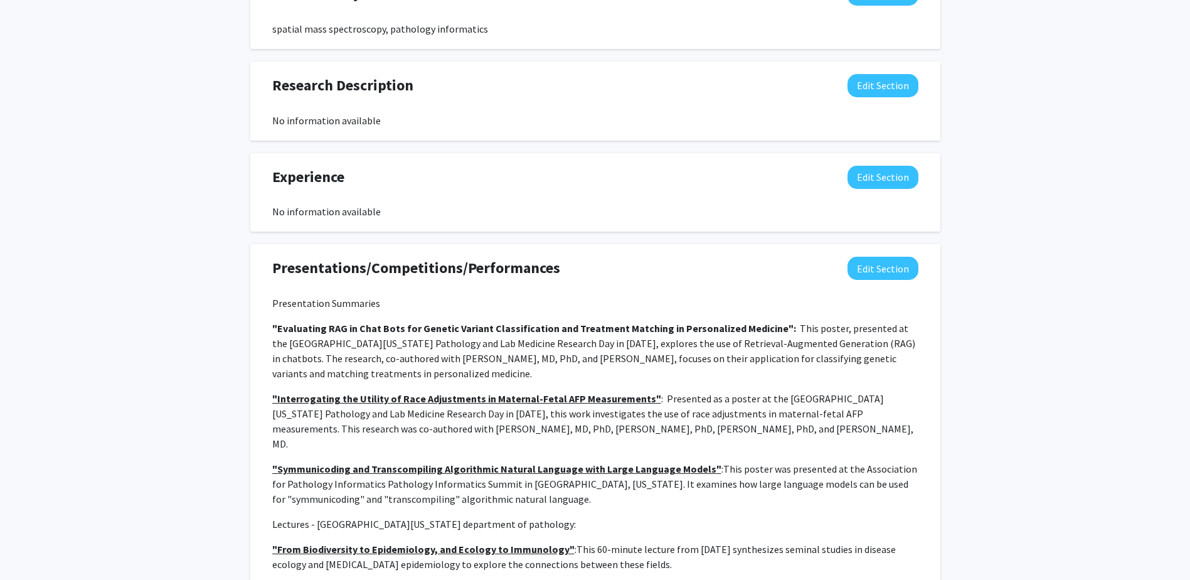
scroll to position [766, 0]
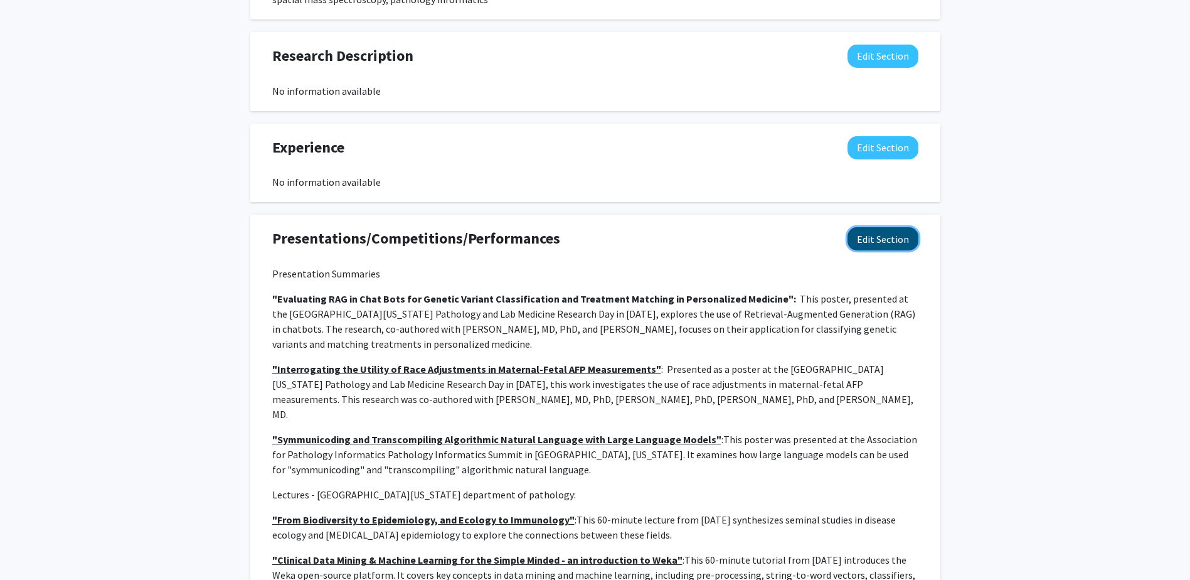
click at [900, 233] on button "Edit Section" at bounding box center [883, 238] width 71 height 23
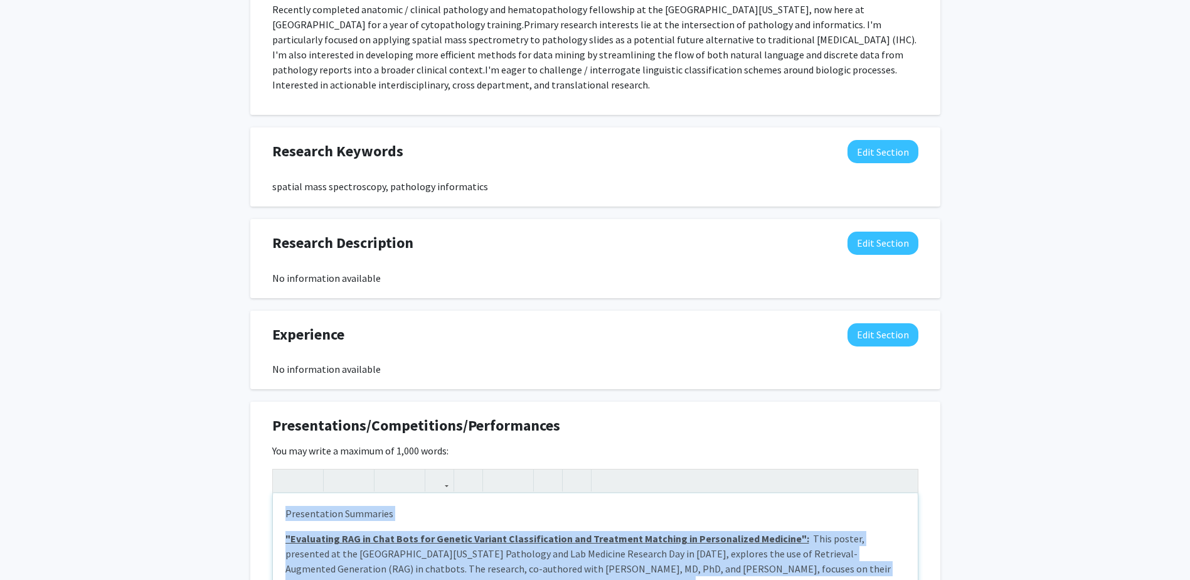
scroll to position [577, 0]
drag, startPoint x: 602, startPoint y: 403, endPoint x: 259, endPoint y: 507, distance: 359.3
click at [259, 507] on div "Presentations/Competitions/Performances Edit Section You may write a maximum of…" at bounding box center [595, 579] width 690 height 353
copy div "Loremipsumdo Sitametco "Adipiscing ELI se Doei Temp inc Utlabor Etdolor Magnaa…"
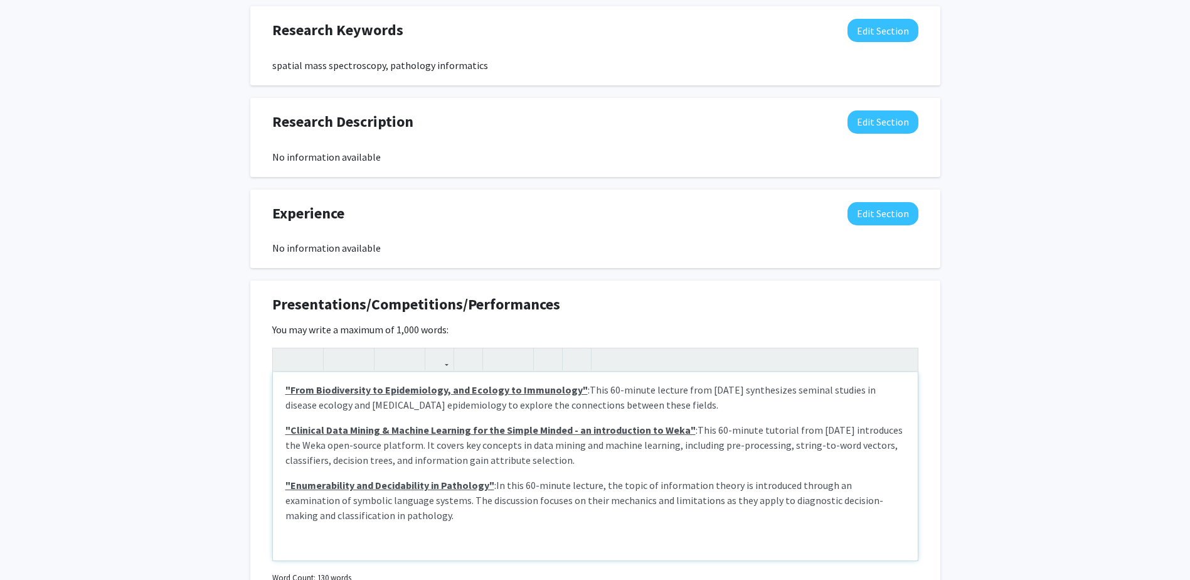
scroll to position [703, 0]
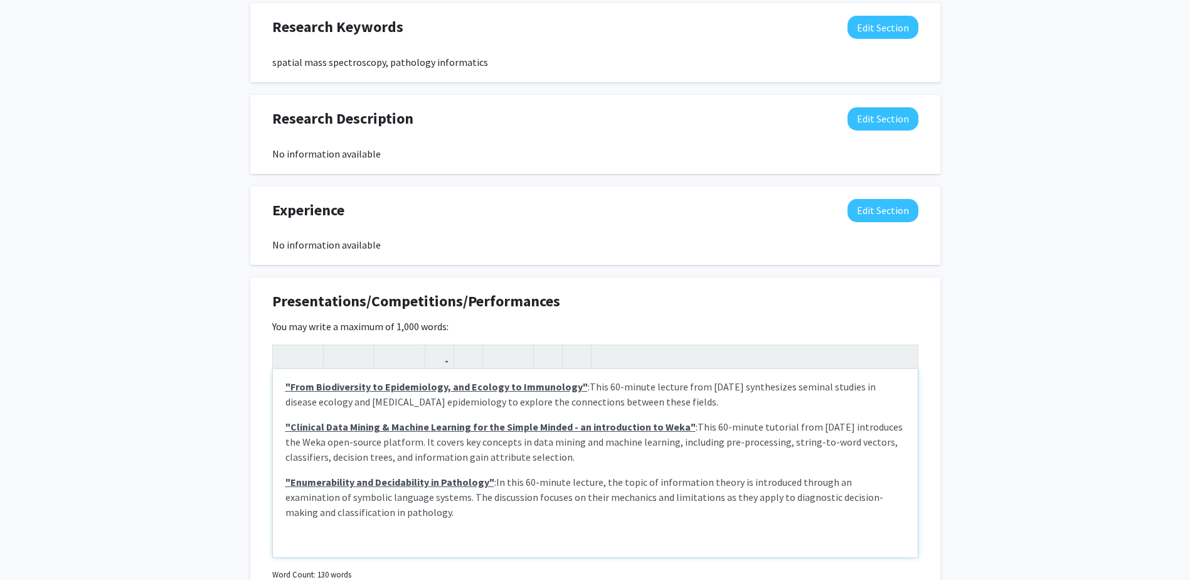
click at [721, 534] on div "Lectures - University of [US_STATE] department of pathology: "From Biodiversity…" at bounding box center [595, 463] width 645 height 188
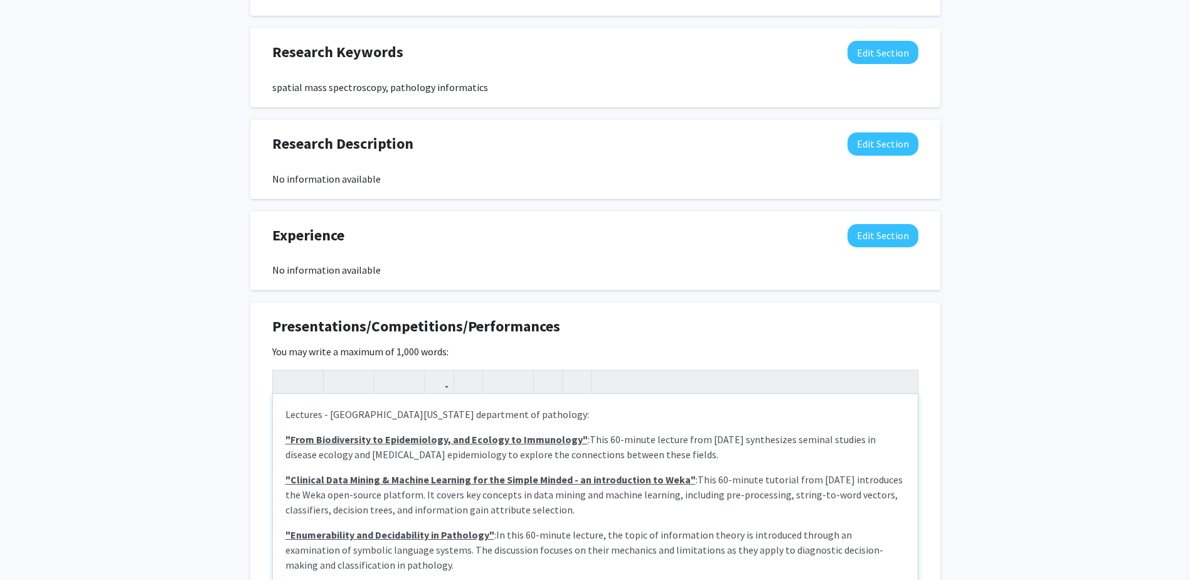
scroll to position [640, 0]
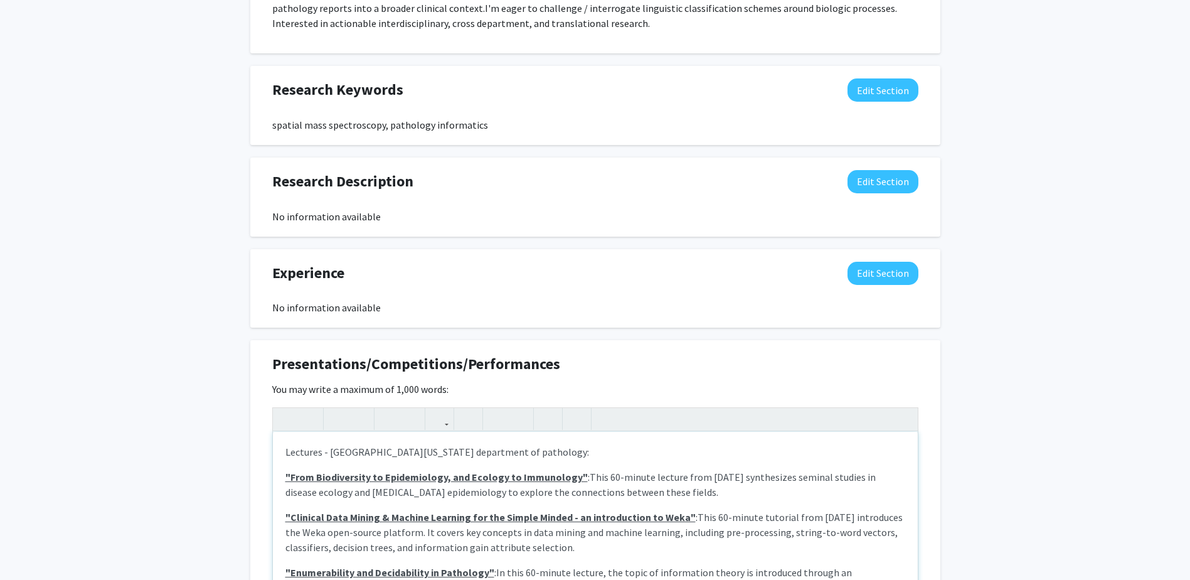
click at [287, 455] on span "Lectures - [GEOGRAPHIC_DATA][US_STATE] department of pathology:" at bounding box center [438, 452] width 304 height 13
drag, startPoint x: 701, startPoint y: 479, endPoint x: 582, endPoint y: 477, distance: 118.6
click at [582, 477] on span "This 60-minute lecture from [DATE] synthesizes seminal studies in disease ecolo…" at bounding box center [581, 485] width 590 height 28
drag, startPoint x: 688, startPoint y: 516, endPoint x: 809, endPoint y: 517, distance: 121.1
click at [809, 517] on p ""Clinical Data Mining & Machine Learning for the Simple Minded - an introductio…" at bounding box center [596, 532] width 620 height 45
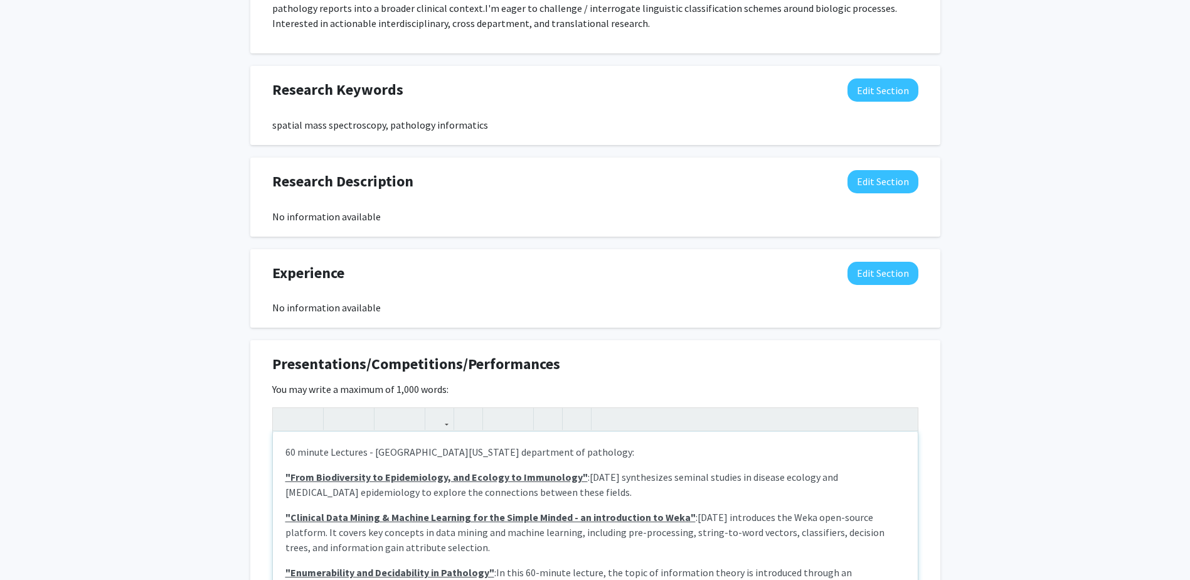
scroll to position [63, 0]
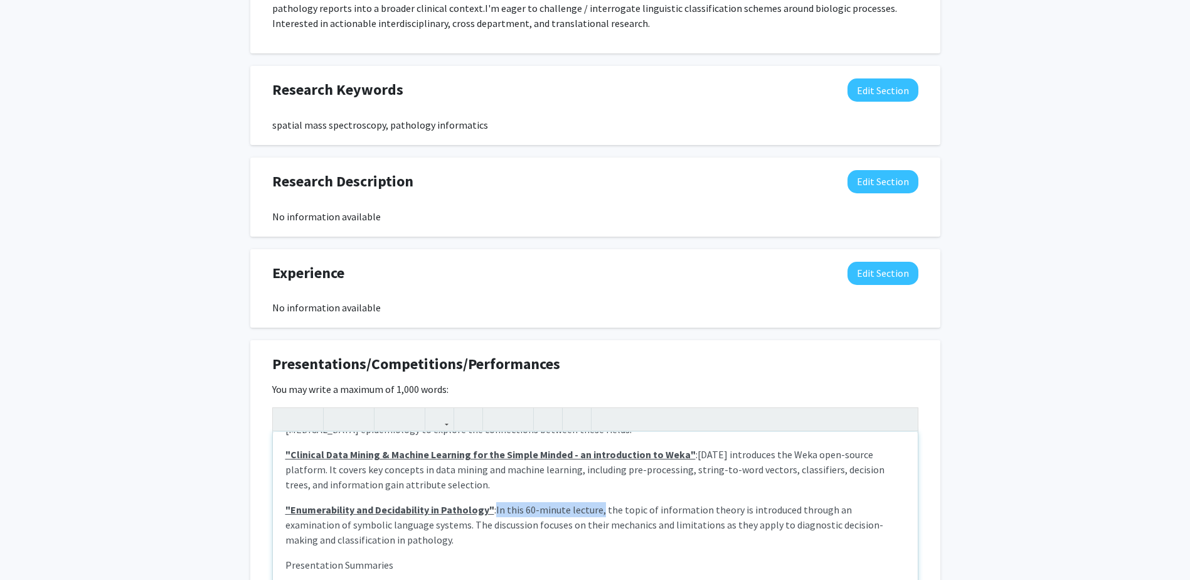
drag, startPoint x: 599, startPoint y: 513, endPoint x: 496, endPoint y: 511, distance: 102.3
click at [496, 511] on span "In this 60-minute lecture, the topic of information theory is introduced throug…" at bounding box center [585, 524] width 598 height 43
type textarea "<p><span style="font-size: 1rem;">60 minute Lectures - University of [US_STATE]…"
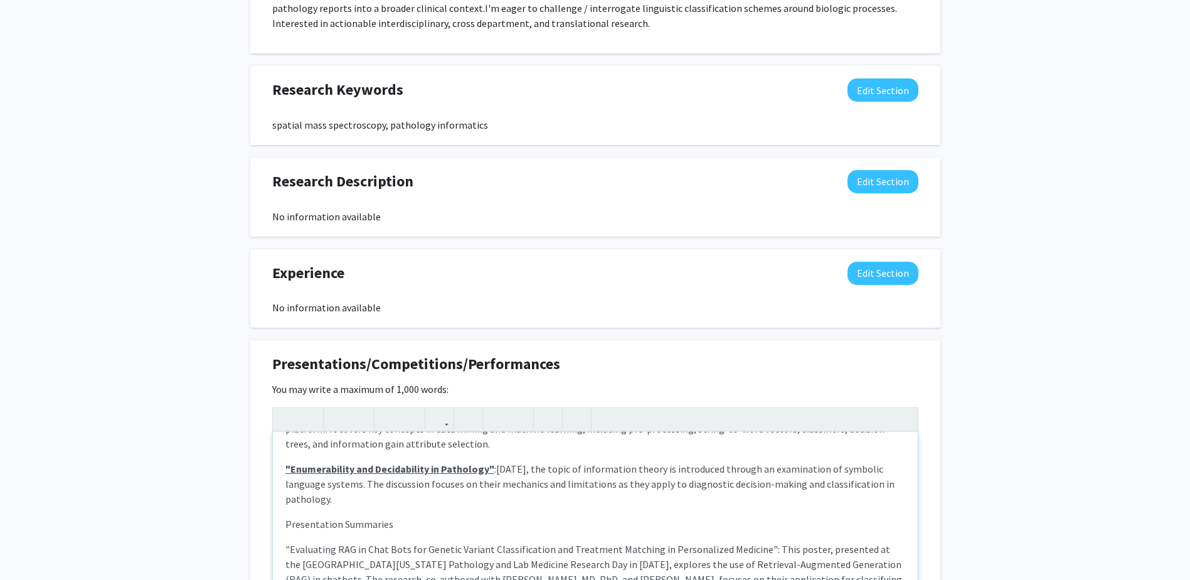
scroll to position [126, 0]
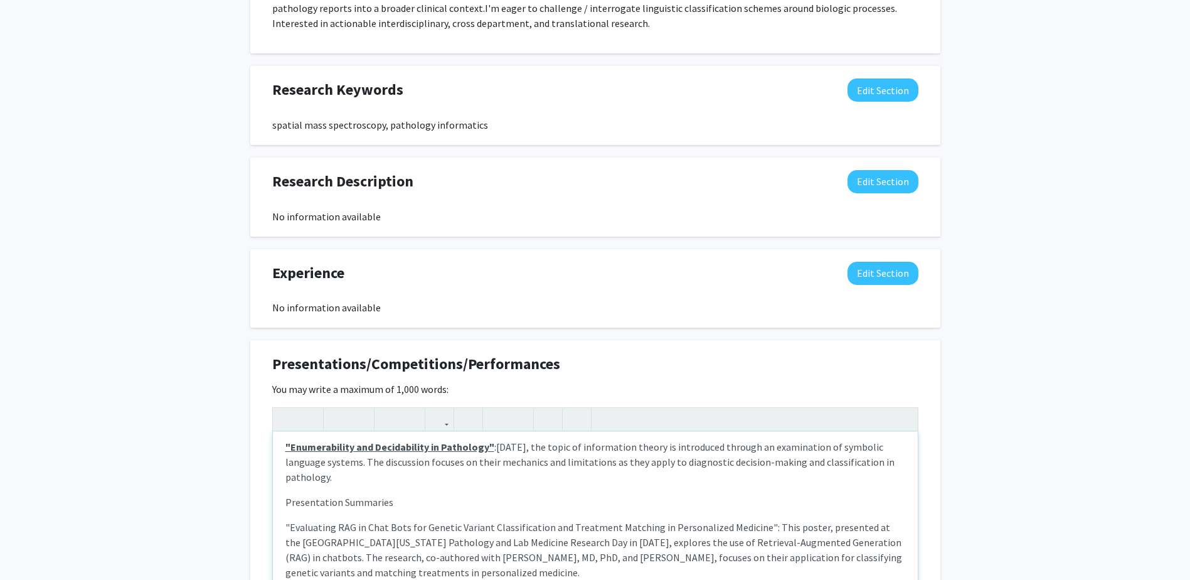
click at [607, 465] on span "[DATE], the topic of information theory is introduced through an examination of…" at bounding box center [590, 462] width 609 height 43
click at [561, 467] on span "[DATE], the topic of information theory is introduced through an examination of…" at bounding box center [590, 462] width 609 height 43
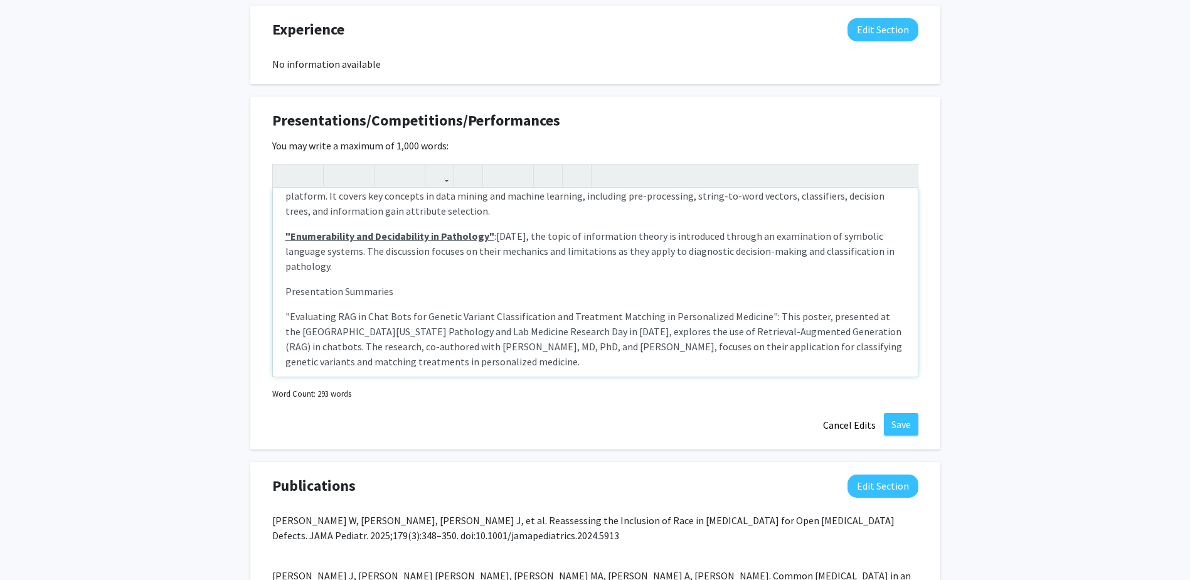
scroll to position [891, 0]
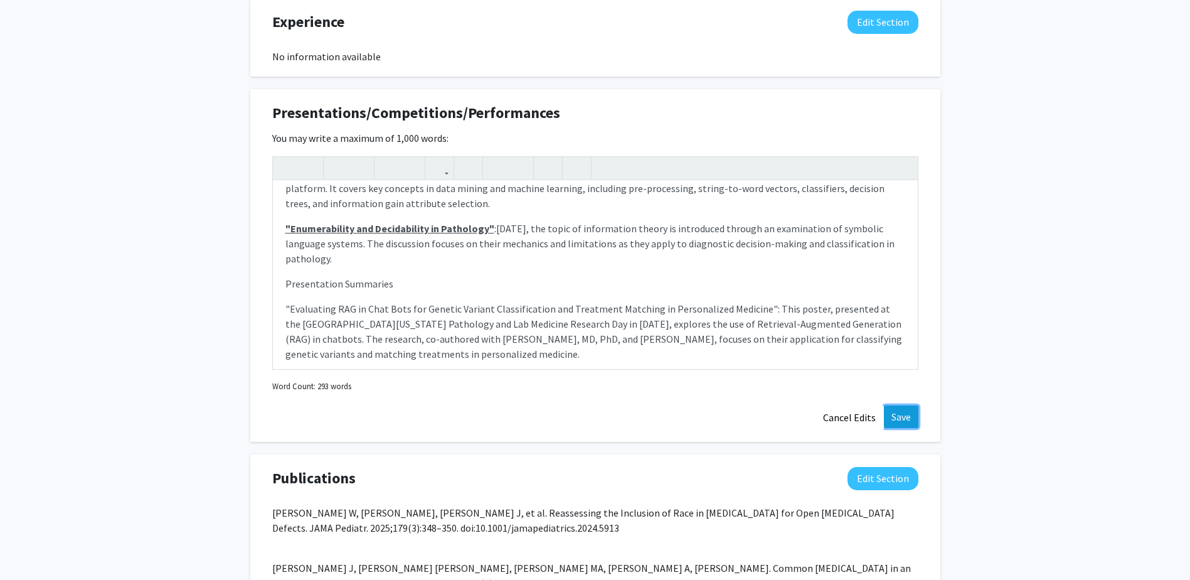
click at [911, 427] on button "Save" at bounding box center [901, 416] width 35 height 23
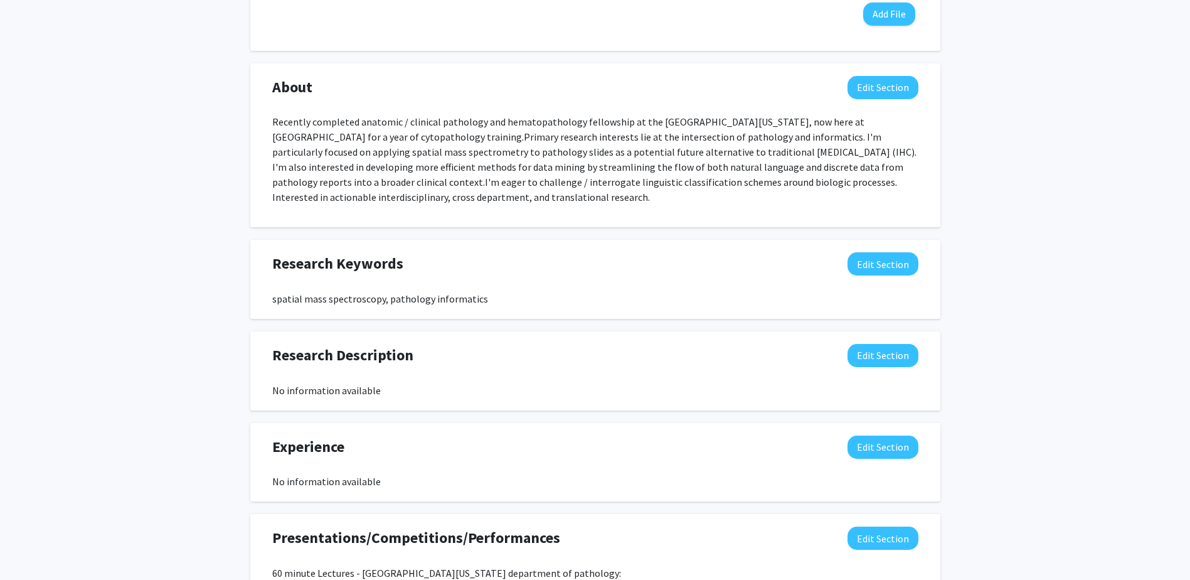
scroll to position [452, 0]
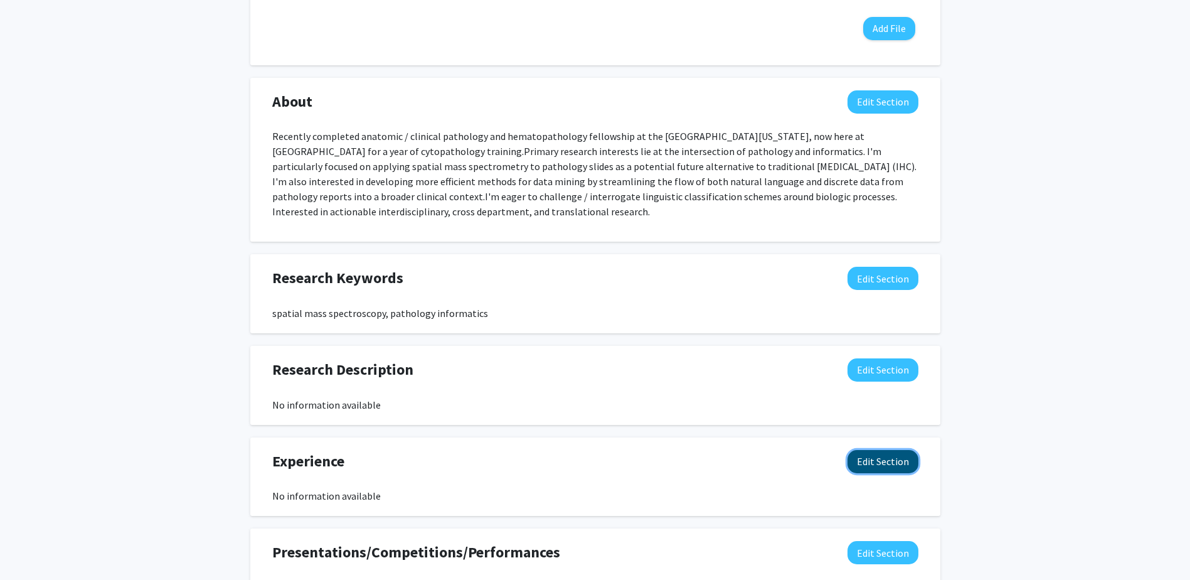
click at [890, 462] on button "Edit Section" at bounding box center [883, 461] width 71 height 23
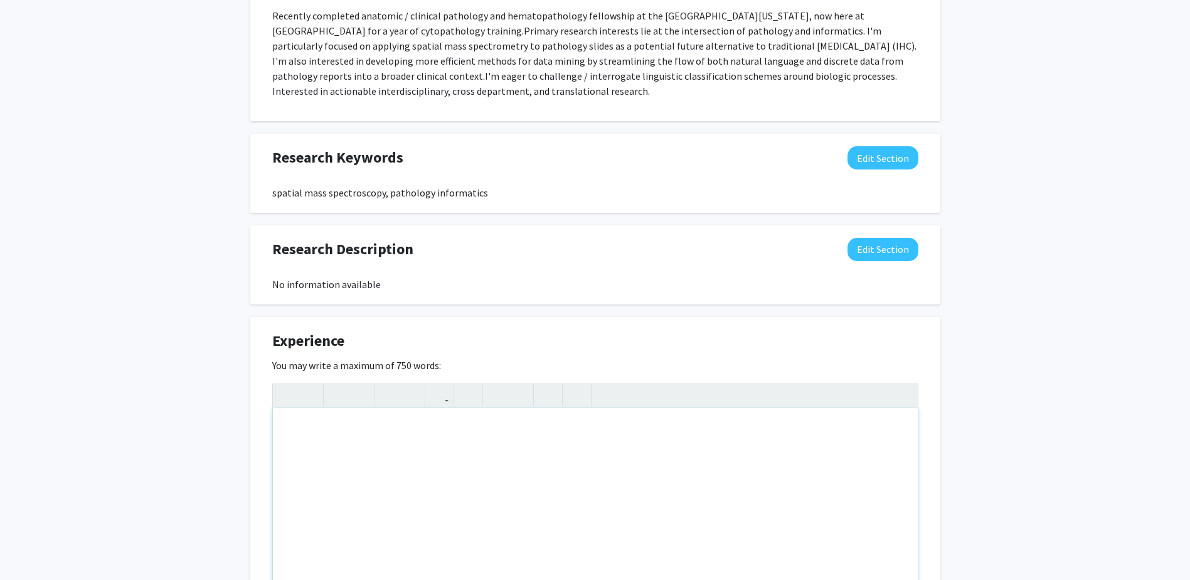
scroll to position [577, 0]
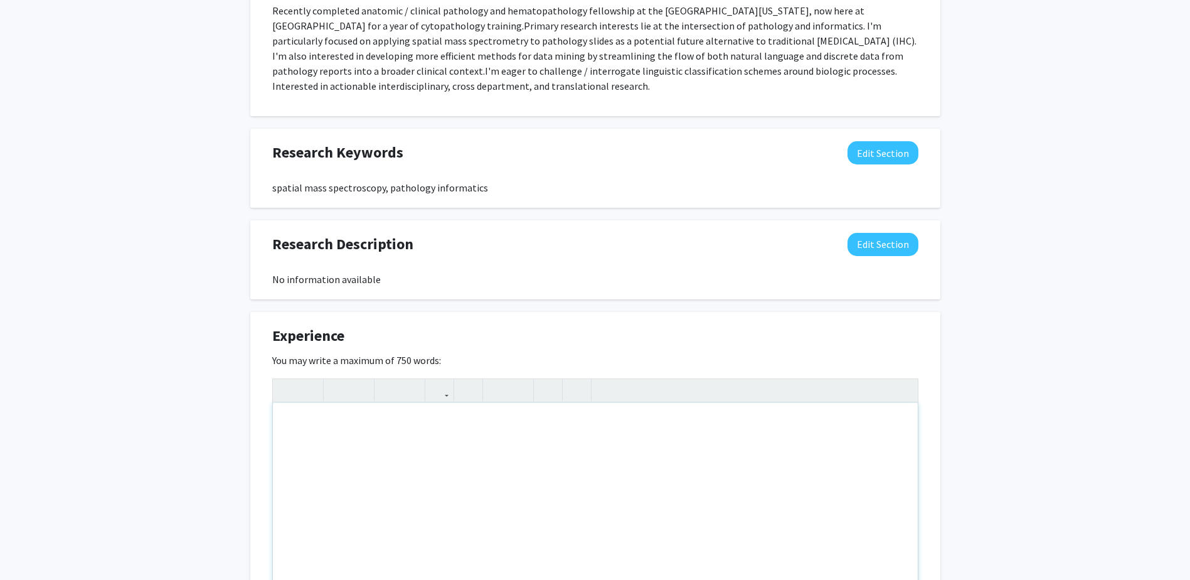
click at [560, 444] on div "Note to users with screen readers: Please deactivate our accessibility plugin f…" at bounding box center [595, 497] width 645 height 188
paste div "Note to users with screen readers: Please deactivate our accessibility plugin f…"
type textarea "<p>B.A. (Biology) [GEOGRAPHIC_DATA], [GEOGRAPHIC_DATA]-On-[PERSON_NAME] NY </p>…"
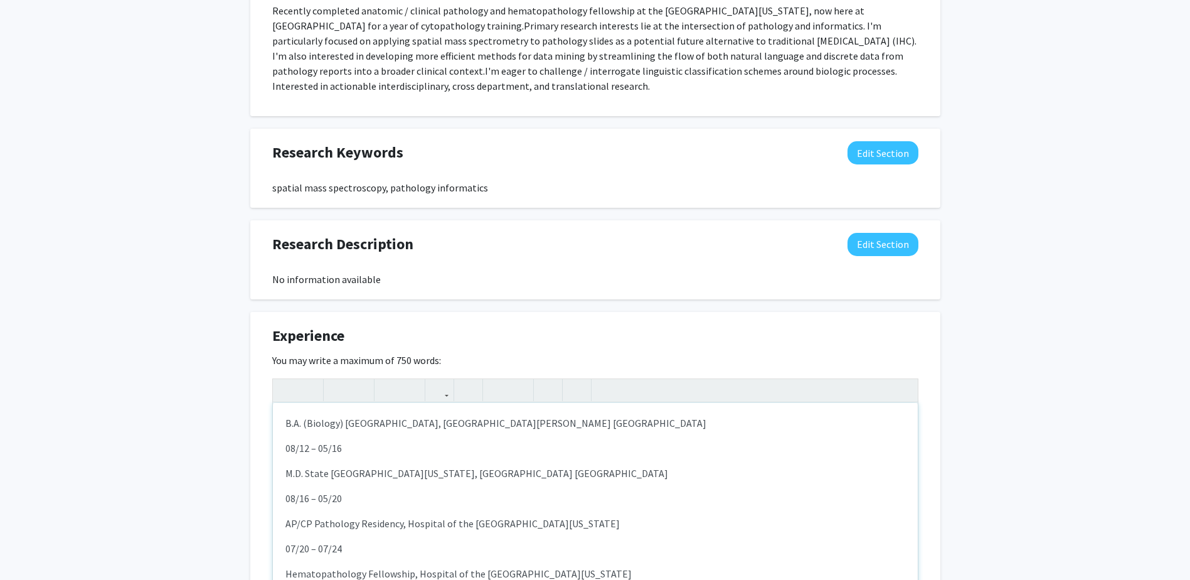
click at [572, 420] on p "B.A. (Biology) [GEOGRAPHIC_DATA], [GEOGRAPHIC_DATA][PERSON_NAME] [GEOGRAPHIC_DA…" at bounding box center [596, 422] width 620 height 15
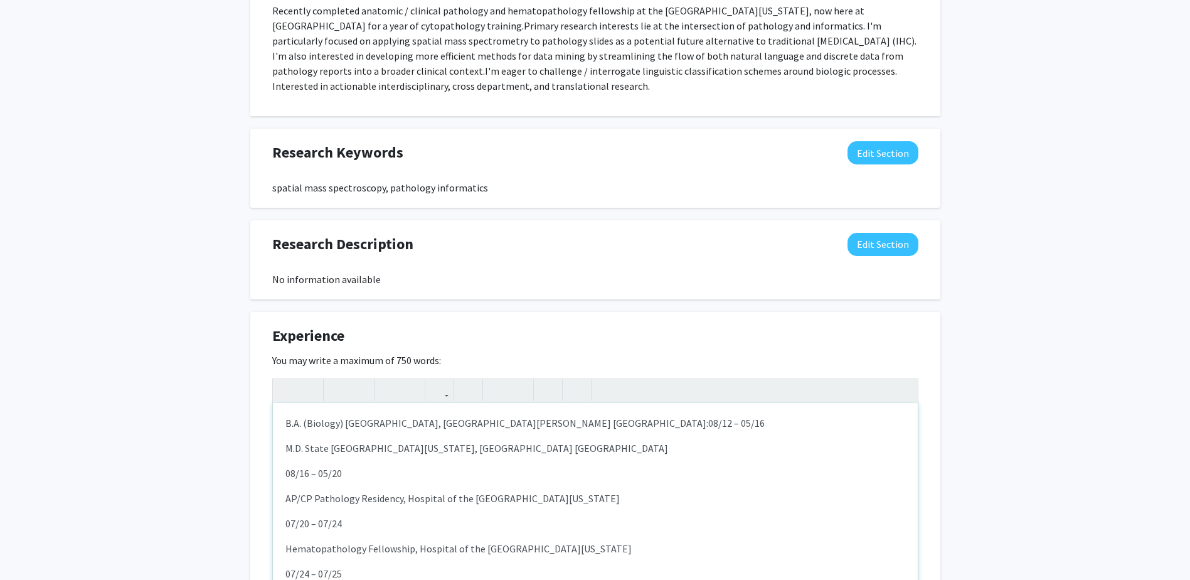
click at [524, 449] on p "M.D. State [GEOGRAPHIC_DATA][US_STATE], [GEOGRAPHIC_DATA] [GEOGRAPHIC_DATA]" at bounding box center [596, 448] width 620 height 15
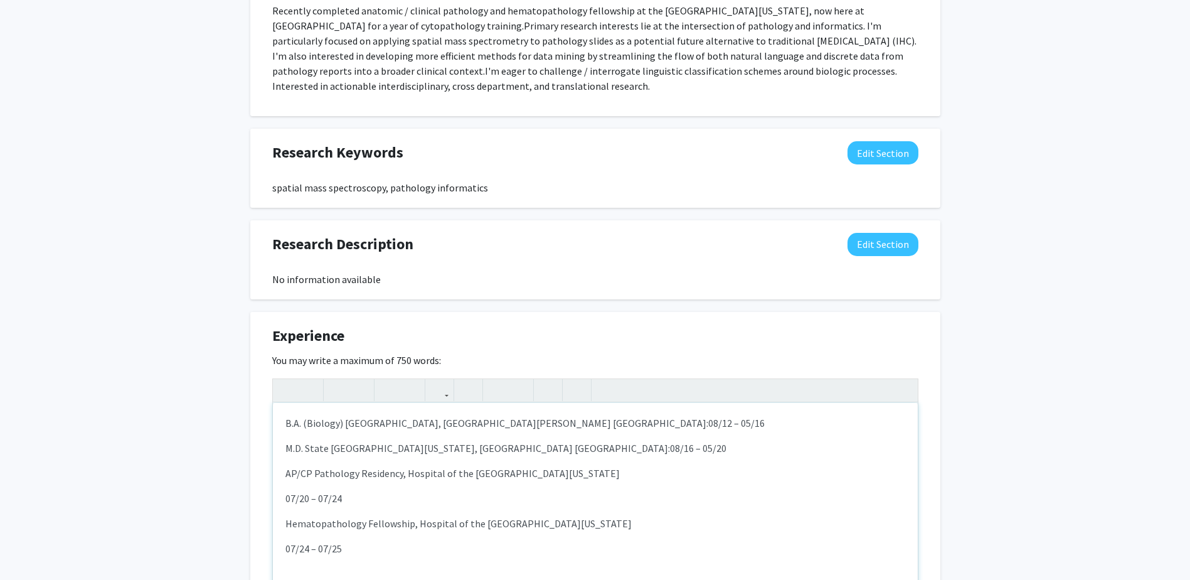
click at [600, 471] on p "AP/CP Pathology Residency, Hospital of the [GEOGRAPHIC_DATA][US_STATE]" at bounding box center [596, 473] width 620 height 15
click at [644, 501] on p "Hematopathology Fellowship, Hospital of the [GEOGRAPHIC_DATA][US_STATE]" at bounding box center [596, 498] width 620 height 15
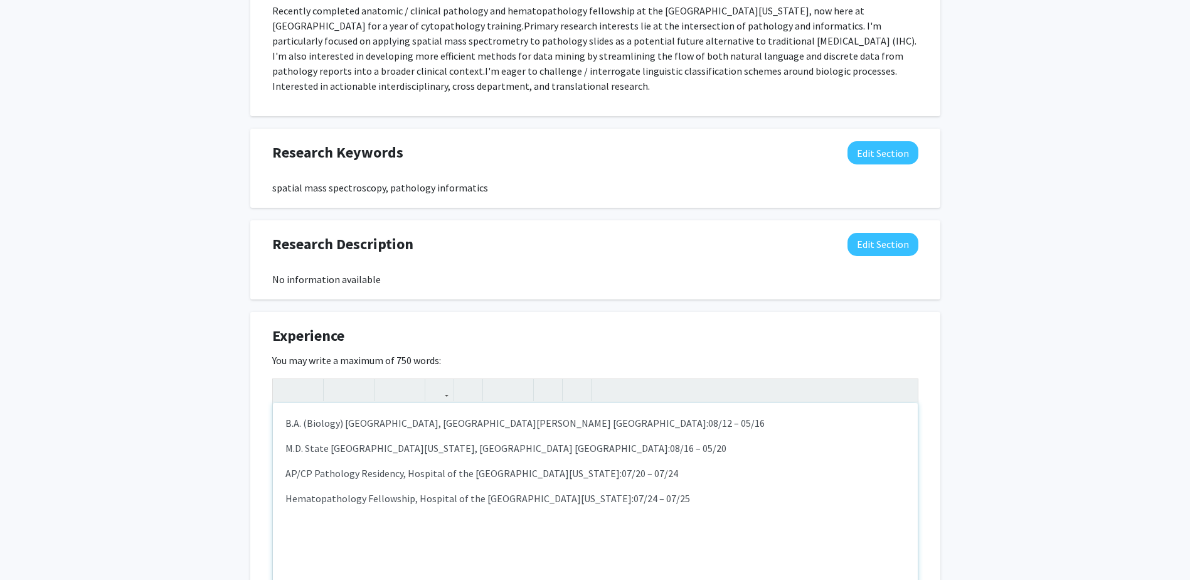
click at [670, 498] on p "Hematopathology Fellowship, Hospital of the [GEOGRAPHIC_DATA][US_STATE]: 07/24 …" at bounding box center [596, 498] width 620 height 15
click at [528, 491] on p "Hematopathology Fellowship, Hospital of the [GEOGRAPHIC_DATA][US_STATE]: 07/24 …" at bounding box center [596, 498] width 620 height 15
click at [546, 477] on p "AP/CP Pathology Residency, Hospital of the [GEOGRAPHIC_DATA][US_STATE]: 07/20 –…" at bounding box center [596, 473] width 620 height 15
click at [513, 486] on div "B.A. (Biology) [GEOGRAPHIC_DATA], [GEOGRAPHIC_DATA]-On-[GEOGRAPHIC_DATA] [GEOGR…" at bounding box center [595, 497] width 645 height 188
click at [728, 500] on p "Hematopathology Fellowship, Hospital of the [GEOGRAPHIC_DATA][US_STATE]: 07/24 …" at bounding box center [596, 498] width 620 height 15
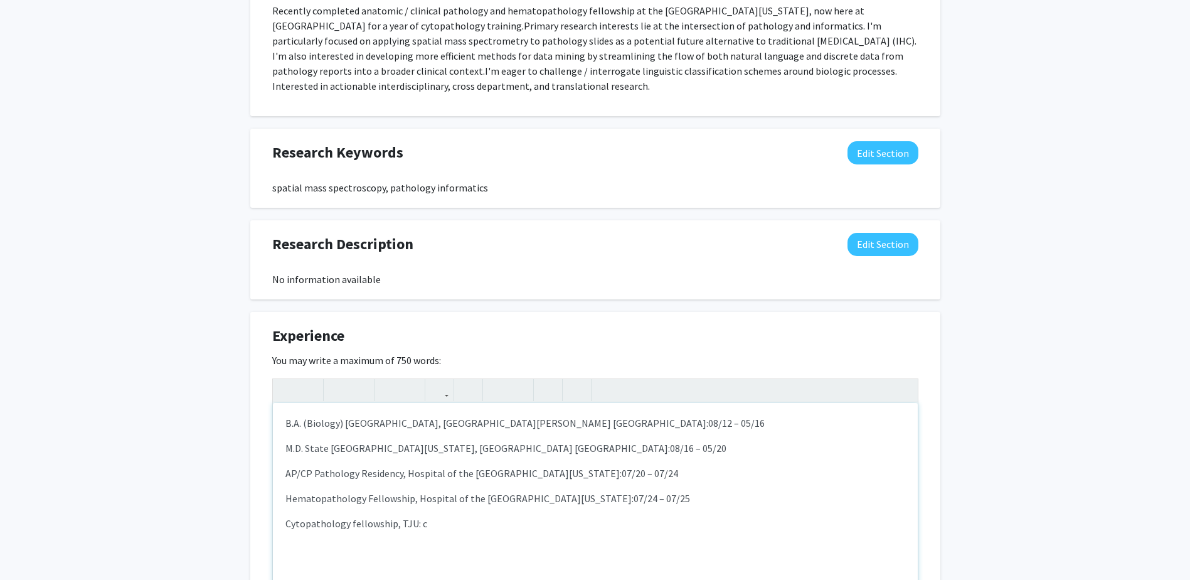
type textarea "<p>B.A. (Biology) [GEOGRAPHIC_DATA], [GEOGRAPHIC_DATA]-On-[GEOGRAPHIC_DATA] [GE…"
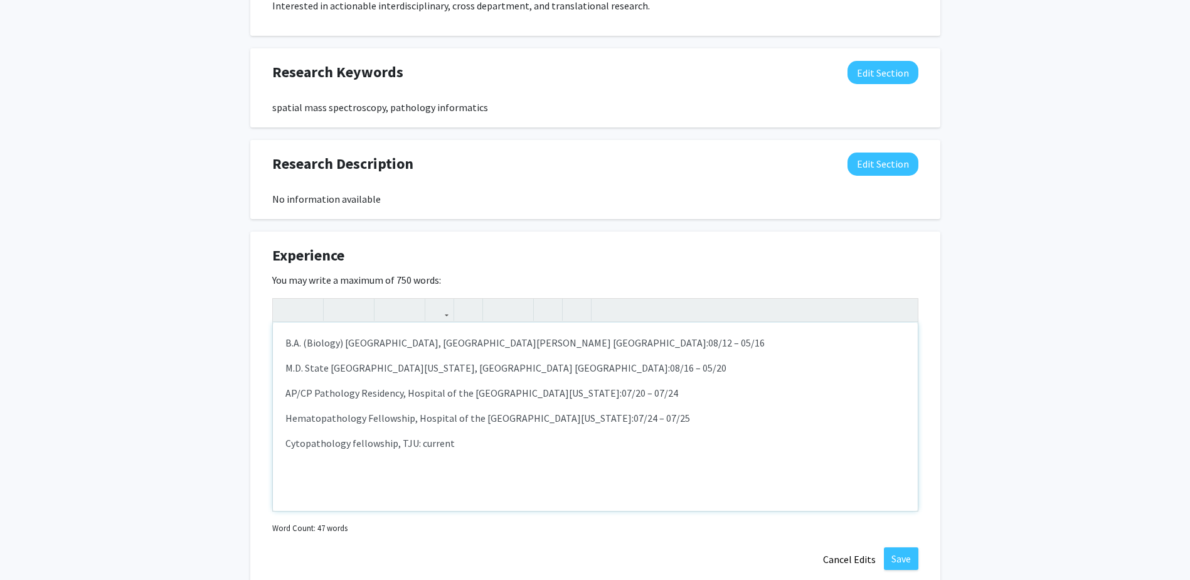
scroll to position [703, 0]
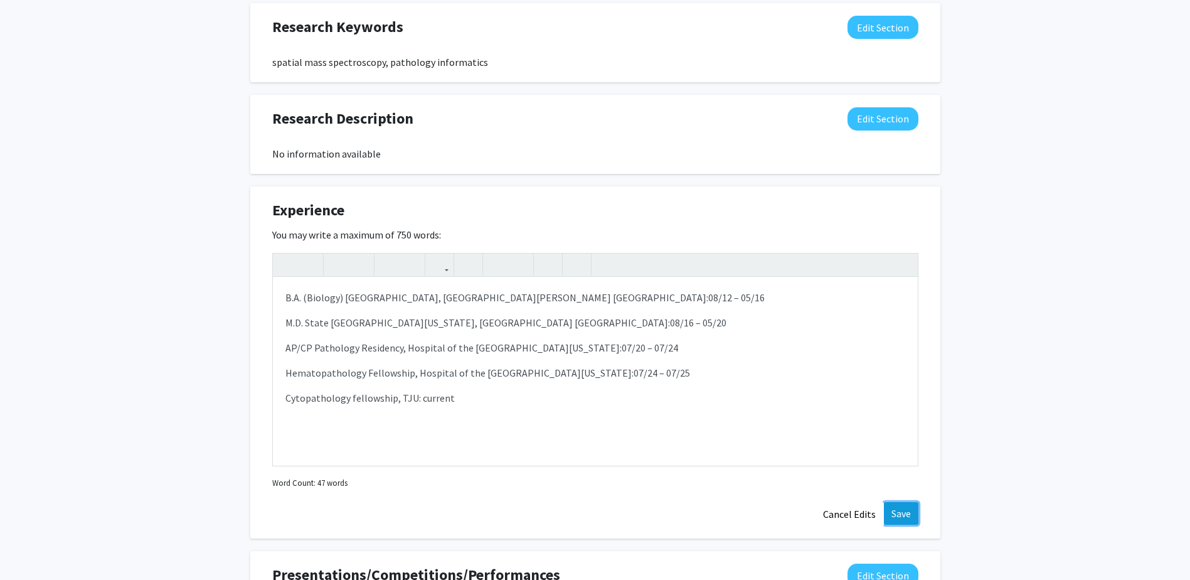
click at [899, 514] on button "Save" at bounding box center [901, 513] width 35 height 23
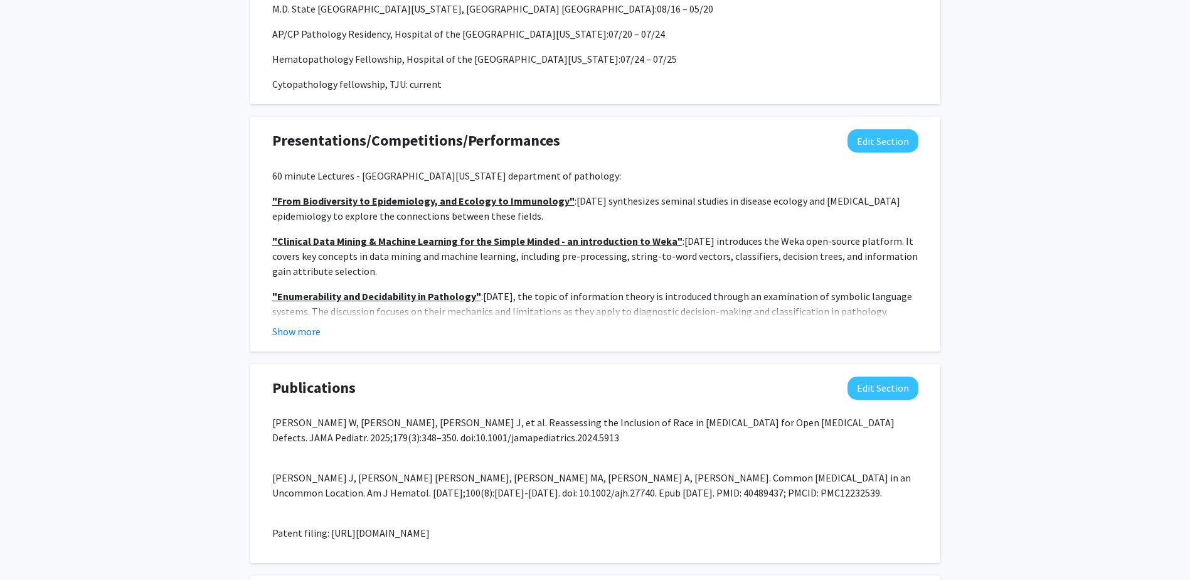
scroll to position [954, 0]
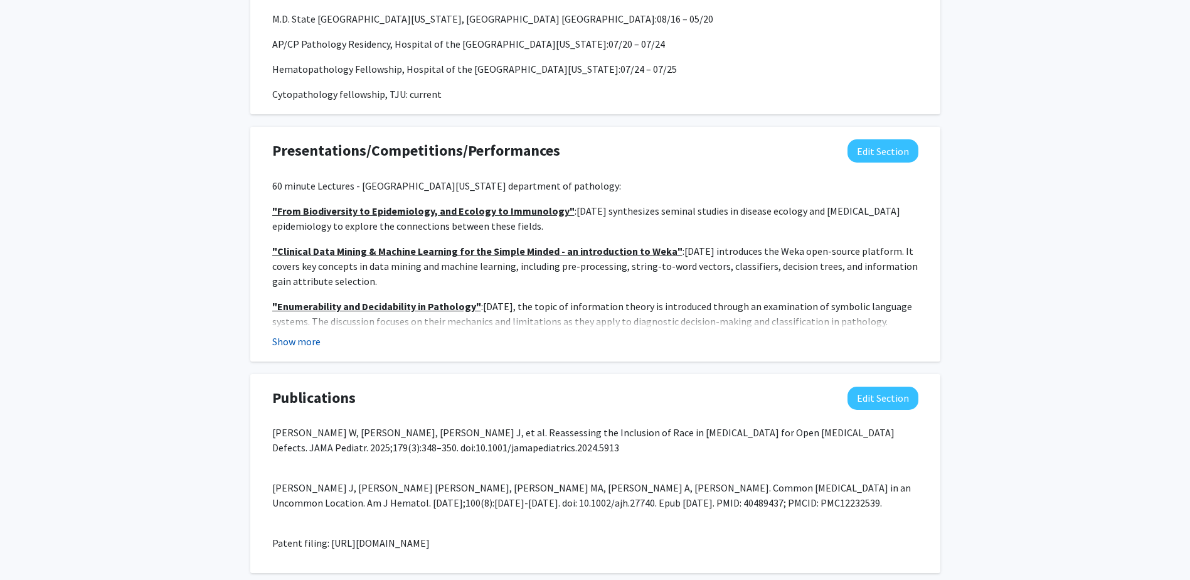
click at [304, 345] on button "Show more" at bounding box center [296, 341] width 48 height 15
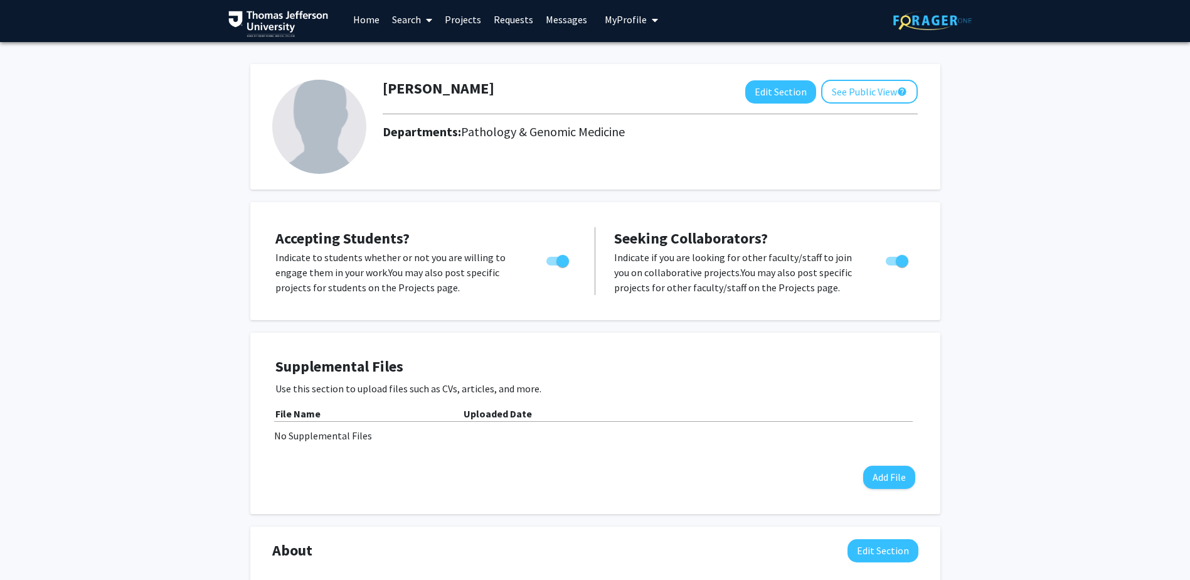
scroll to position [0, 0]
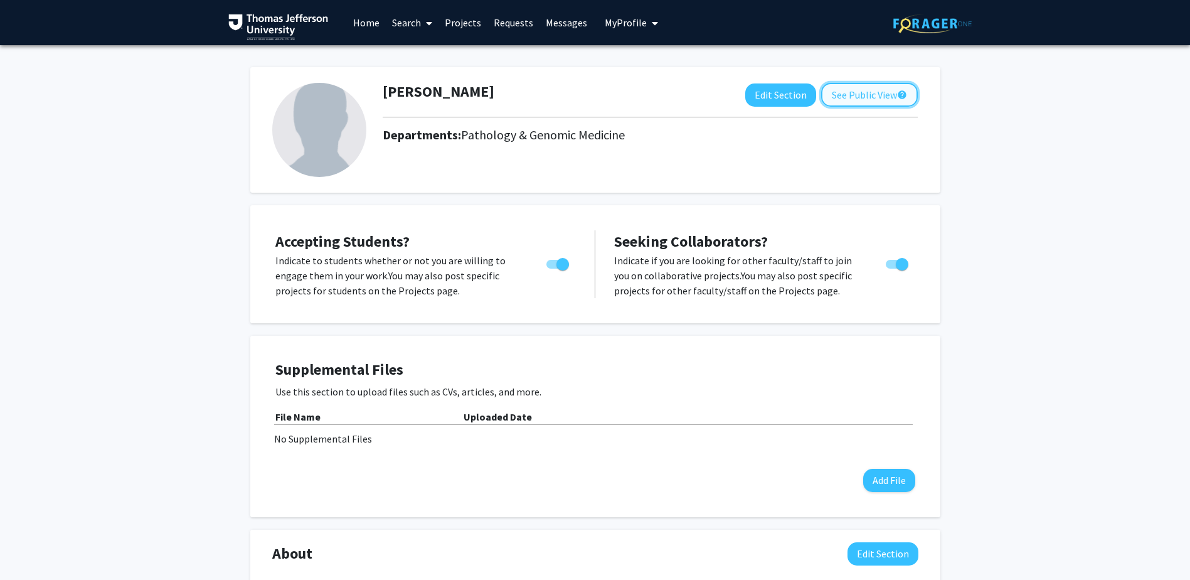
click at [888, 91] on button "See Public View help" at bounding box center [869, 95] width 97 height 24
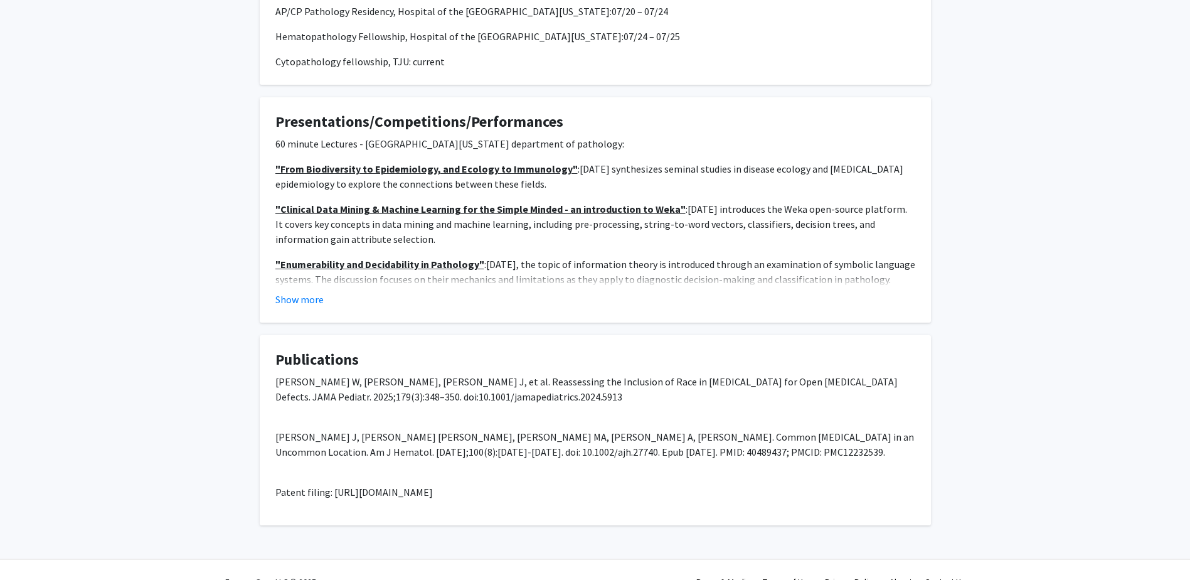
scroll to position [551, 0]
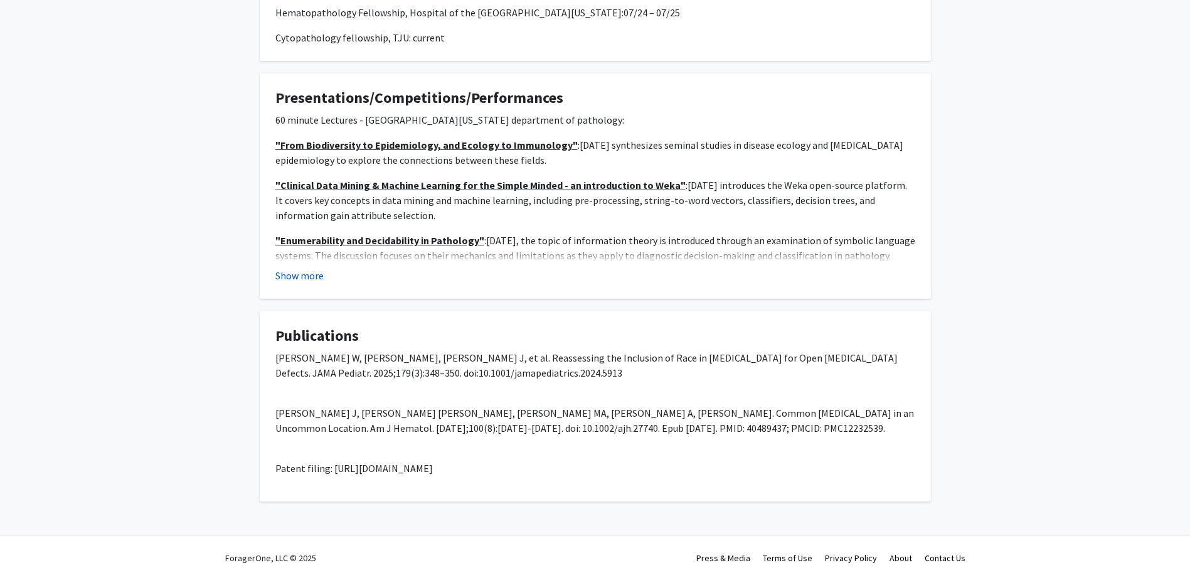
click at [310, 279] on button "Show more" at bounding box center [299, 275] width 48 height 15
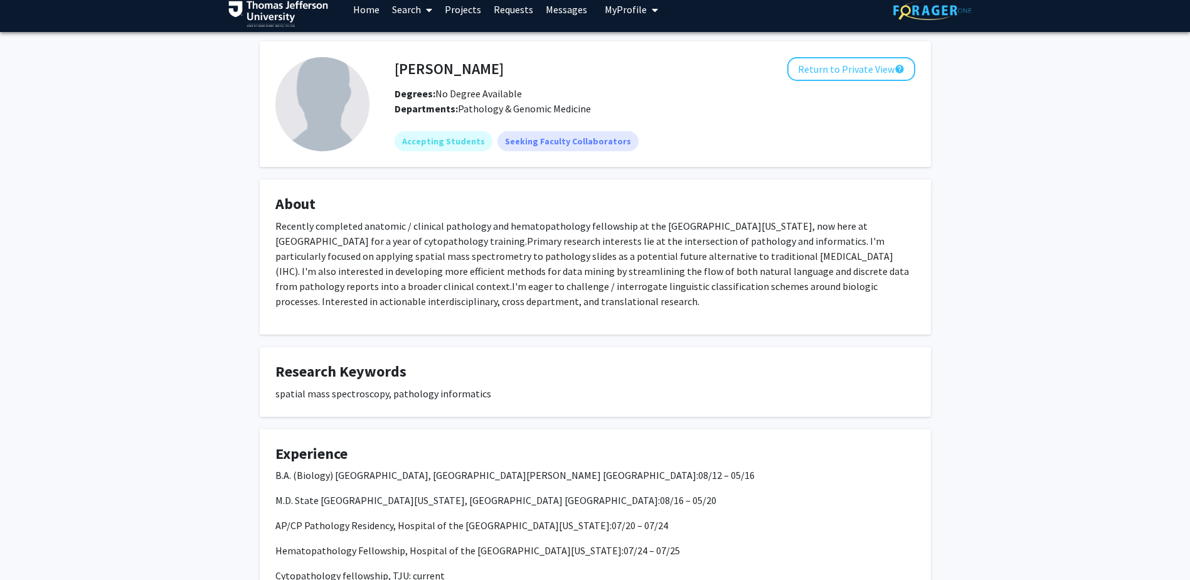
scroll to position [0, 0]
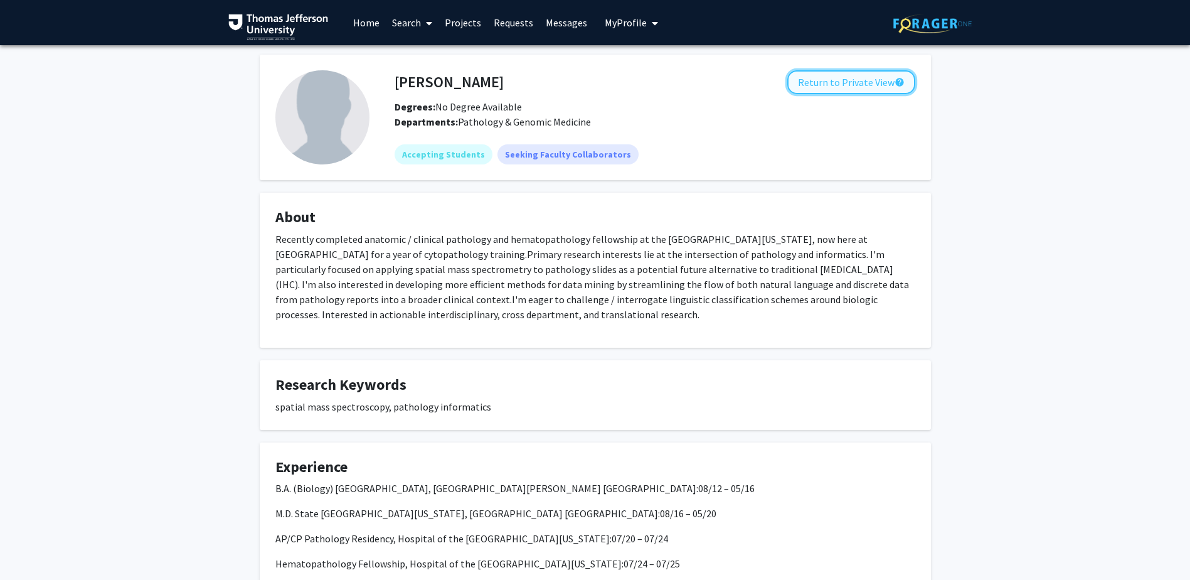
click at [871, 78] on button "Return to Private View help" at bounding box center [852, 82] width 128 height 24
